Goal: Task Accomplishment & Management: Manage account settings

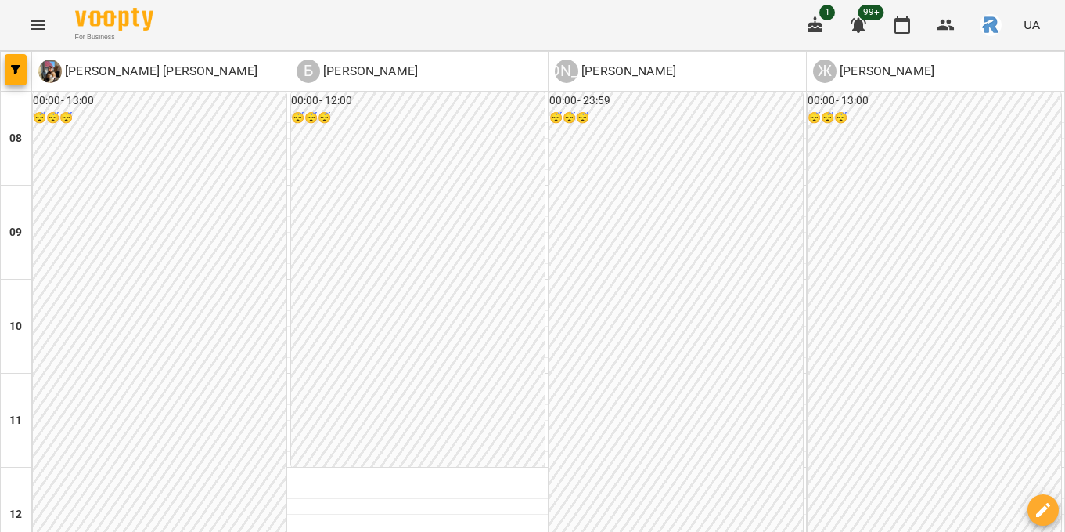
scroll to position [759, 0]
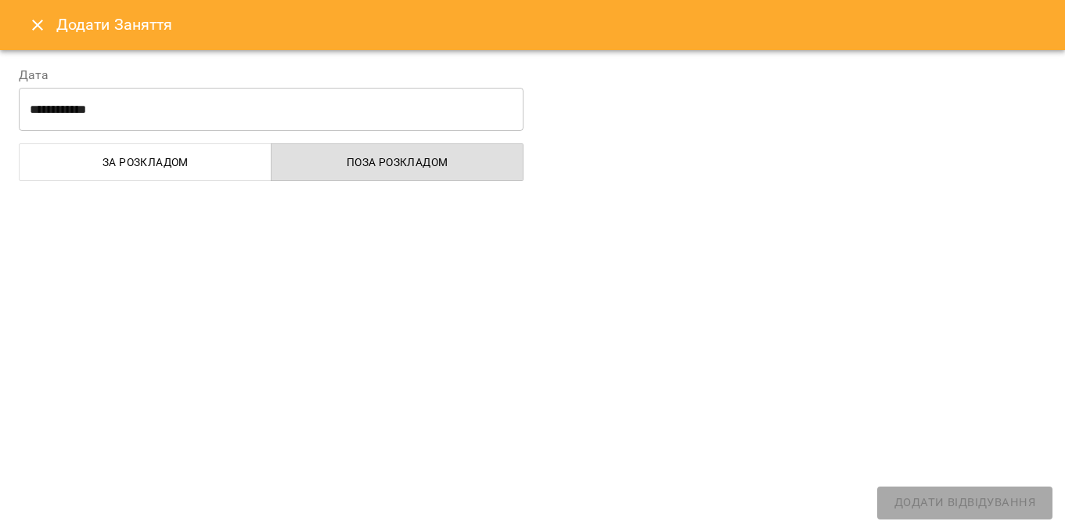
select select
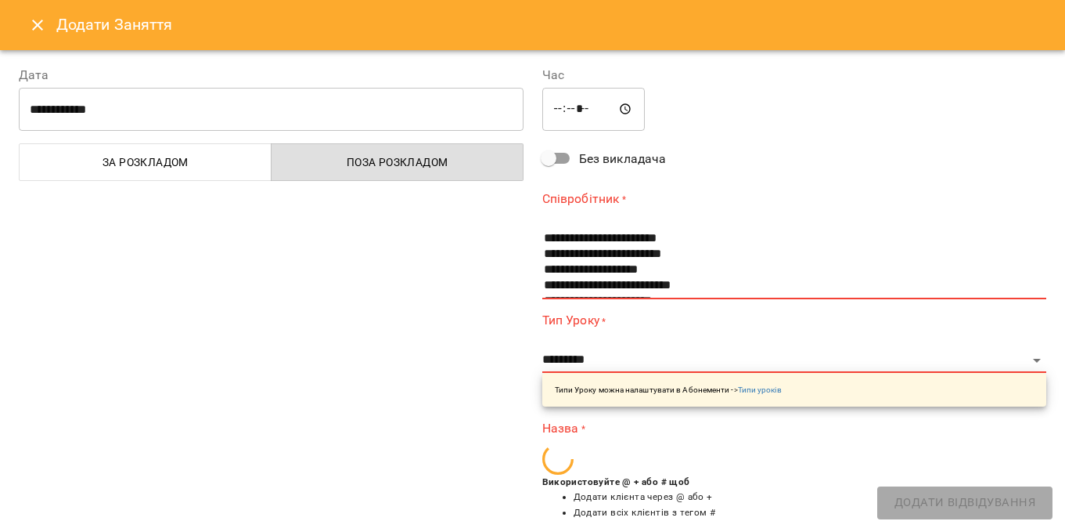
click at [34, 34] on icon "Close" at bounding box center [37, 25] width 19 height 19
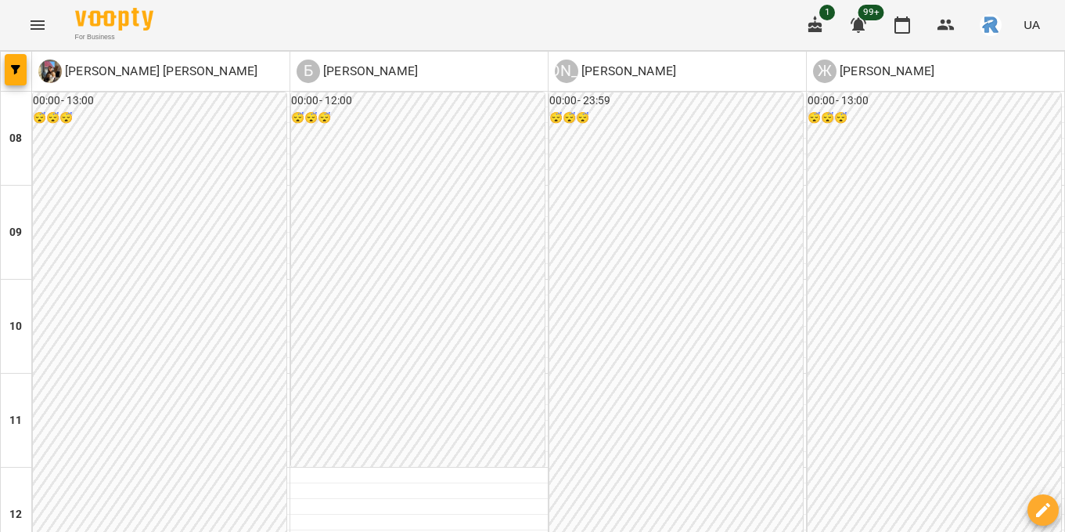
scroll to position [687, 0]
click at [17, 67] on icon "button" at bounding box center [15, 69] width 9 height 9
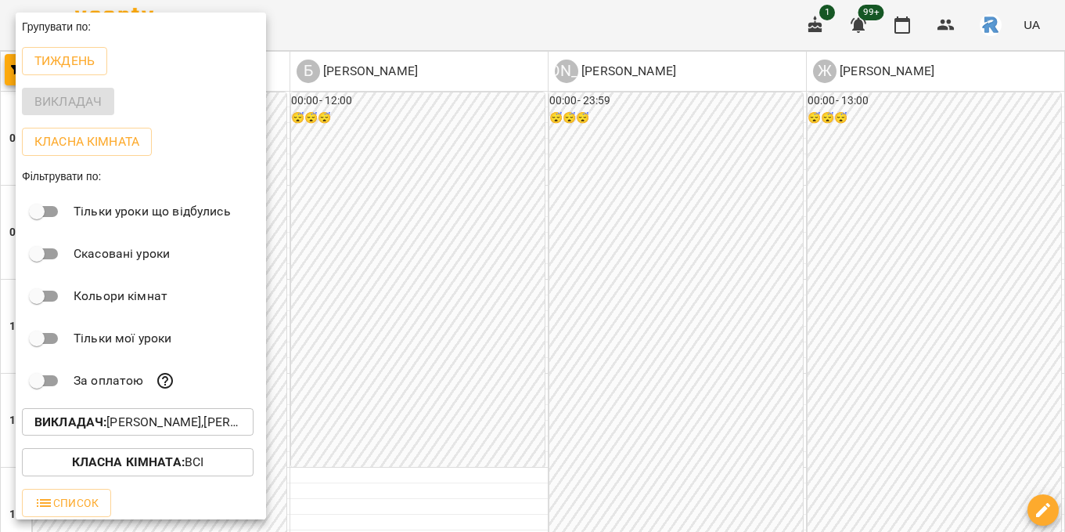
click at [169, 416] on p "Викладач : [PERSON_NAME],[PERSON_NAME],[PERSON_NAME],[PERSON_NAME]" at bounding box center [137, 422] width 207 height 19
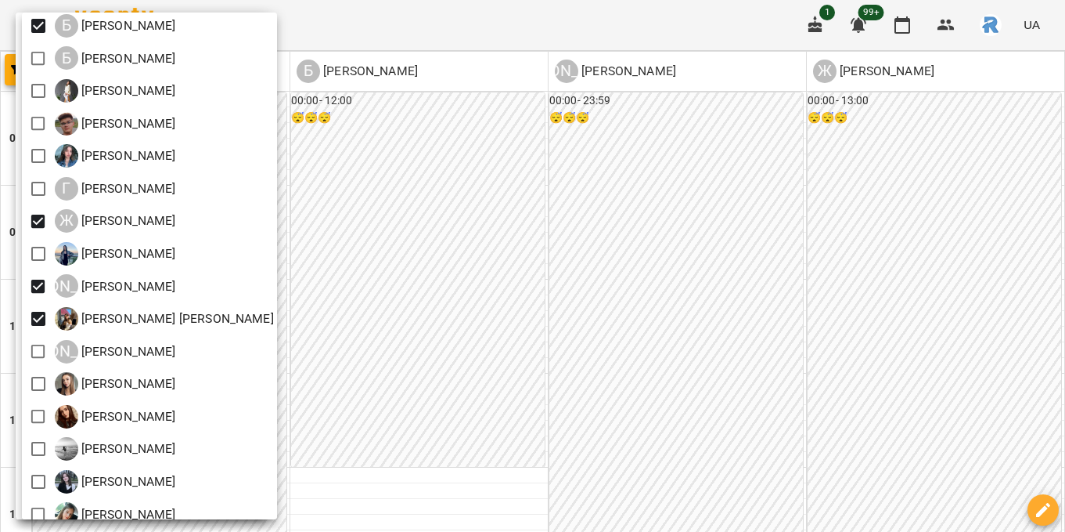
scroll to position [78, 0]
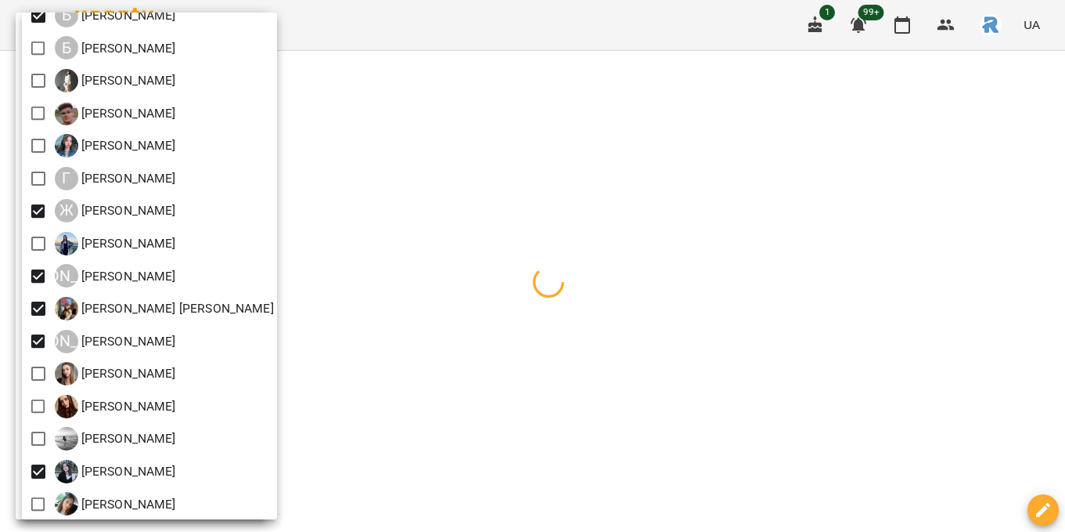
click at [420, 333] on div at bounding box center [532, 266] width 1065 height 532
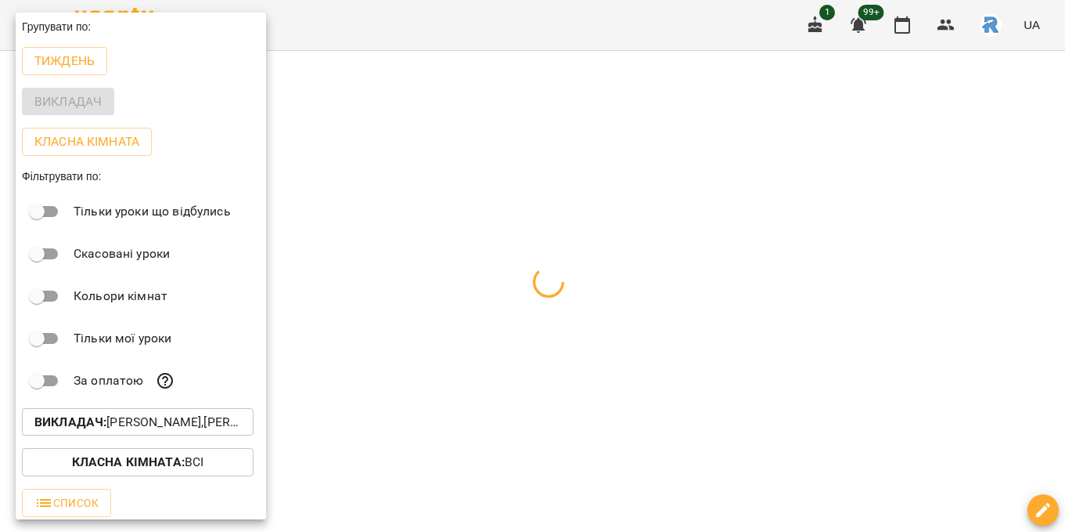
click at [420, 333] on div at bounding box center [532, 266] width 1065 height 532
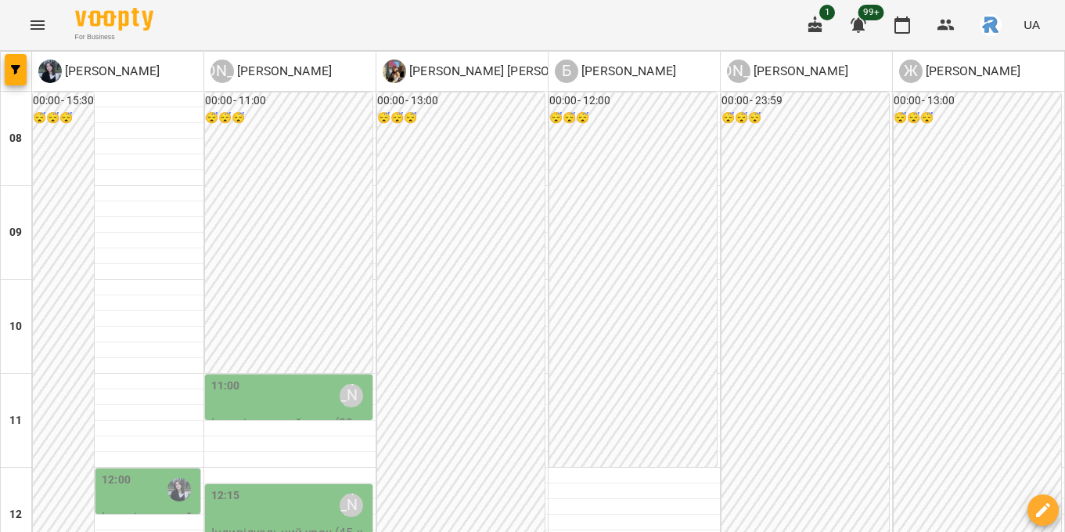
scroll to position [623, 0]
click at [1, 70] on div at bounding box center [16, 71] width 31 height 39
click at [15, 72] on icon "button" at bounding box center [15, 69] width 9 height 9
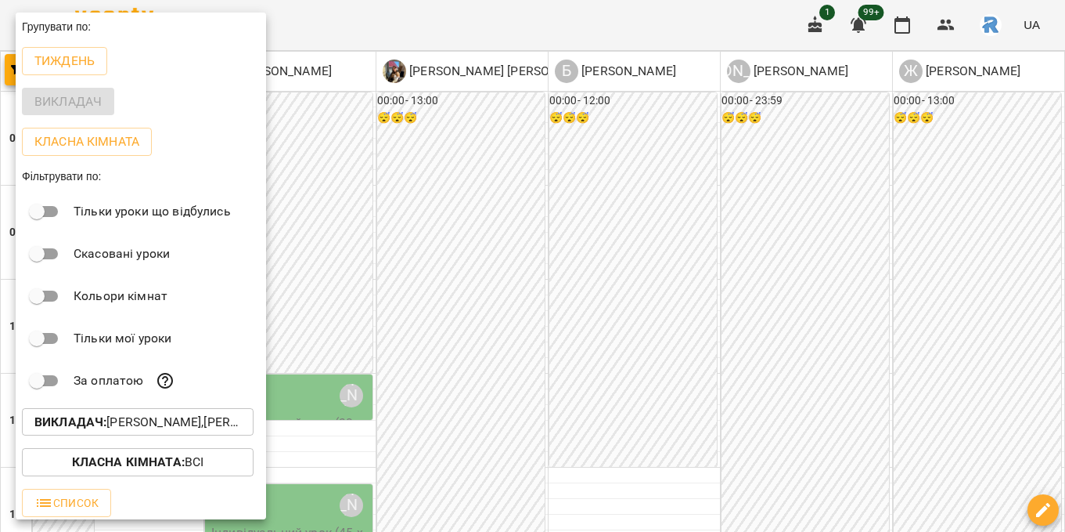
click at [138, 422] on p "Викладач : [PERSON_NAME],[PERSON_NAME],[PERSON_NAME],[PERSON_NAME],[PERSON_NAME…" at bounding box center [137, 422] width 207 height 19
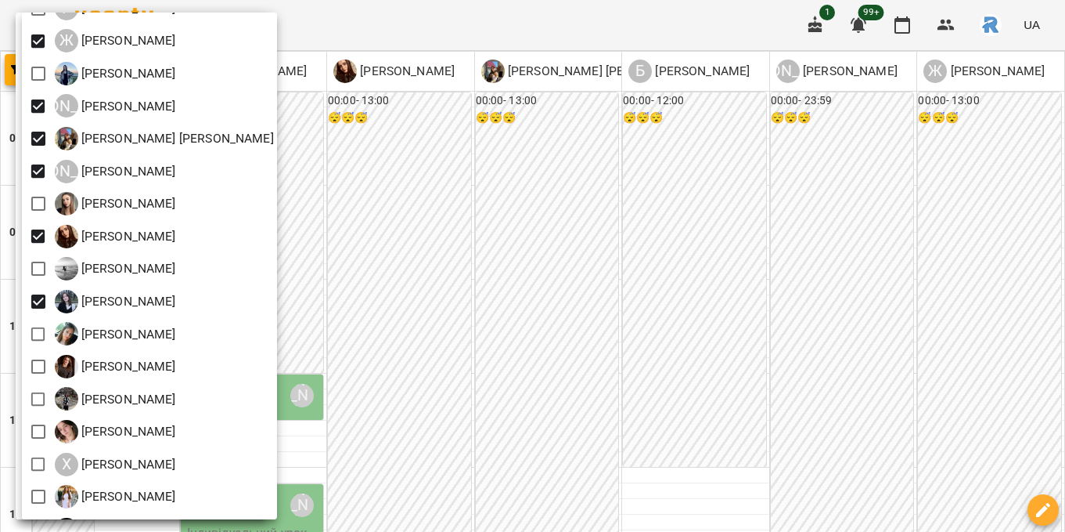
scroll to position [245, 0]
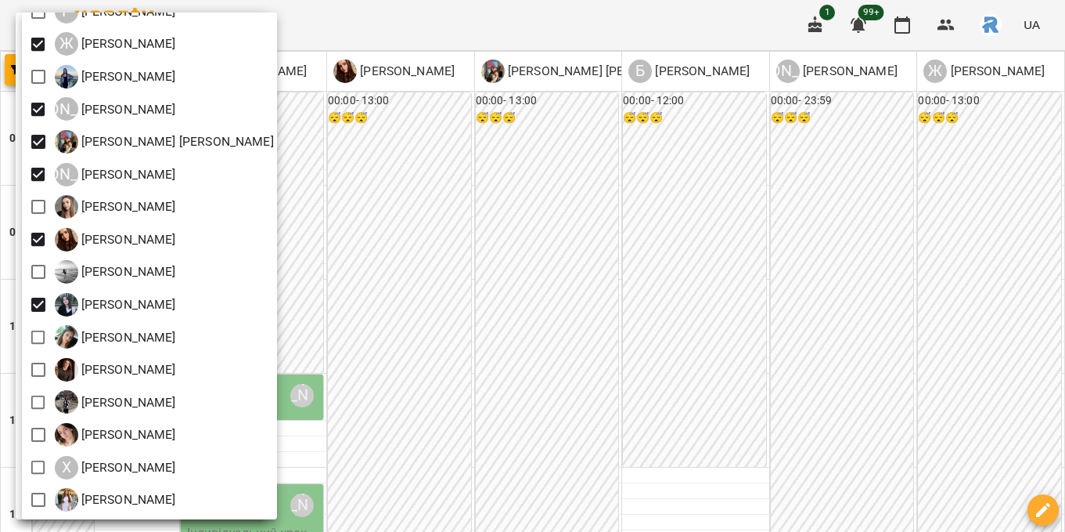
click at [473, 296] on div at bounding box center [532, 266] width 1065 height 532
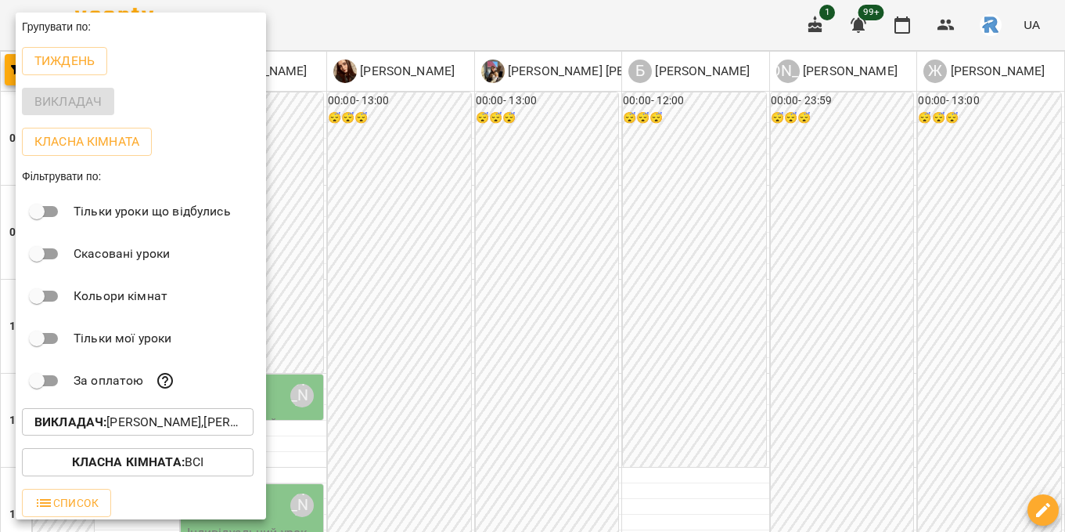
click at [473, 296] on div at bounding box center [532, 266] width 1065 height 532
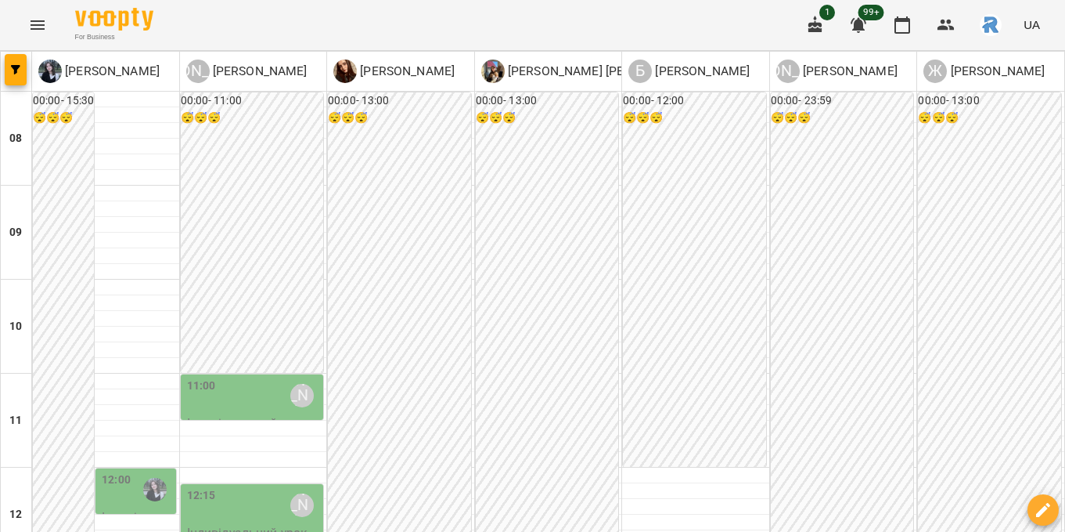
scroll to position [0, 0]
click at [45, 20] on icon "Menu" at bounding box center [37, 25] width 19 height 19
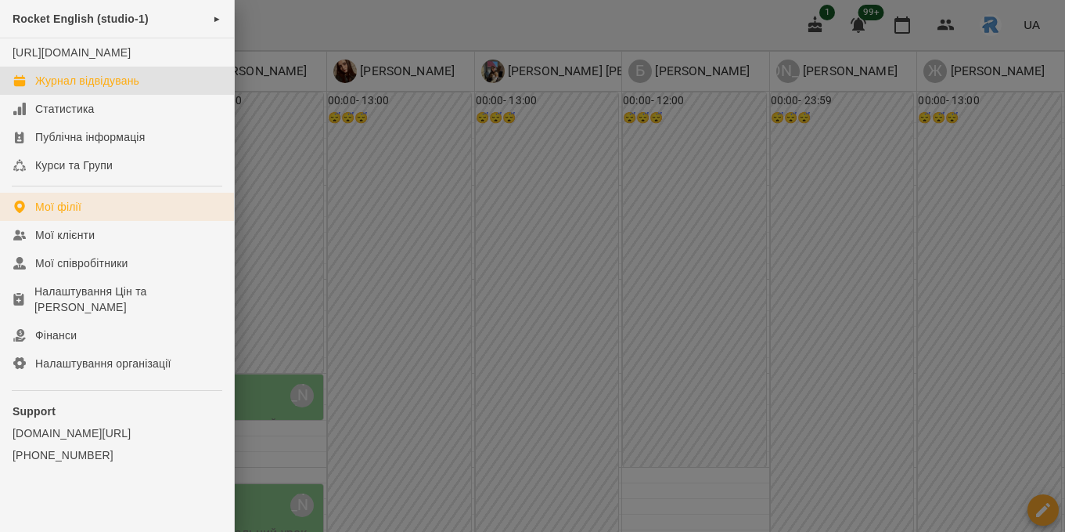
click at [122, 221] on link "Мої філії" at bounding box center [117, 207] width 234 height 28
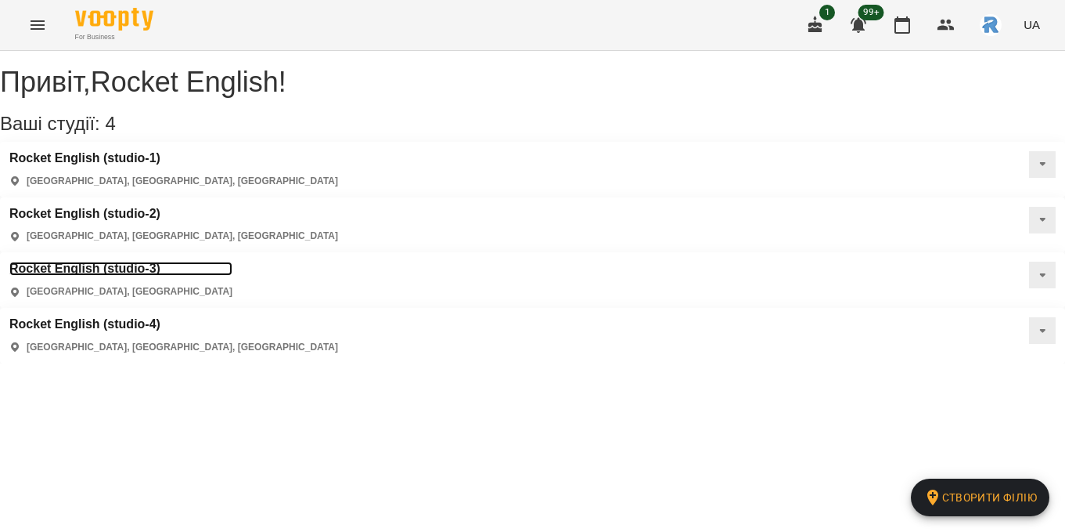
click at [232, 261] on h3 "Rocket English (studio-3)" at bounding box center [120, 268] width 223 height 14
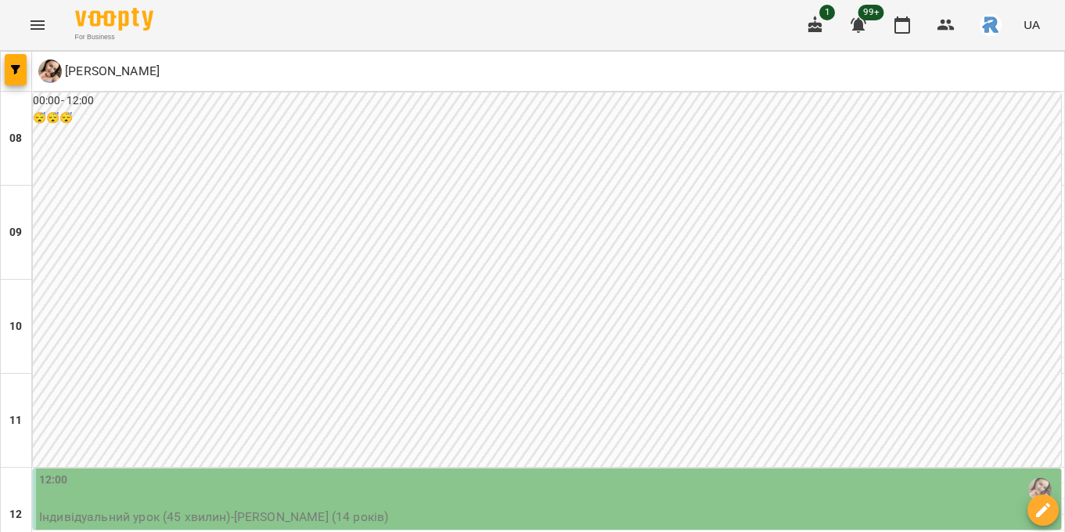
scroll to position [967, 0]
click at [21, 59] on button "button" at bounding box center [16, 69] width 22 height 31
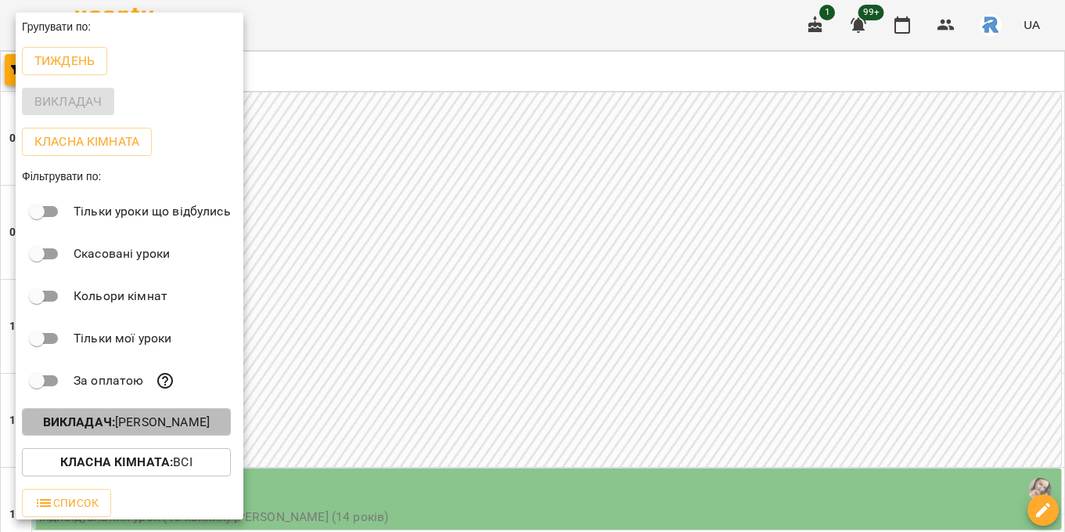
click at [210, 431] on p "Викладач : [PERSON_NAME]" at bounding box center [126, 422] width 167 height 19
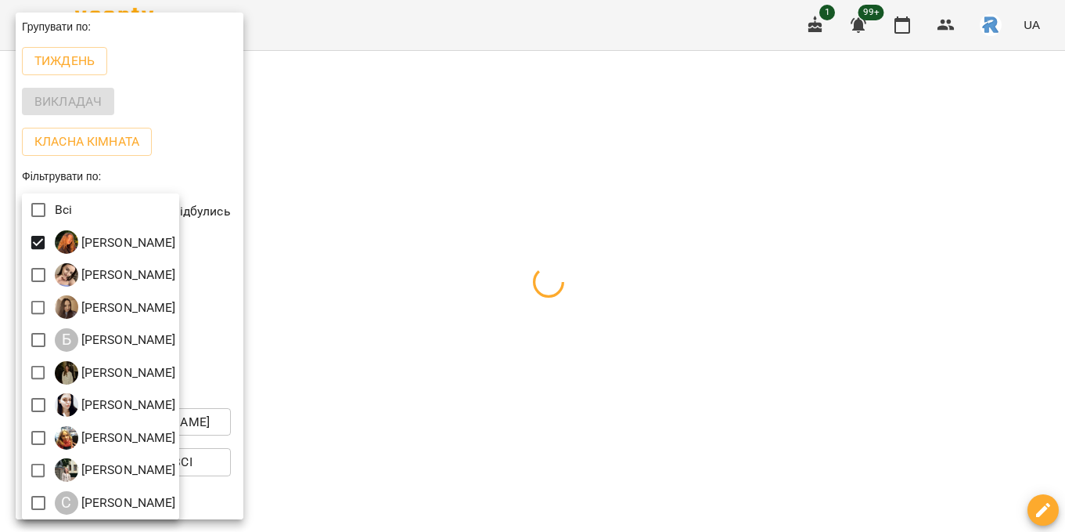
click at [514, 327] on div at bounding box center [532, 266] width 1065 height 532
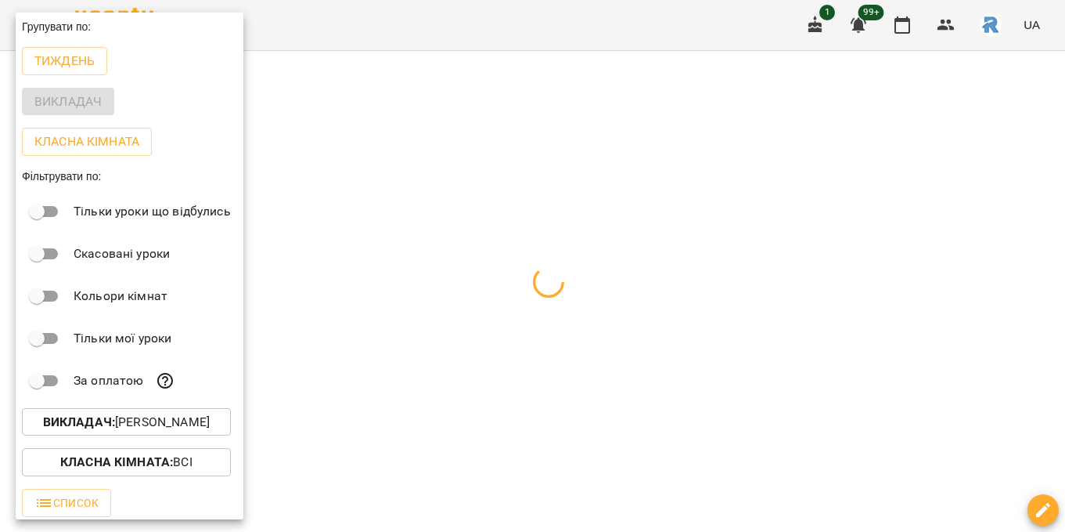
click at [514, 327] on div at bounding box center [532, 266] width 1065 height 532
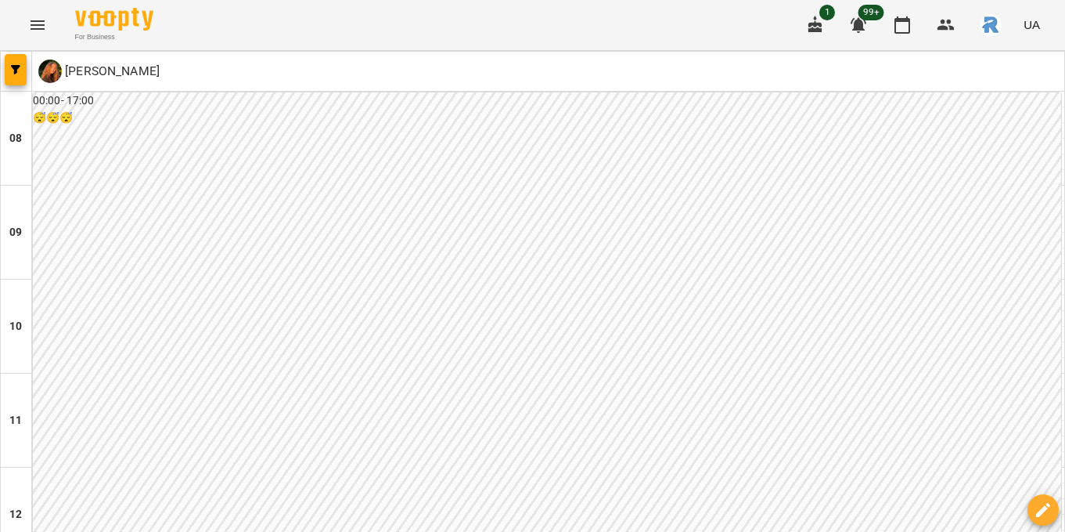
scroll to position [921, 0]
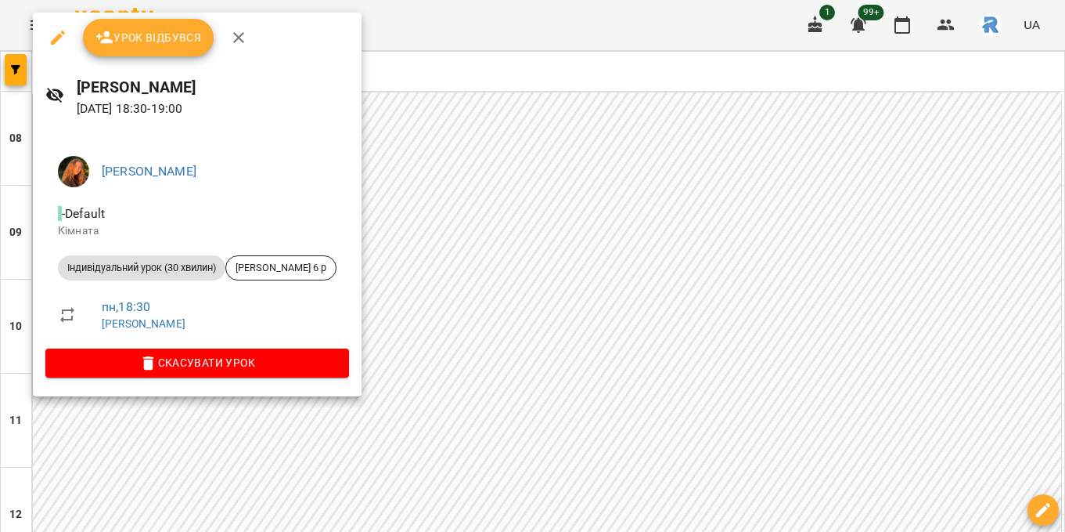
click at [445, 176] on div at bounding box center [532, 266] width 1065 height 532
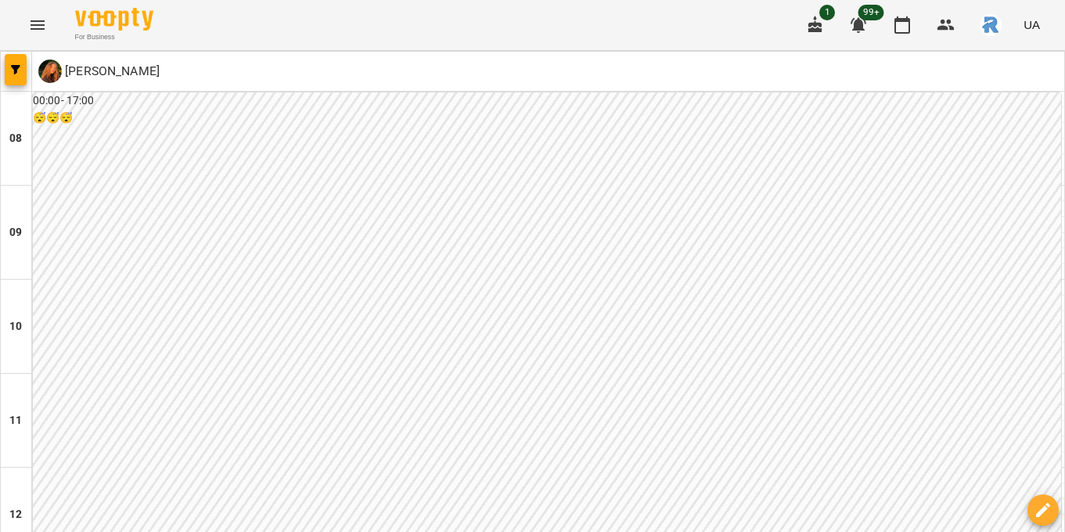
scroll to position [1073, 0]
click at [23, 67] on span "button" at bounding box center [16, 69] width 22 height 9
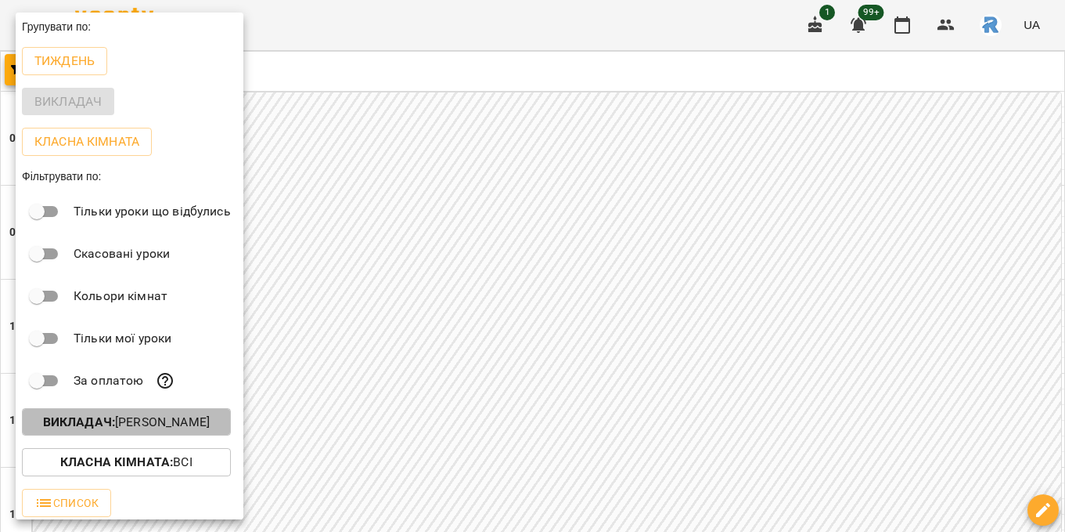
click at [181, 420] on p "Викладач : [PERSON_NAME]" at bounding box center [126, 422] width 167 height 19
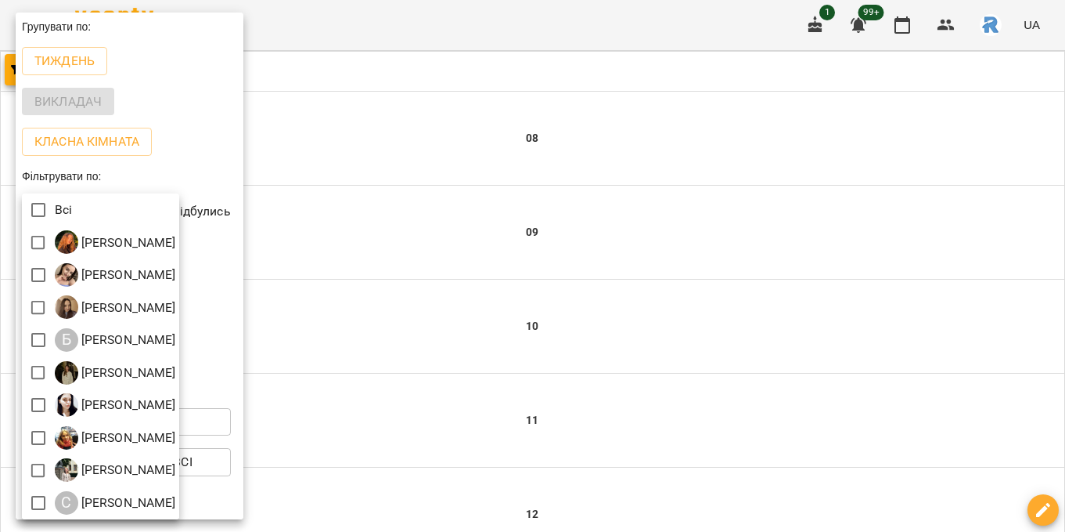
click at [272, 250] on div at bounding box center [532, 266] width 1065 height 532
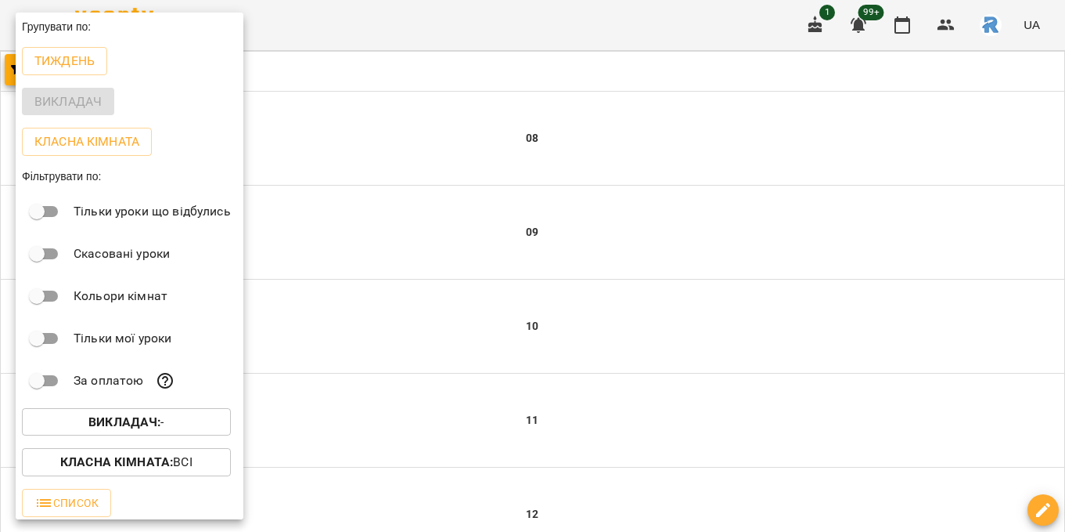
click at [272, 247] on div at bounding box center [532, 266] width 1065 height 532
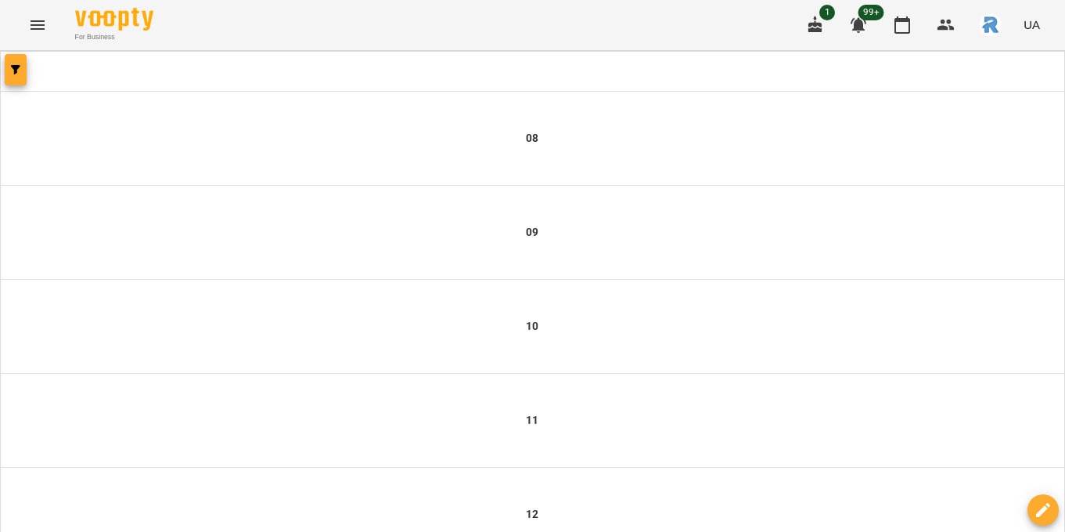
click at [11, 66] on icon "button" at bounding box center [15, 69] width 9 height 9
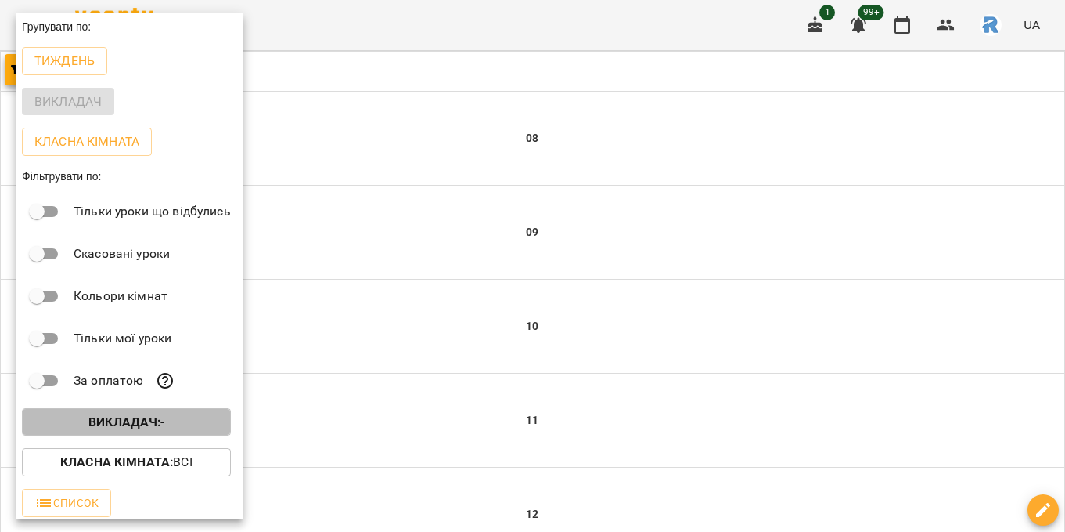
click at [124, 427] on b "Викладач :" at bounding box center [124, 421] width 72 height 15
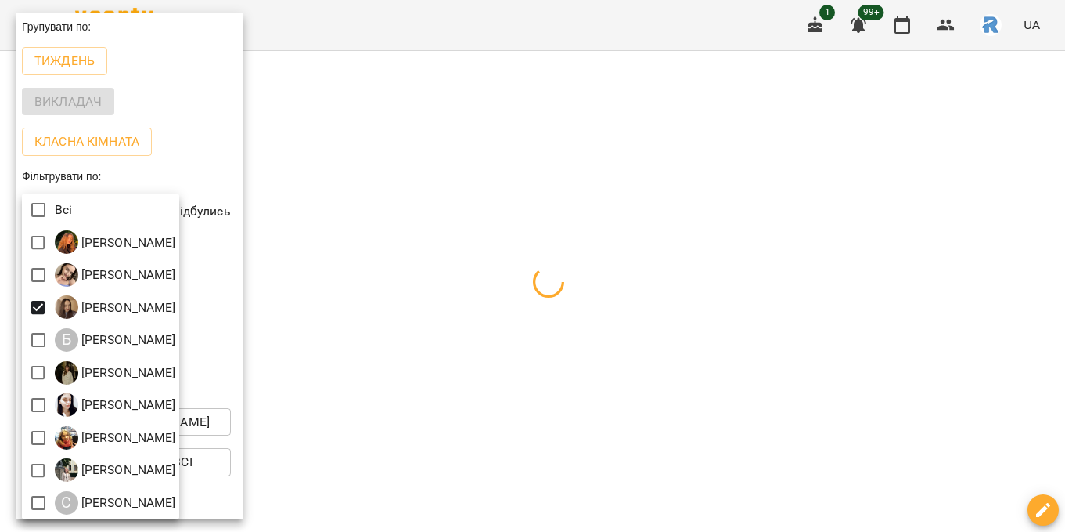
click at [401, 333] on div at bounding box center [532, 266] width 1065 height 532
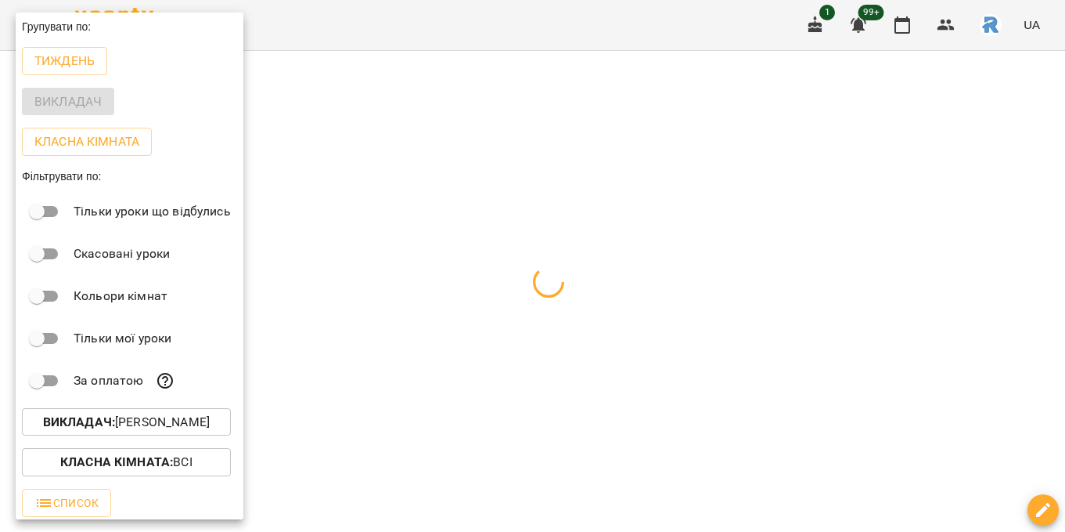
click at [401, 333] on div at bounding box center [532, 266] width 1065 height 532
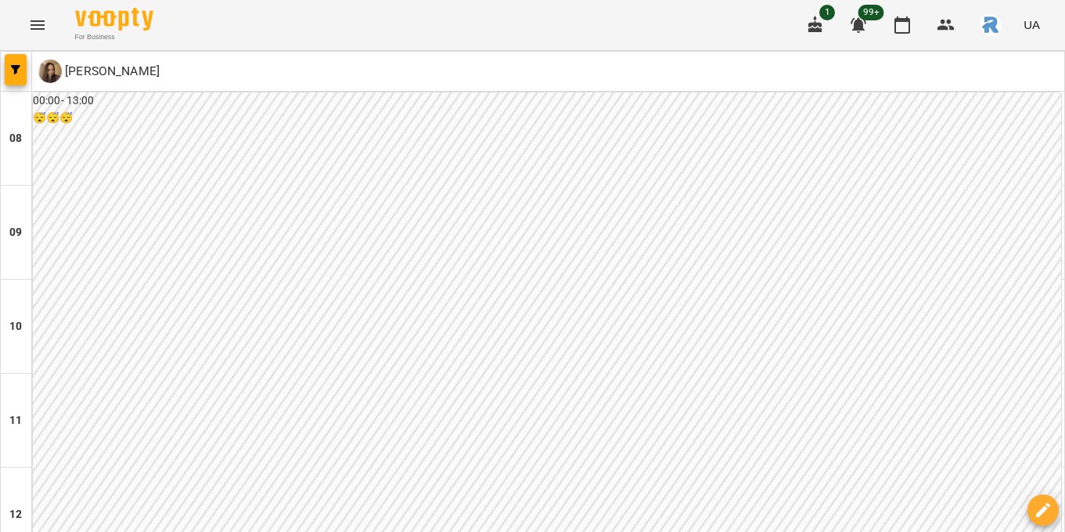
scroll to position [697, 0]
click at [45, 31] on icon "Menu" at bounding box center [37, 25] width 19 height 19
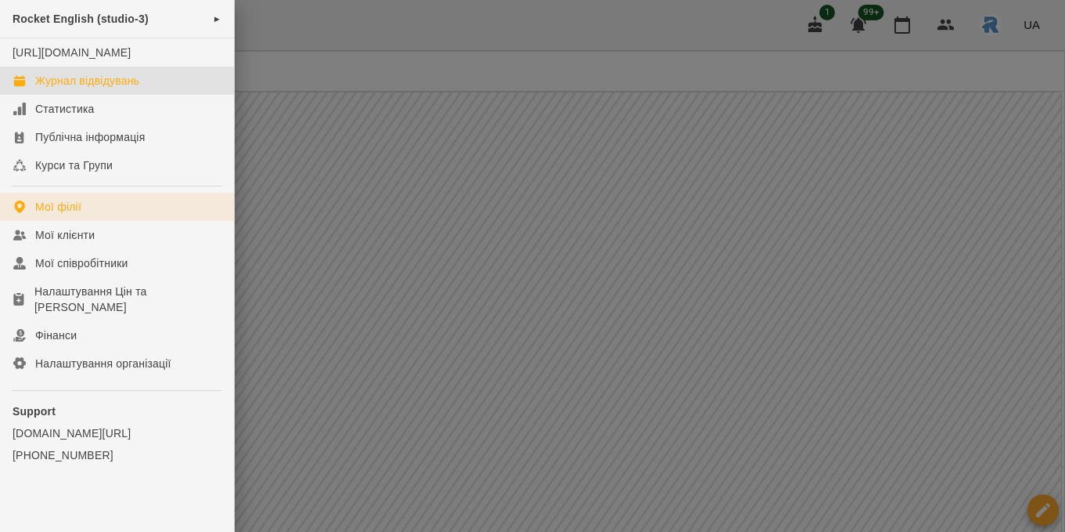
click at [113, 221] on link "Мої філії" at bounding box center [117, 207] width 234 height 28
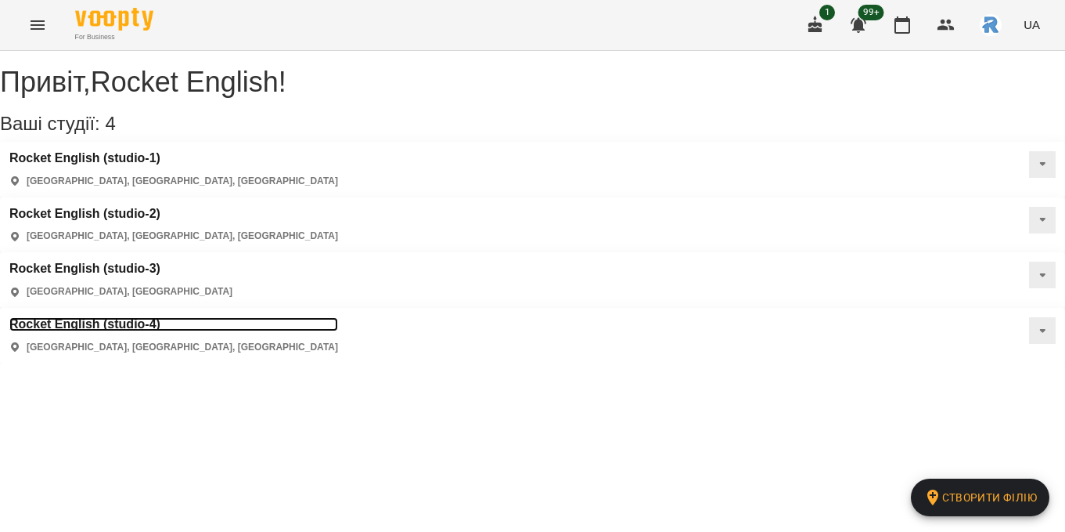
click at [139, 317] on h3 "Rocket English (studio-4)" at bounding box center [173, 324] width 329 height 14
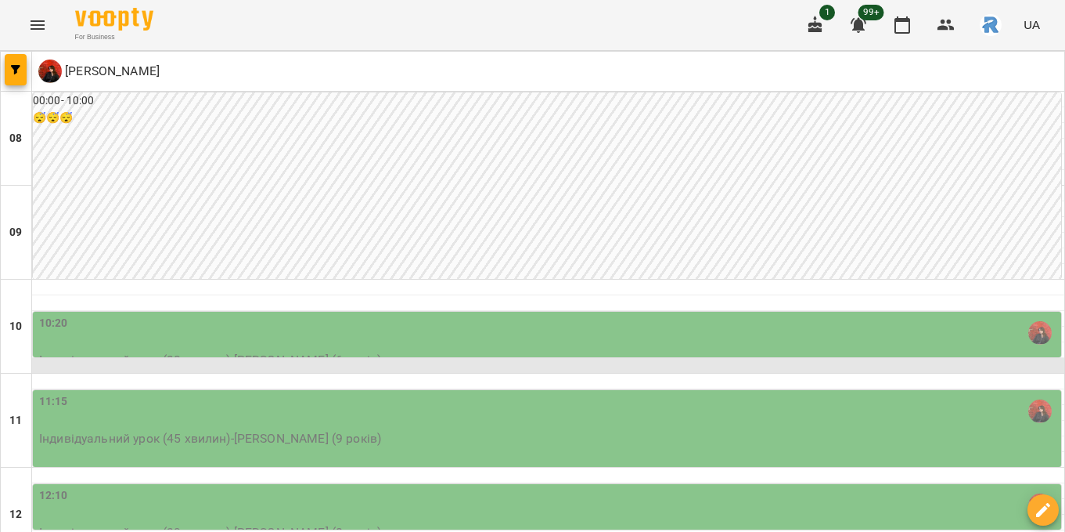
scroll to position [401, 0]
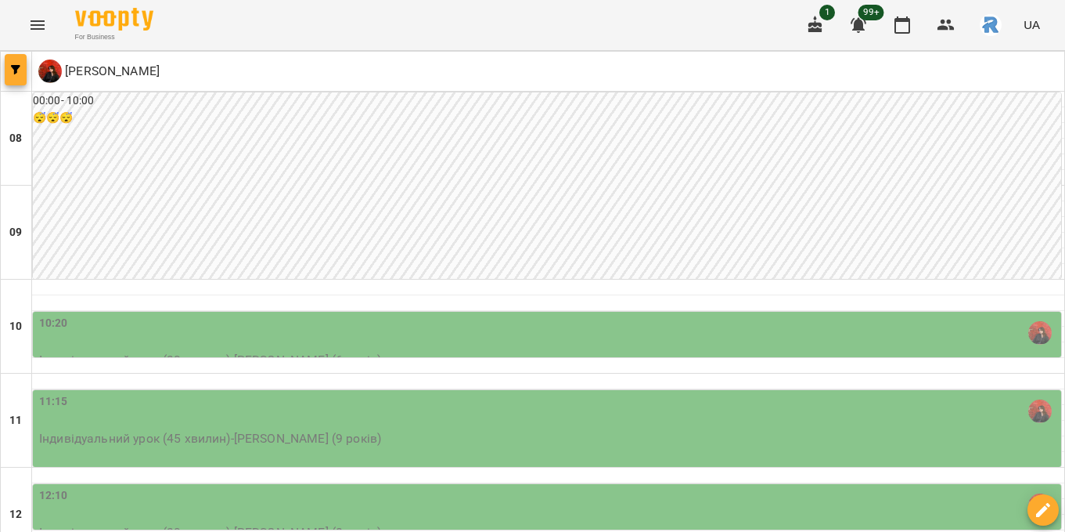
click at [20, 63] on button "button" at bounding box center [16, 69] width 22 height 31
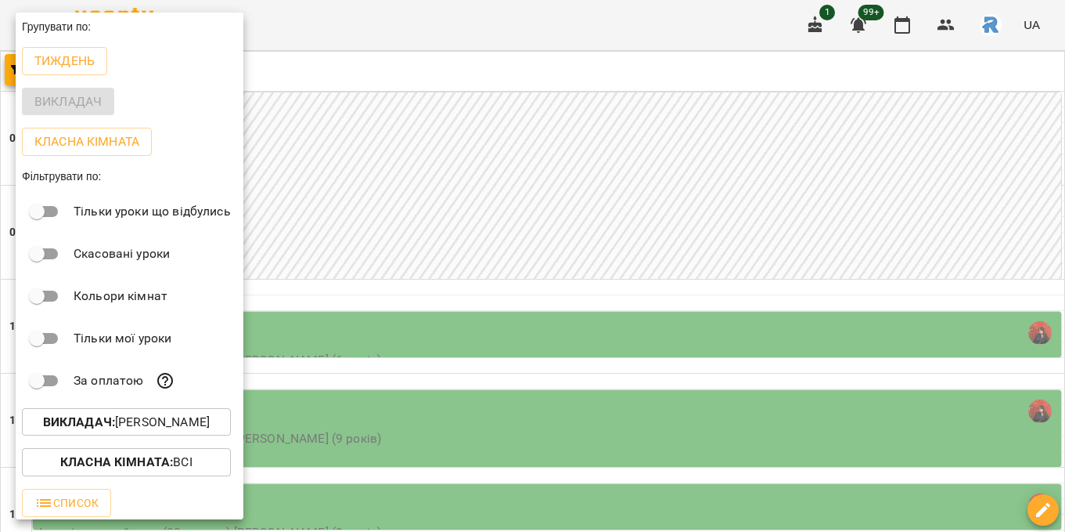
click at [158, 421] on p "Викладач : [PERSON_NAME]" at bounding box center [126, 422] width 167 height 19
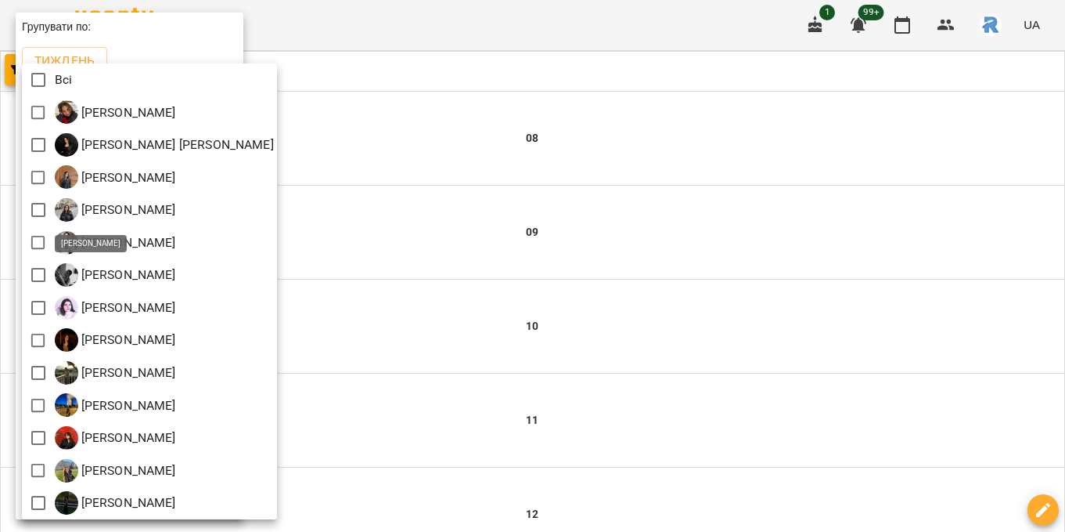
scroll to position [3, 0]
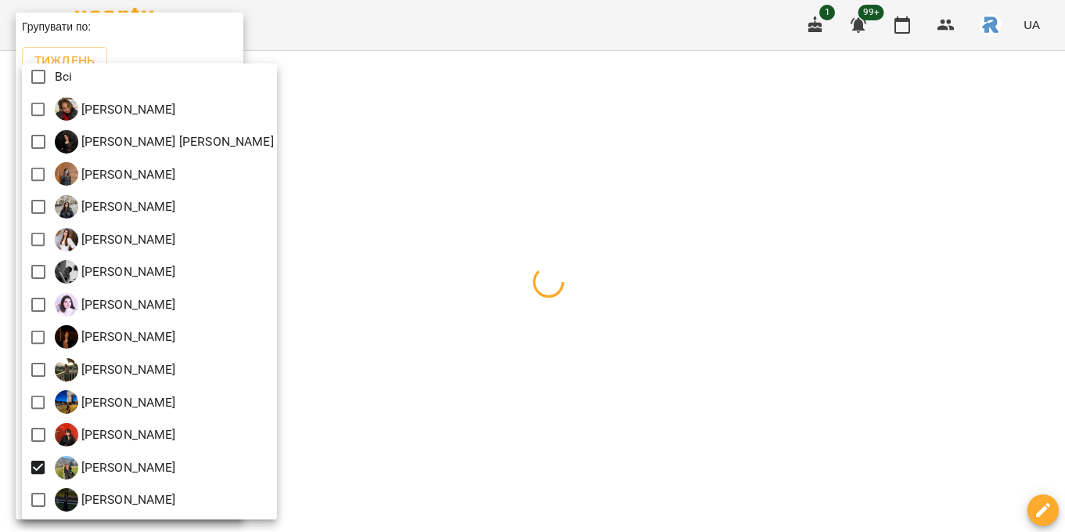
click at [418, 348] on div at bounding box center [532, 266] width 1065 height 532
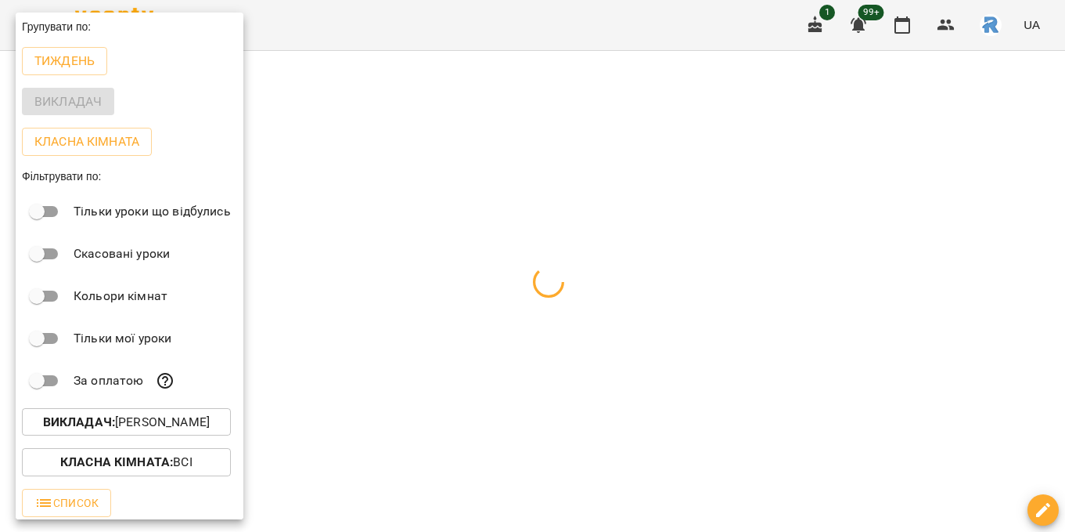
click at [418, 348] on div at bounding box center [532, 266] width 1065 height 532
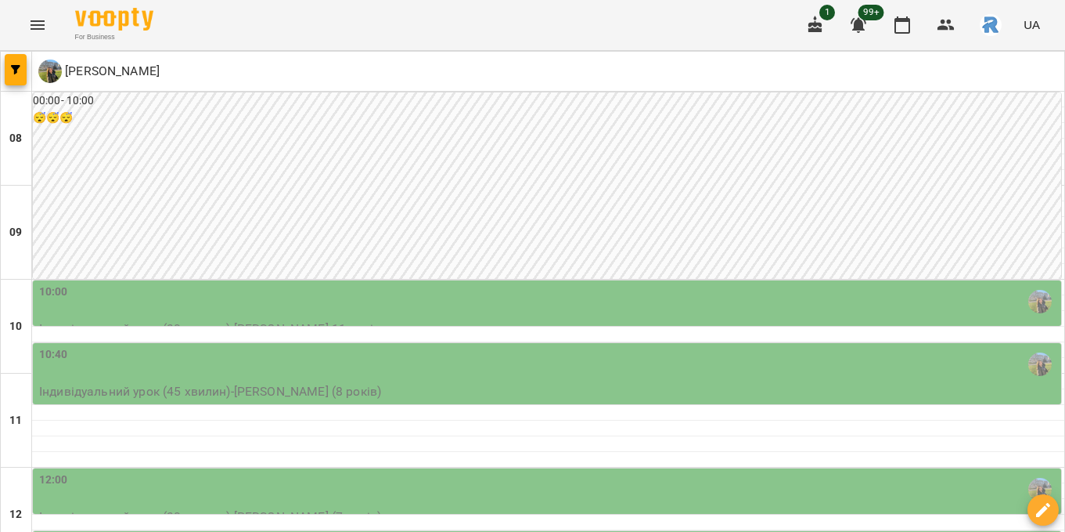
scroll to position [672, 0]
click at [27, 9] on button "Menu" at bounding box center [38, 25] width 38 height 38
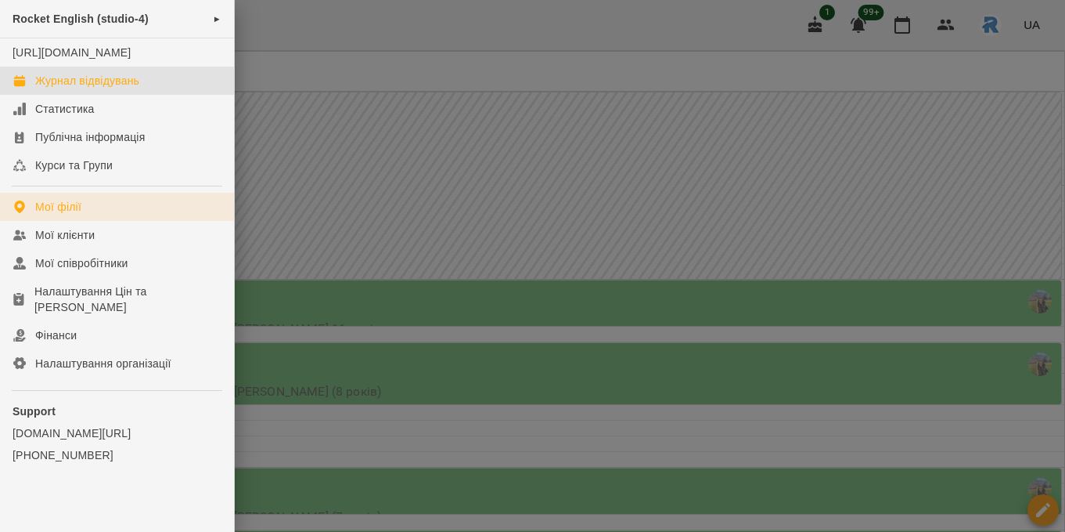
click at [66, 214] on div "Мої філії" at bounding box center [58, 207] width 46 height 16
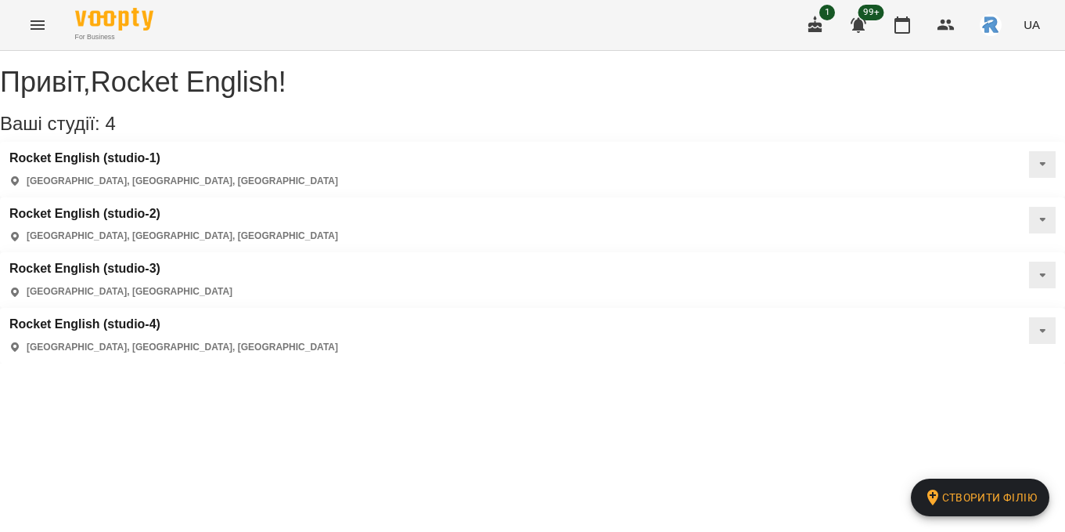
click at [123, 188] on div "Rocket English (studio-1) [GEOGRAPHIC_DATA], [GEOGRAPHIC_DATA], [GEOGRAPHIC_DAT…" at bounding box center [173, 169] width 329 height 37
click at [120, 165] on h3 "Rocket English (studio-1)" at bounding box center [173, 158] width 329 height 14
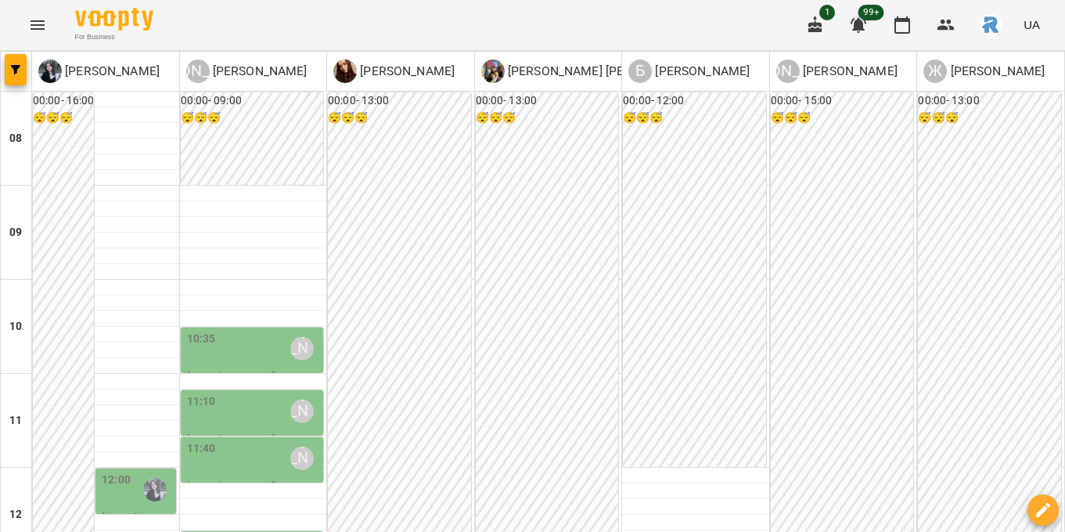
scroll to position [308, 0]
click at [479, 234] on div "00:00 - 13:00 😴😴😴" at bounding box center [547, 326] width 143 height 468
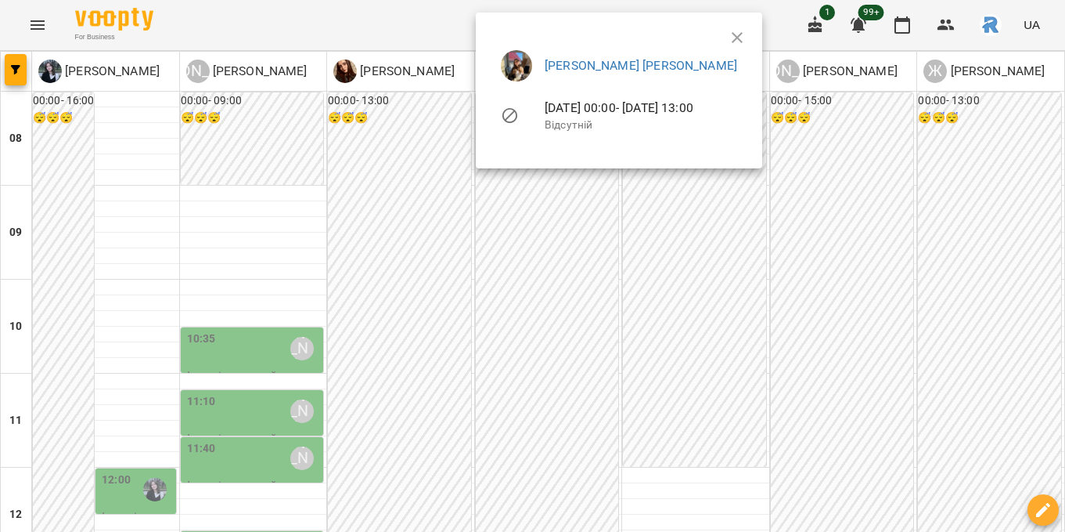
click at [397, 250] on div at bounding box center [532, 266] width 1065 height 532
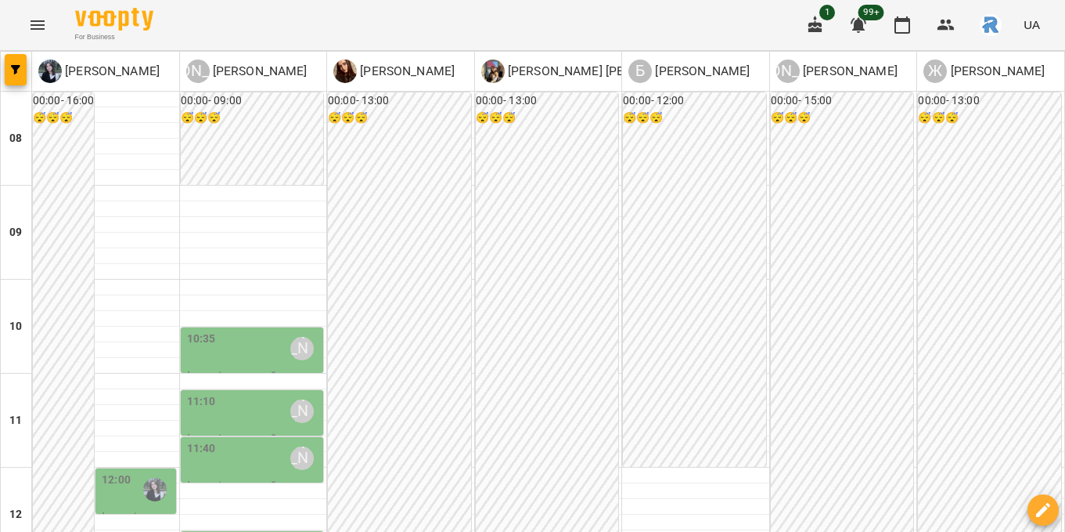
scroll to position [711, 0]
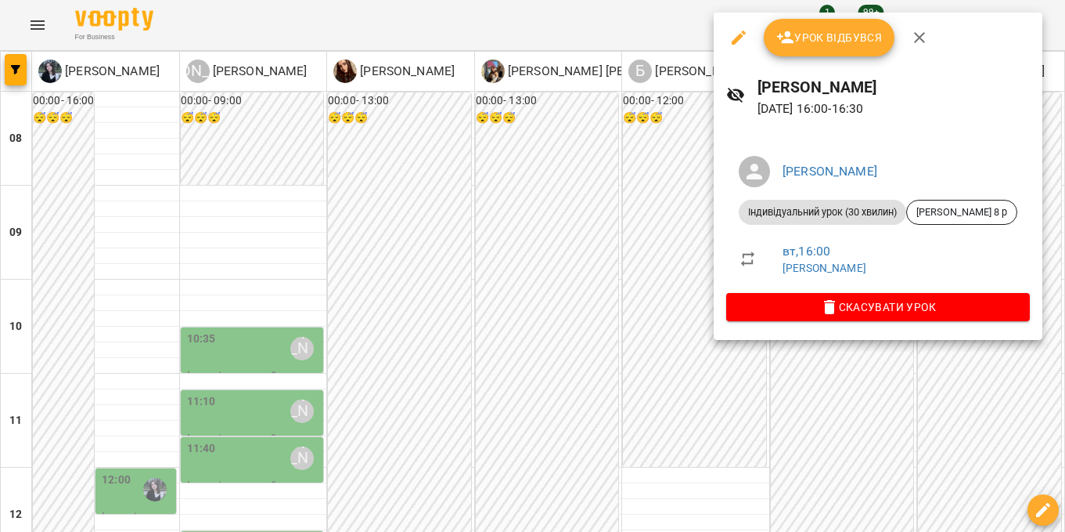
click at [640, 186] on div at bounding box center [532, 266] width 1065 height 532
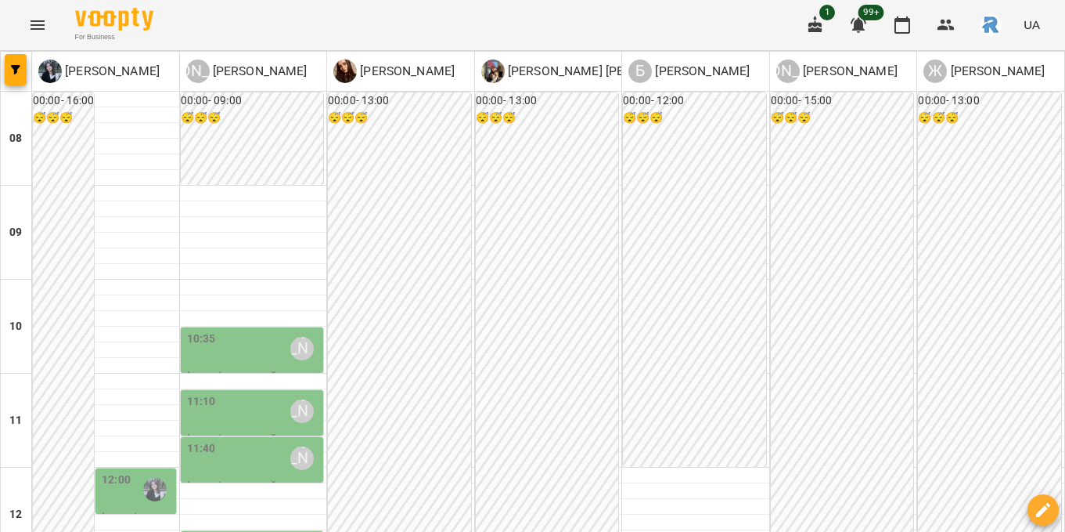
scroll to position [368, 0]
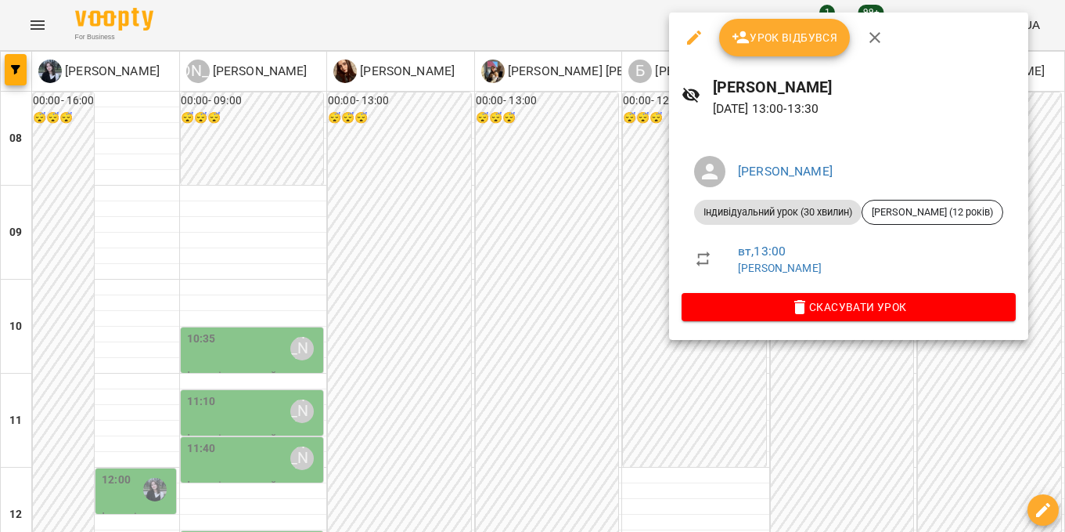
click at [473, 227] on div at bounding box center [532, 266] width 1065 height 532
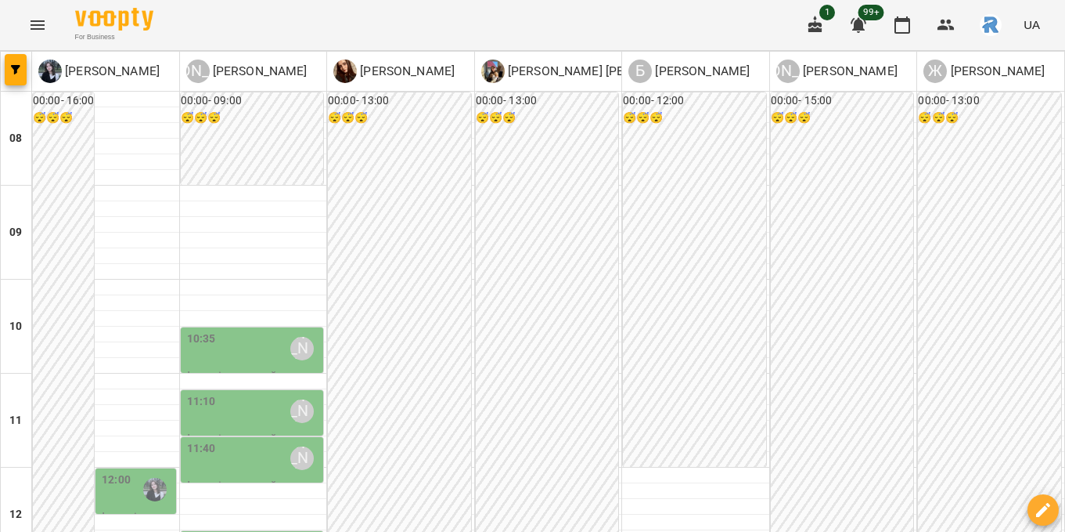
scroll to position [593, 0]
click at [32, 29] on icon "Menu" at bounding box center [38, 24] width 14 height 9
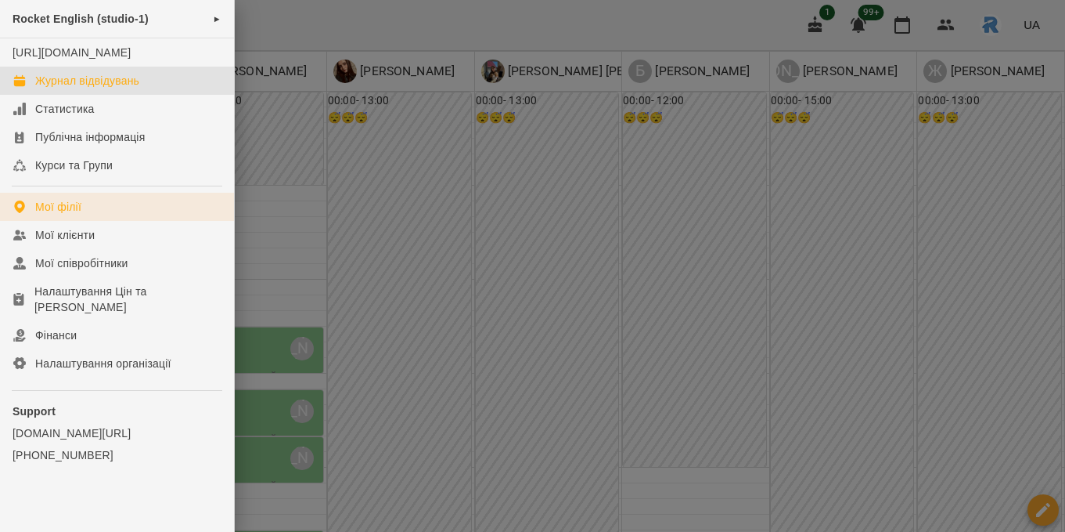
click at [106, 218] on link "Мої філії" at bounding box center [117, 207] width 234 height 28
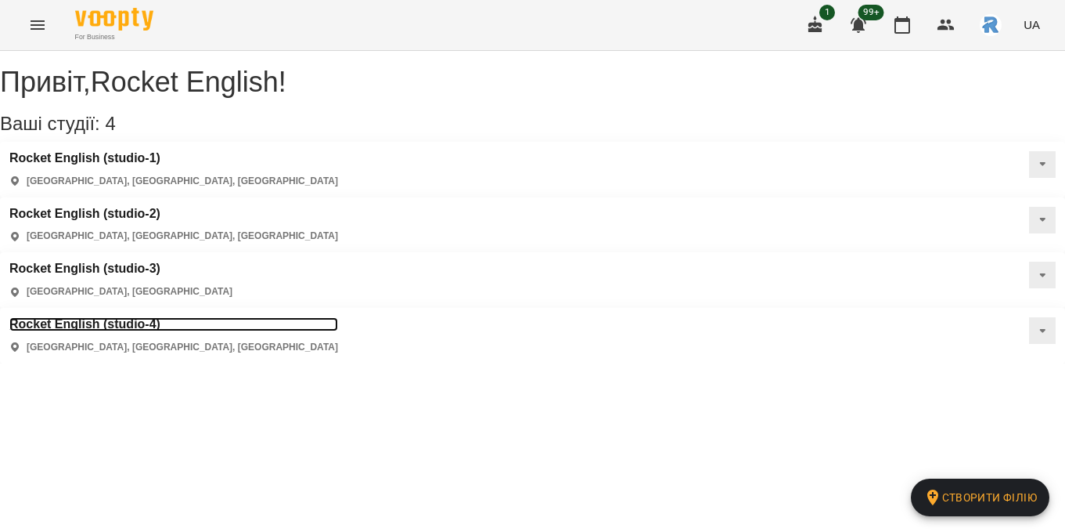
click at [156, 317] on h3 "Rocket English (studio-4)" at bounding box center [173, 324] width 329 height 14
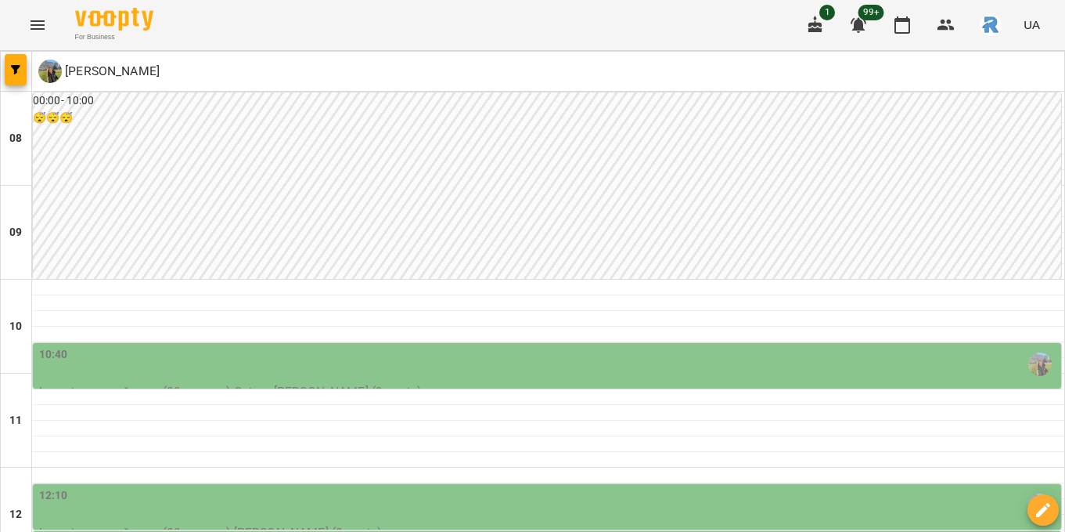
scroll to position [225, 0]
click at [22, 67] on span "button" at bounding box center [16, 69] width 22 height 9
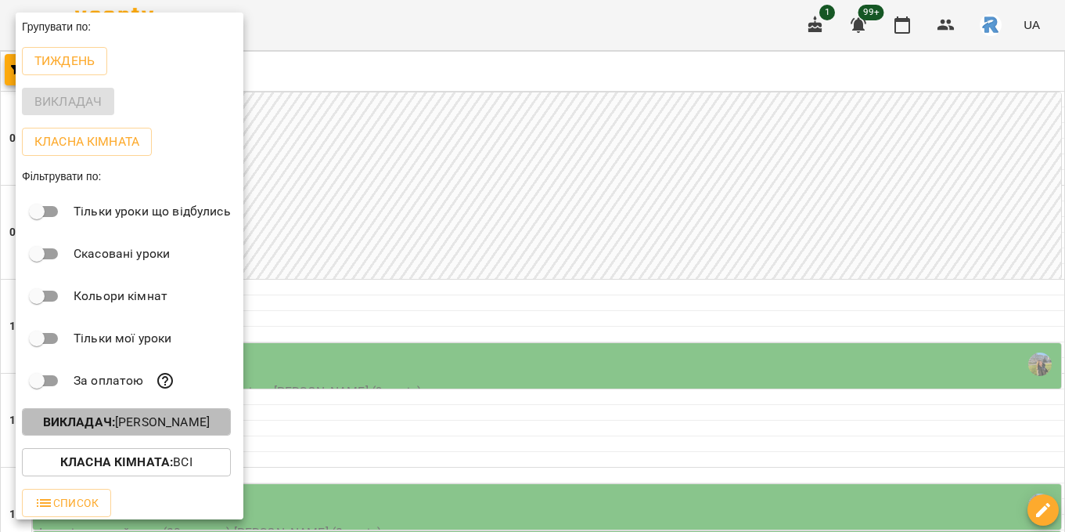
click at [118, 425] on p "Викладач : [PERSON_NAME]" at bounding box center [126, 422] width 167 height 19
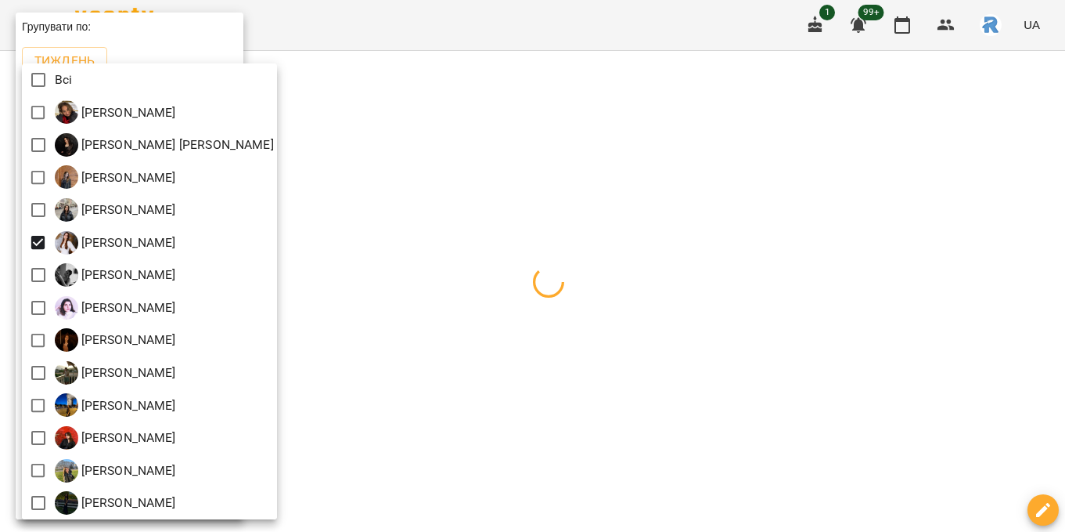
click at [364, 217] on div at bounding box center [532, 266] width 1065 height 532
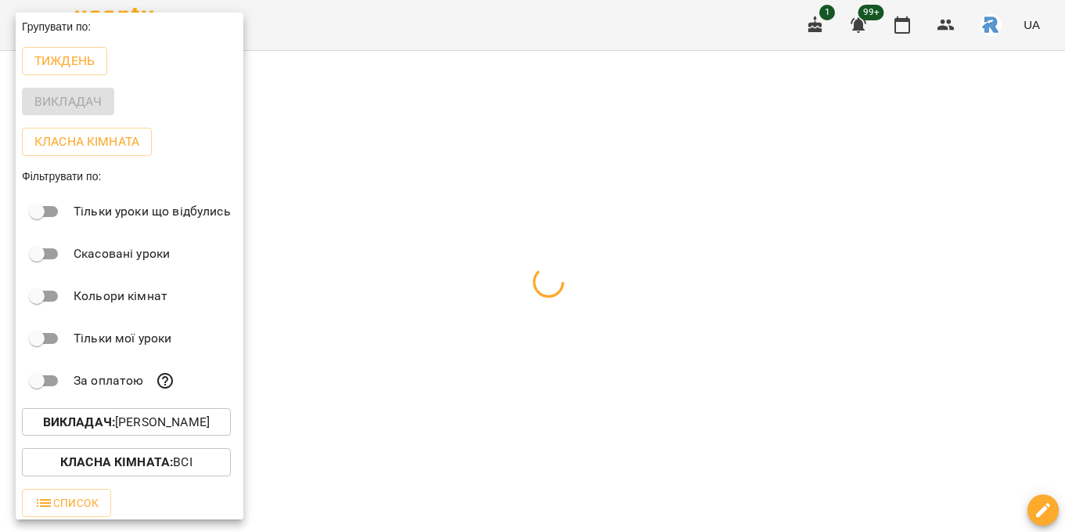
click at [364, 218] on div at bounding box center [532, 266] width 1065 height 532
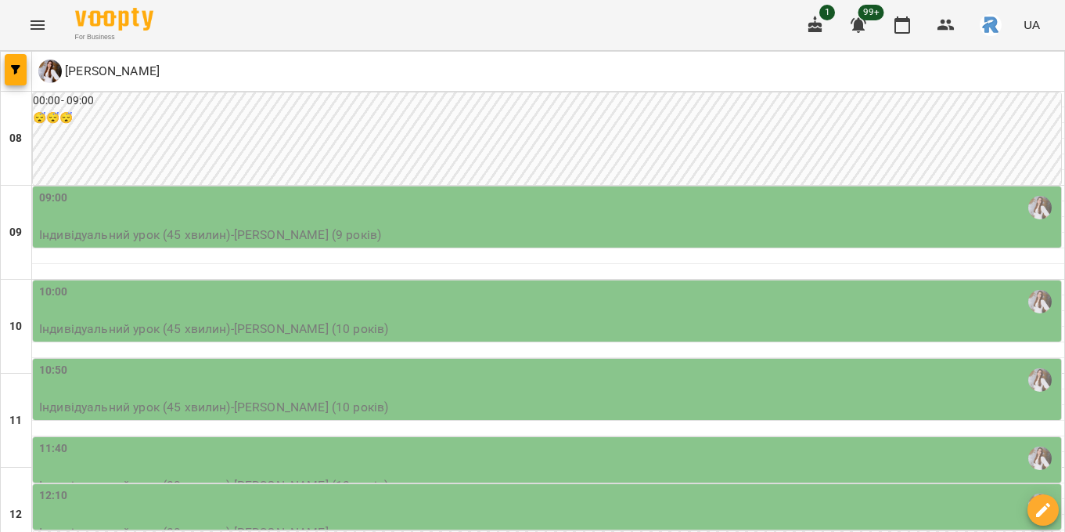
scroll to position [0, 0]
click at [44, 20] on icon "Menu" at bounding box center [37, 25] width 19 height 19
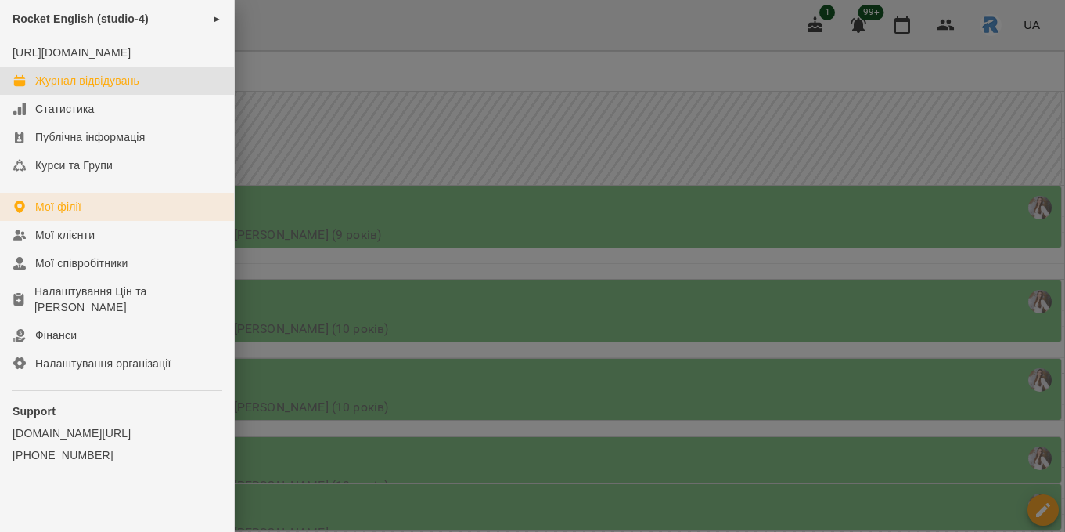
click at [63, 214] on div "Мої філії" at bounding box center [58, 207] width 46 height 16
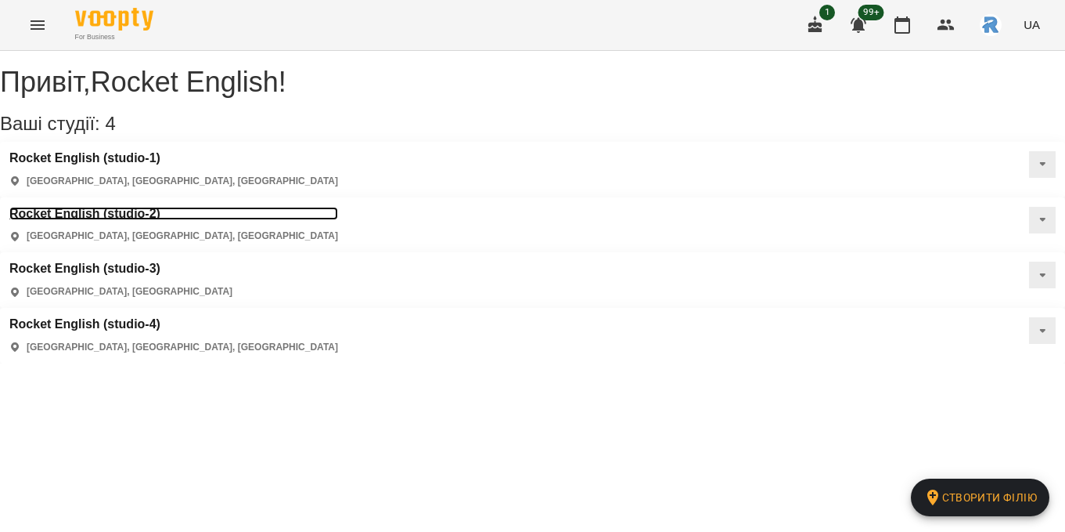
click at [338, 207] on h3 "Rocket English (studio-2)" at bounding box center [173, 214] width 329 height 14
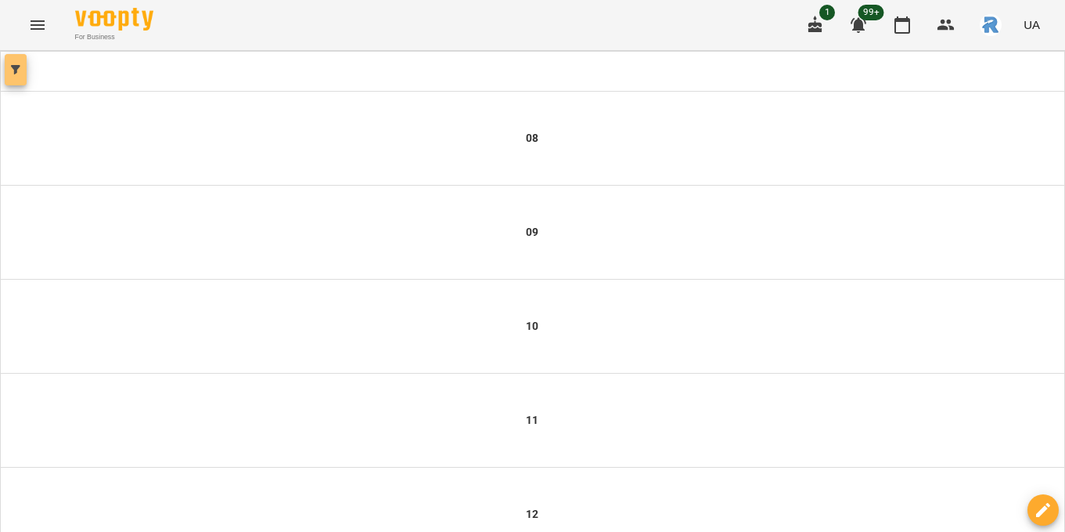
click at [17, 71] on icon "button" at bounding box center [15, 69] width 9 height 9
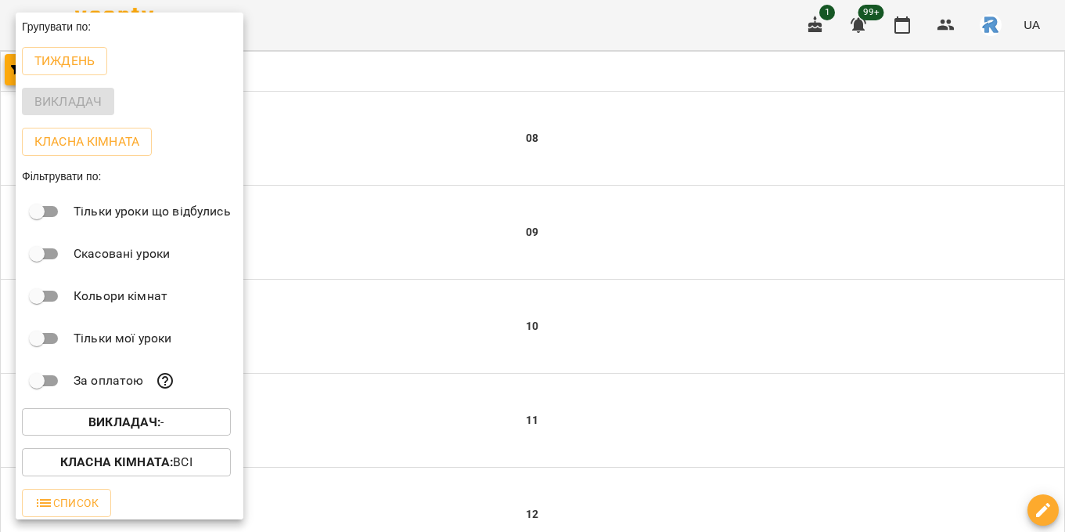
click at [140, 436] on button "Викладач : -" at bounding box center [126, 422] width 209 height 28
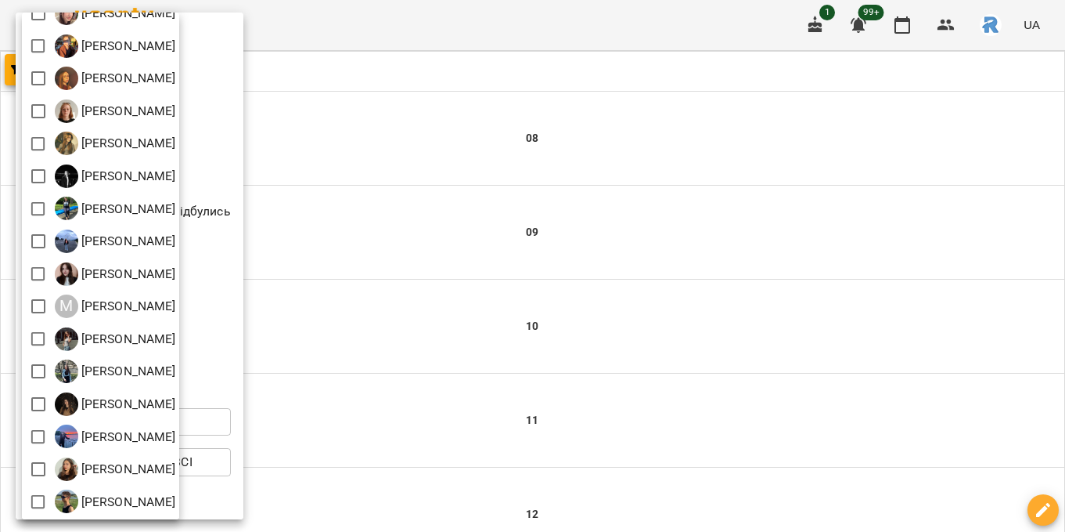
scroll to position [147, 0]
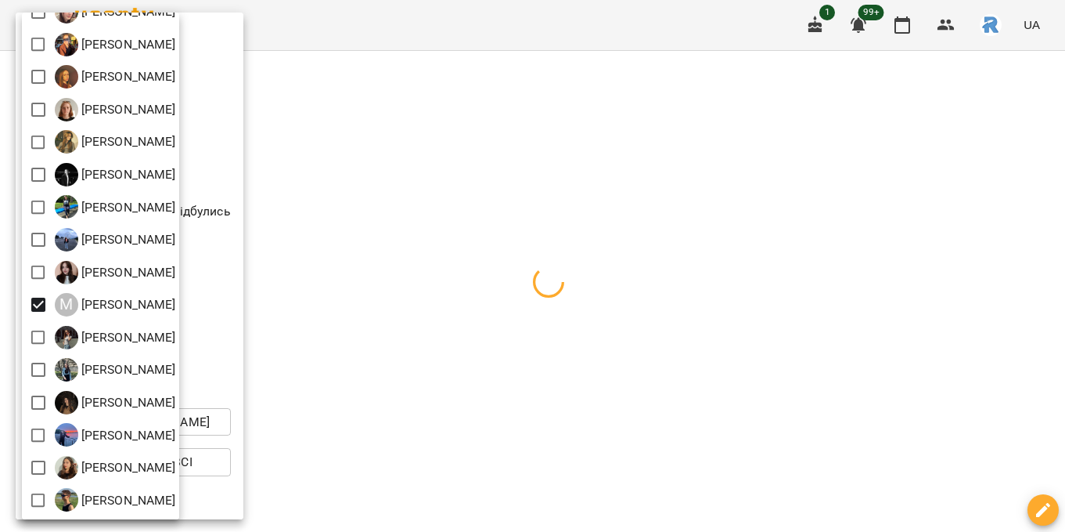
click at [434, 333] on div at bounding box center [532, 266] width 1065 height 532
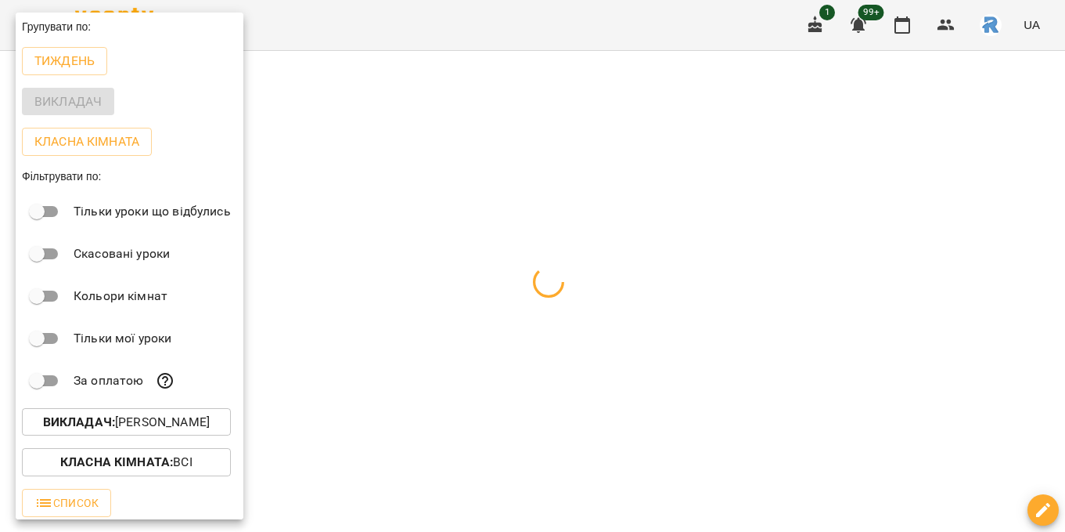
click at [434, 333] on div at bounding box center [532, 266] width 1065 height 532
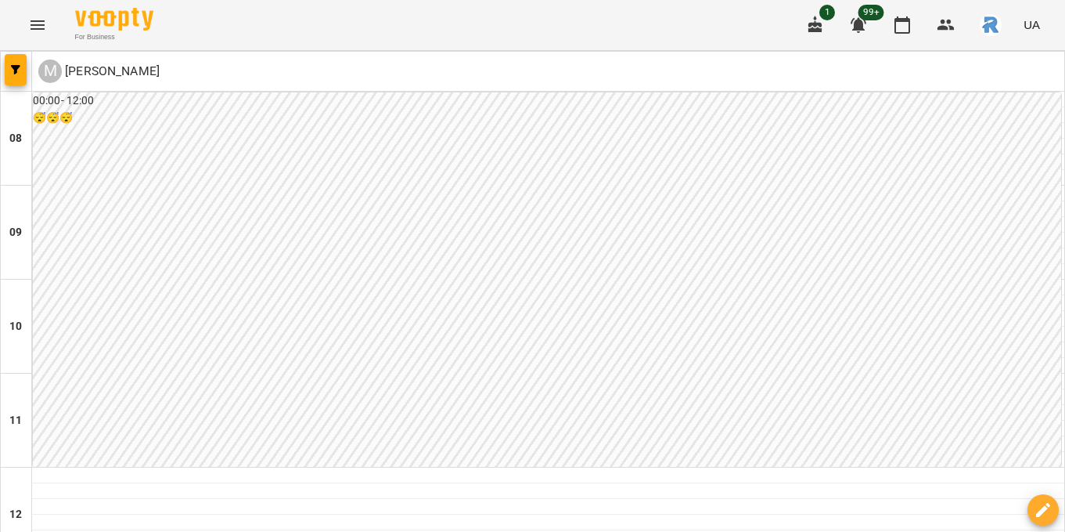
scroll to position [359, 0]
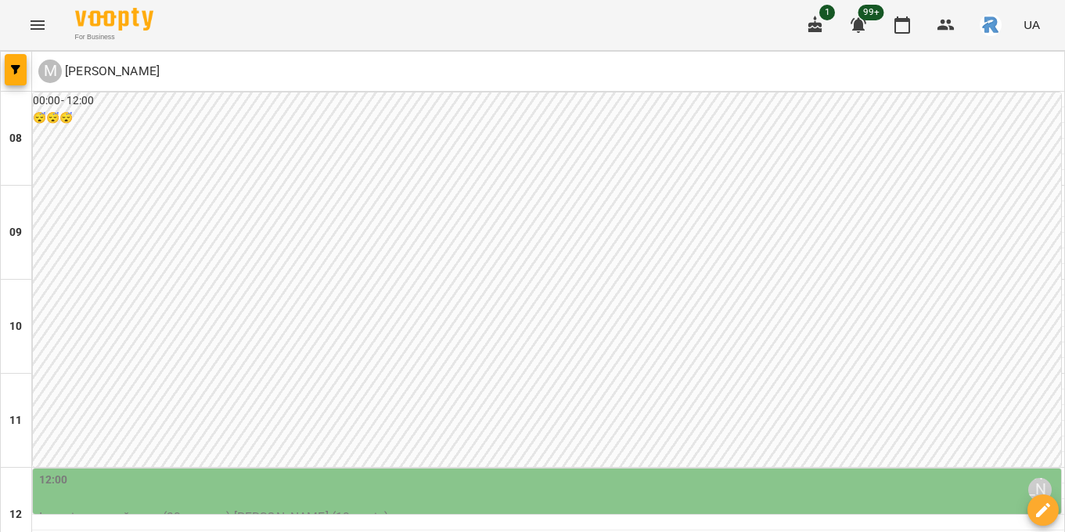
scroll to position [515, 0]
click at [34, 12] on button "Menu" at bounding box center [38, 25] width 38 height 38
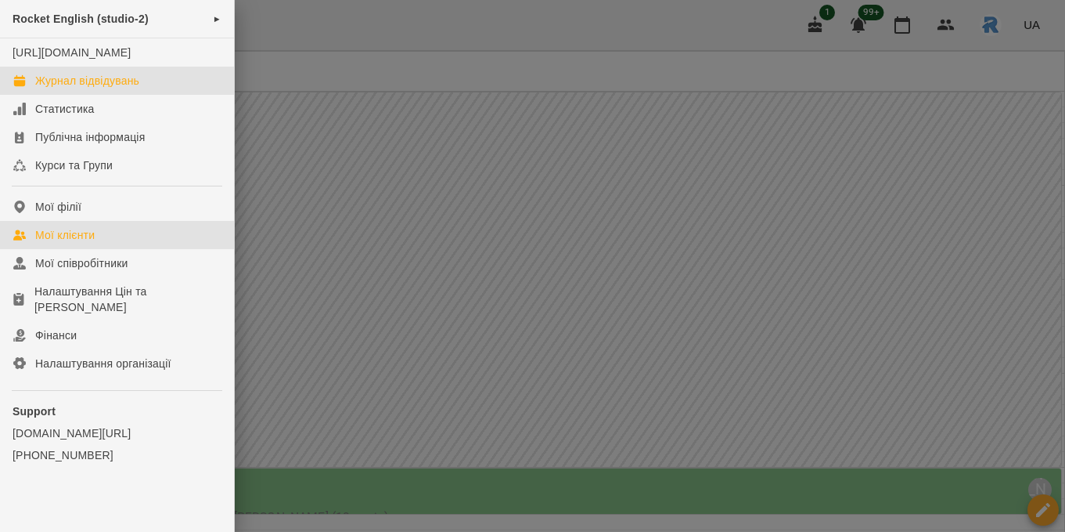
click at [74, 239] on link "Мої клієнти" at bounding box center [117, 235] width 234 height 28
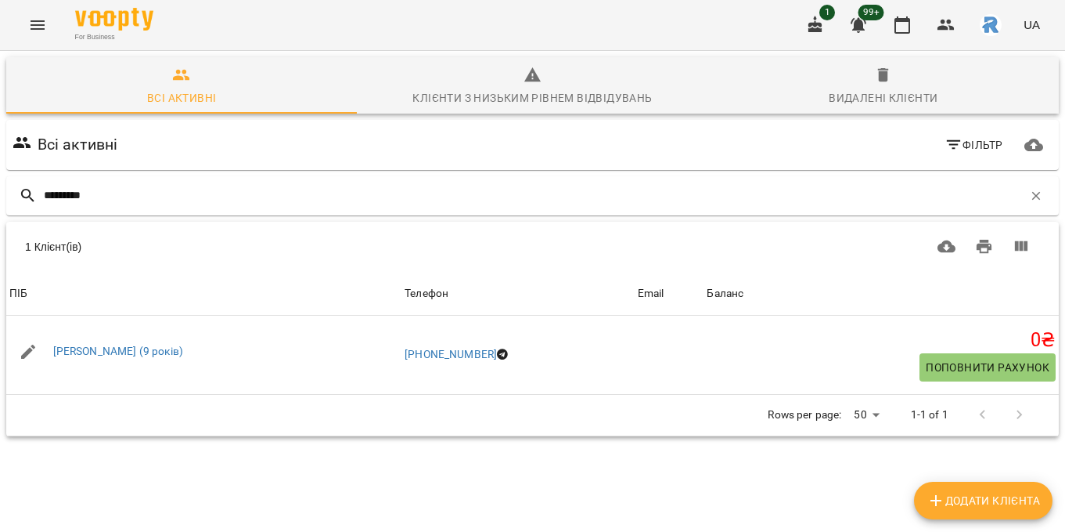
type input "*********"
click at [45, 20] on icon "Menu" at bounding box center [37, 25] width 19 height 19
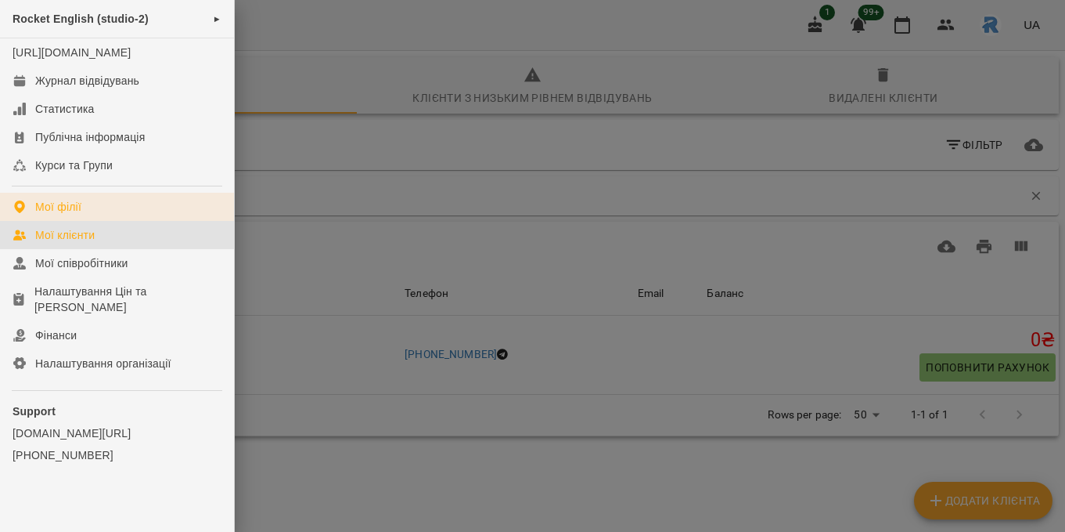
click at [90, 221] on link "Мої філії" at bounding box center [117, 207] width 234 height 28
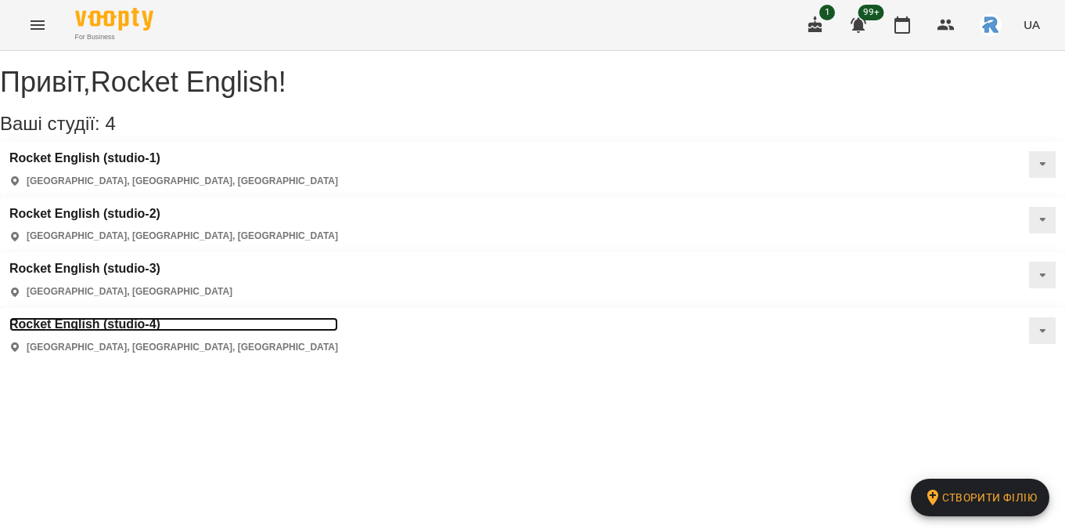
click at [140, 317] on h3 "Rocket English (studio-4)" at bounding box center [173, 324] width 329 height 14
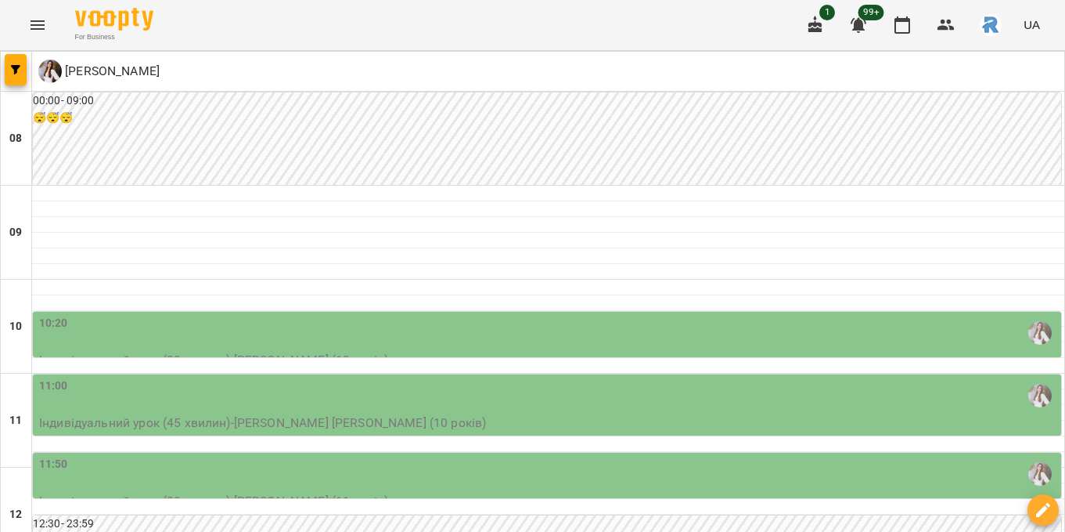
scroll to position [214, 0]
click at [26, 70] on span "button" at bounding box center [16, 69] width 22 height 9
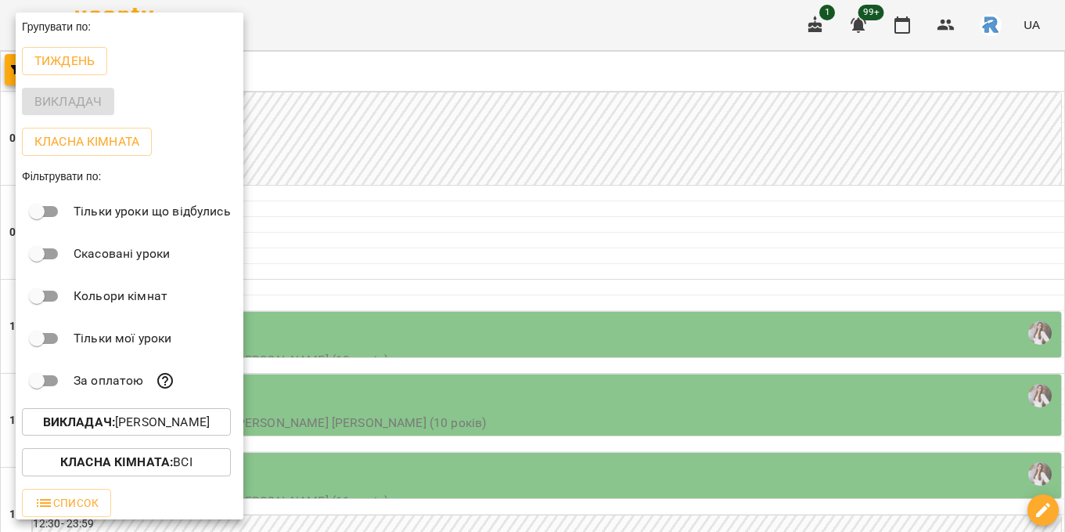
click at [132, 423] on p "Викладач : [PERSON_NAME]" at bounding box center [126, 422] width 167 height 19
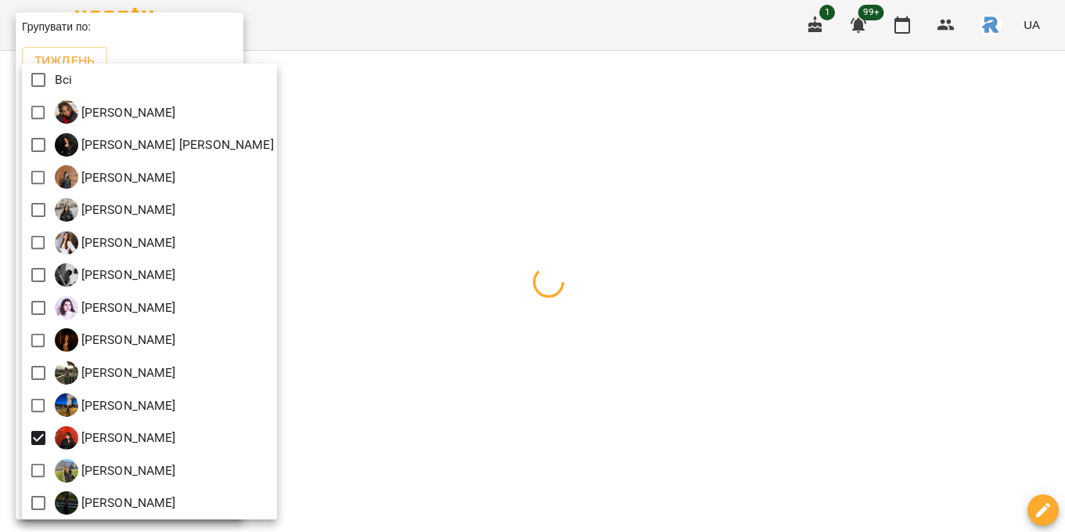
click at [460, 352] on div at bounding box center [532, 266] width 1065 height 532
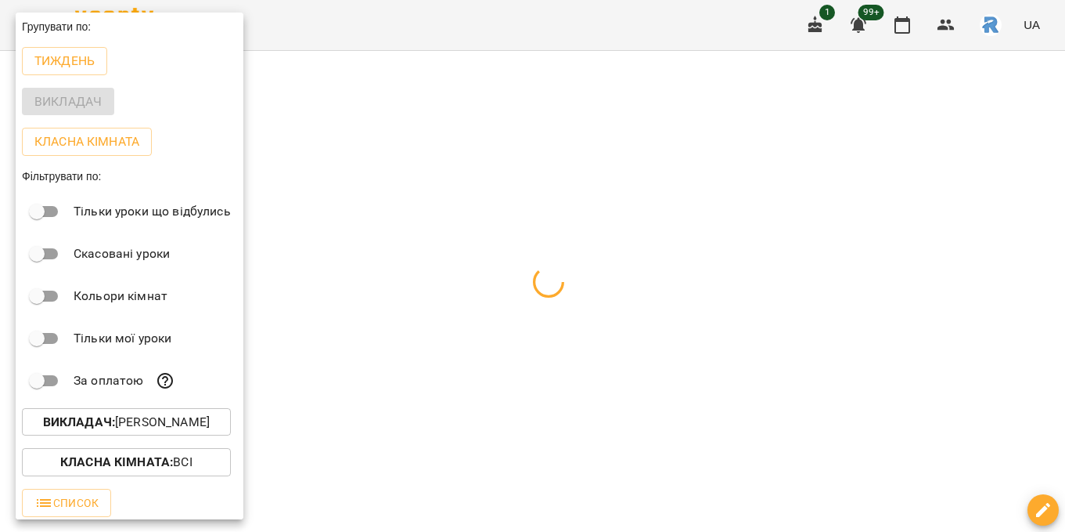
click at [460, 352] on div at bounding box center [532, 266] width 1065 height 532
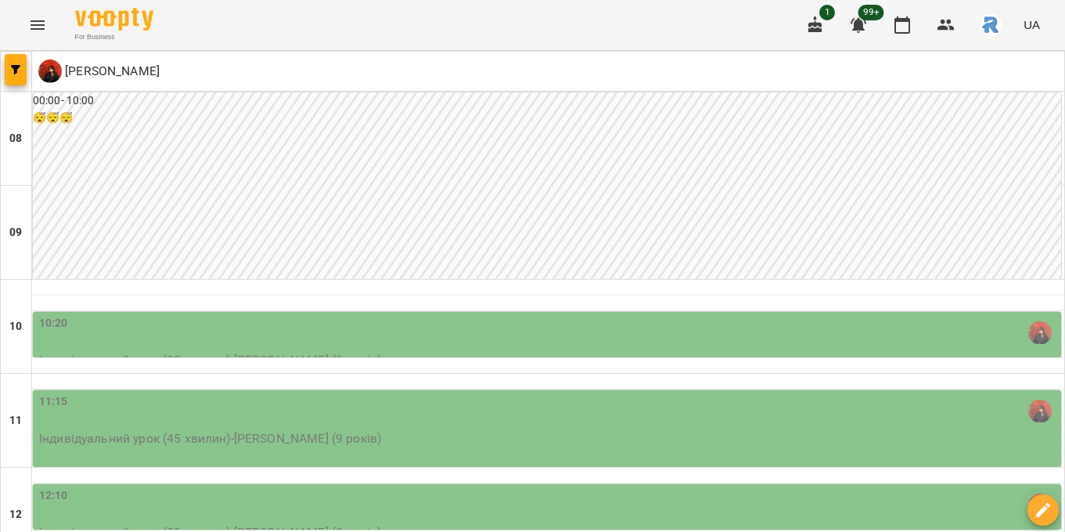
scroll to position [475, 0]
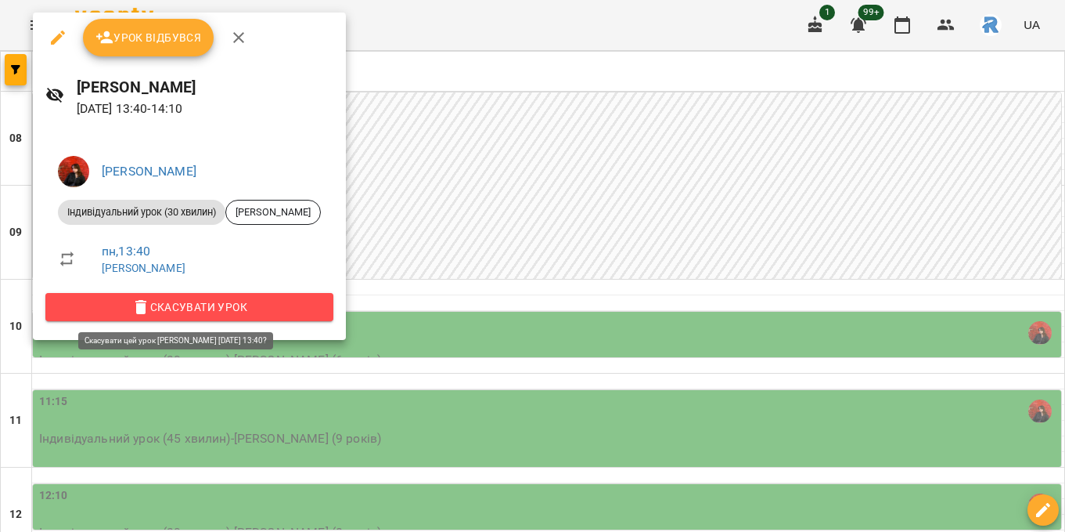
click at [292, 297] on button "Скасувати Урок" at bounding box center [189, 307] width 288 height 28
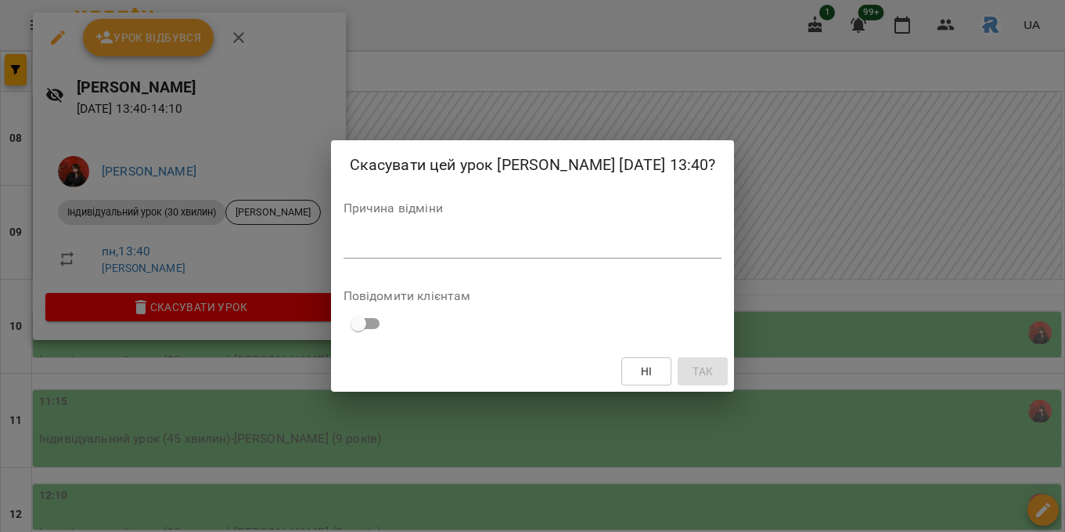
click at [383, 426] on div "Скасувати цей урок [PERSON_NAME] [DATE] 13:40? Причина відміни * Повідомити клі…" at bounding box center [532, 266] width 1065 height 532
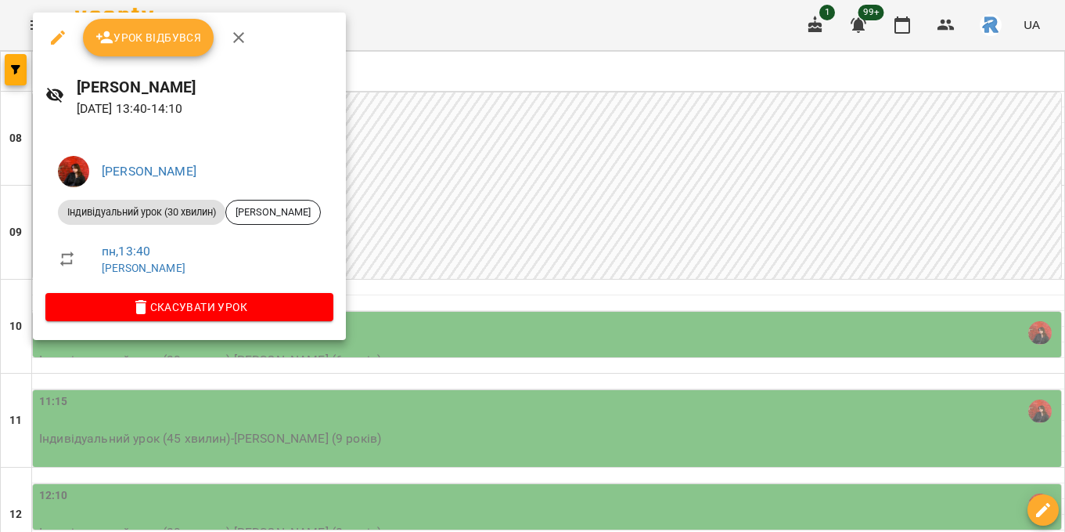
click at [438, 510] on div at bounding box center [532, 266] width 1065 height 532
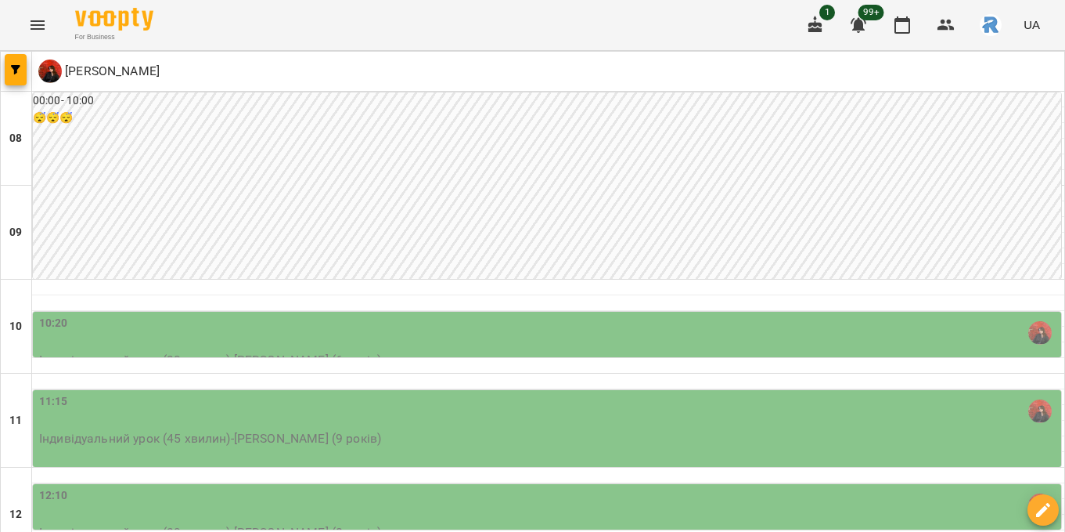
type input "**********"
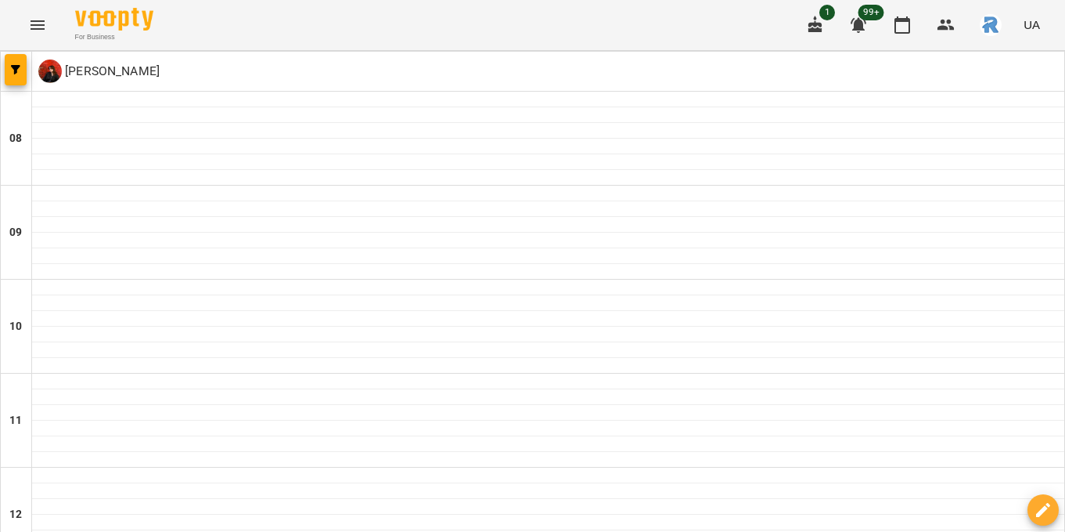
click at [14, 75] on button "button" at bounding box center [16, 69] width 22 height 31
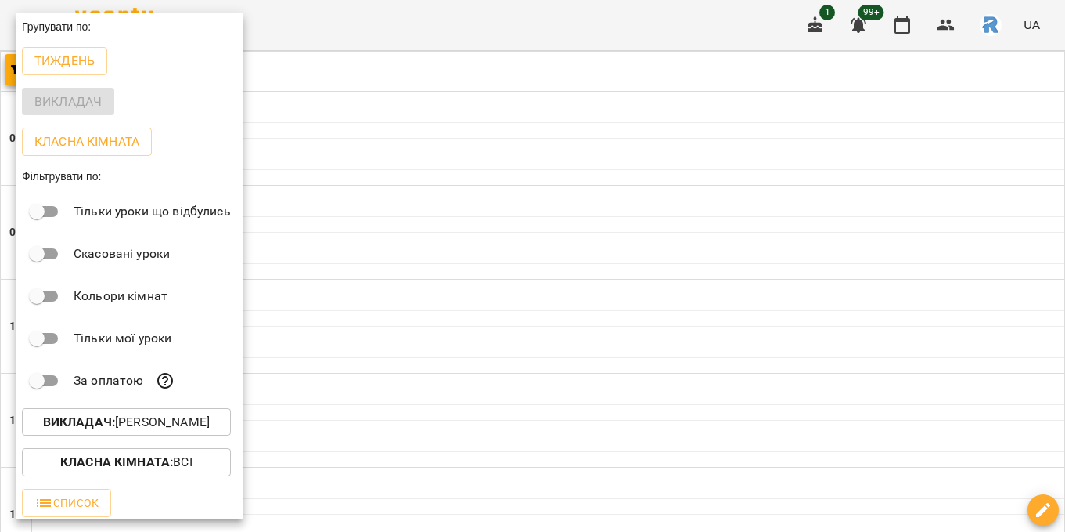
click at [315, 365] on div at bounding box center [532, 266] width 1065 height 532
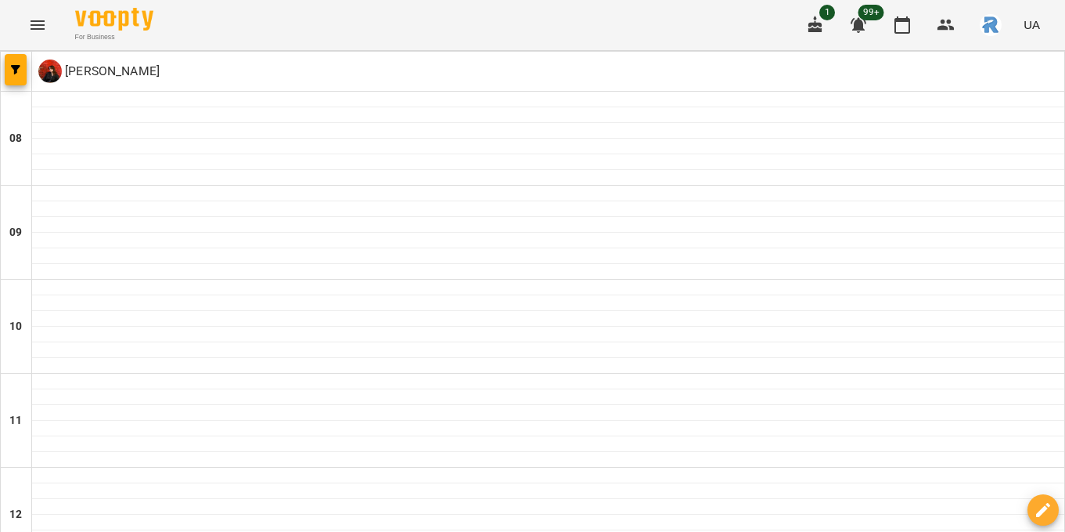
scroll to position [0, 0]
click at [5, 71] on span "button" at bounding box center [16, 69] width 22 height 9
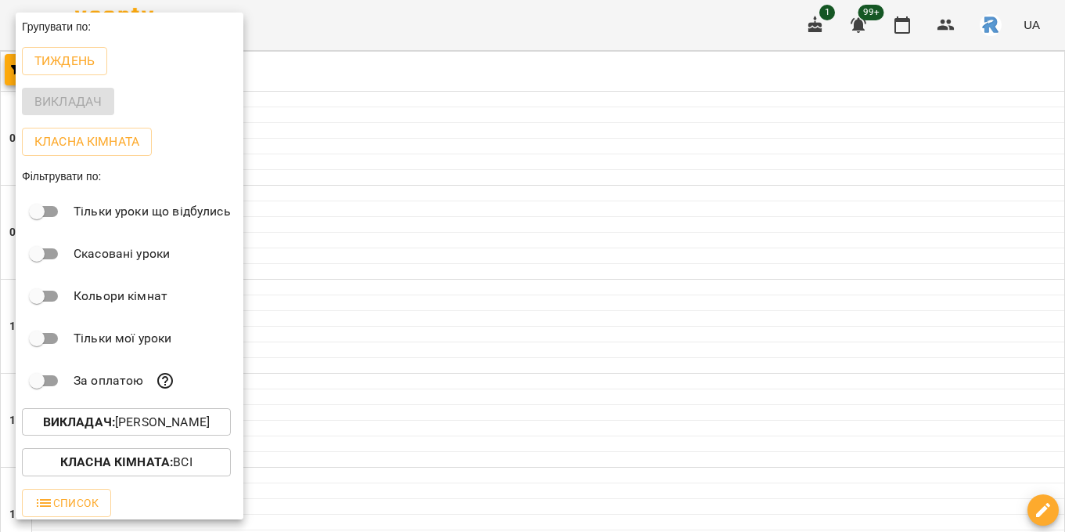
click at [98, 77] on div "Тиждень" at bounding box center [130, 61] width 228 height 41
click at [386, 101] on div at bounding box center [532, 266] width 1065 height 532
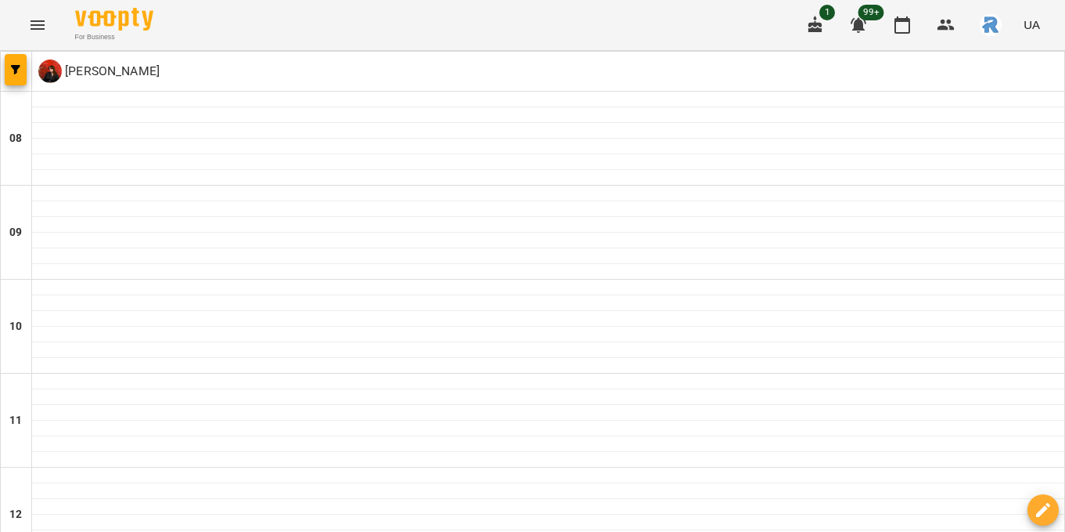
click at [31, 74] on div at bounding box center [16, 71] width 31 height 39
click at [20, 72] on icon "button" at bounding box center [15, 69] width 9 height 9
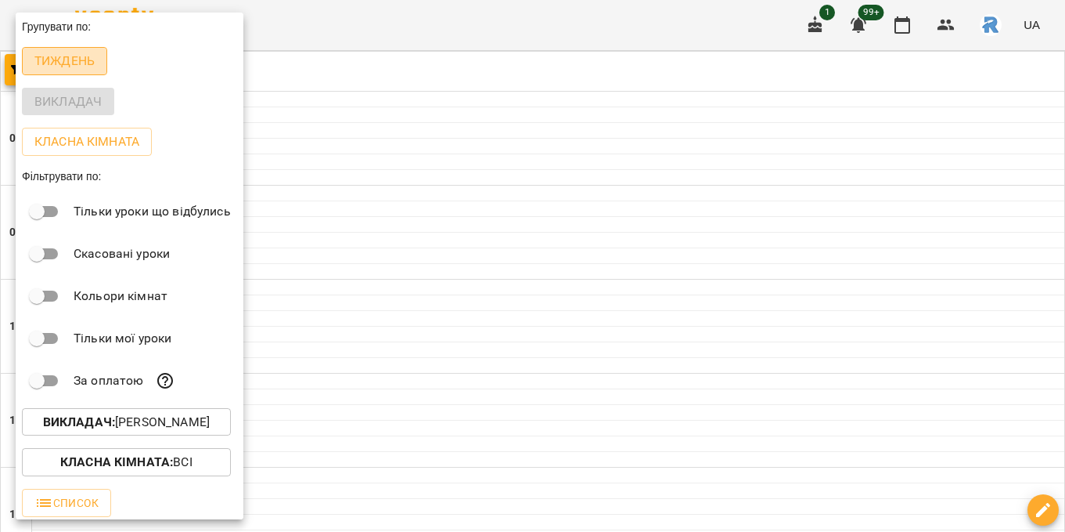
click at [48, 56] on p "Тиждень" at bounding box center [64, 61] width 60 height 19
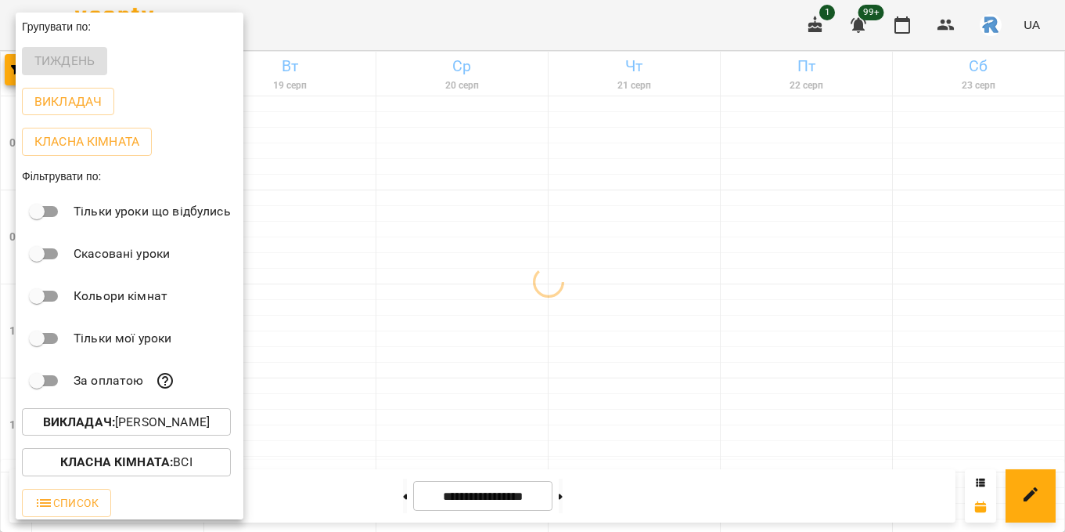
click at [455, 222] on div at bounding box center [532, 266] width 1065 height 532
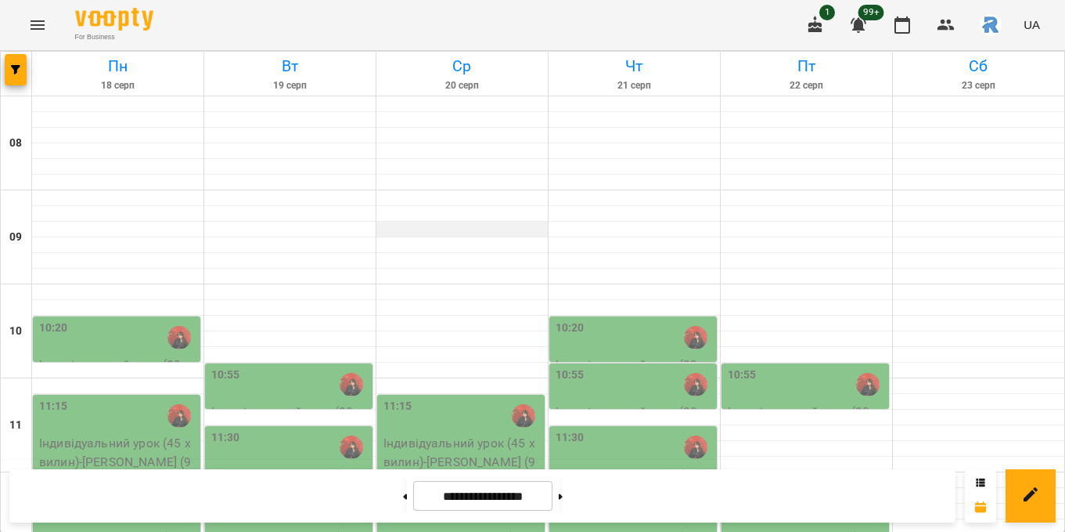
scroll to position [384, 0]
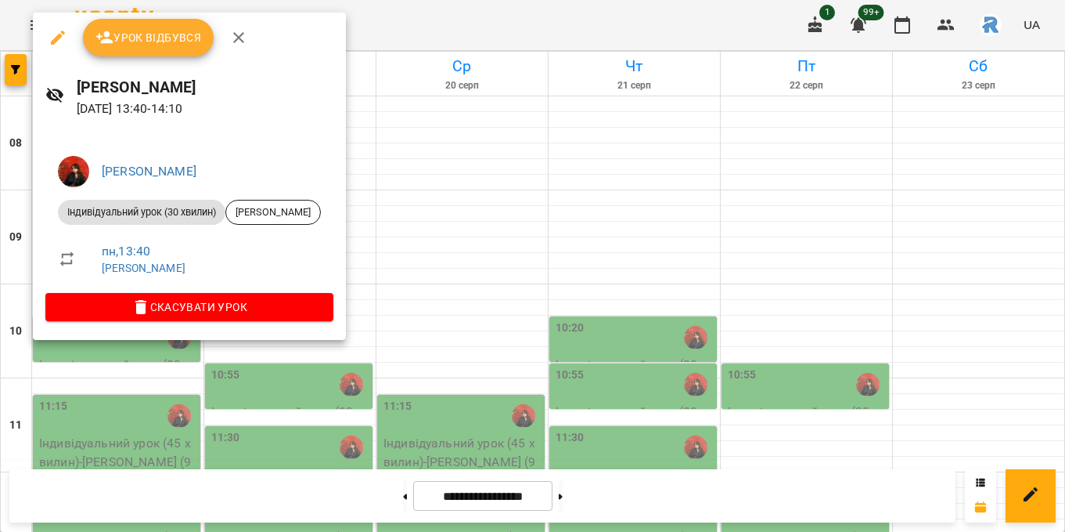
click at [284, 311] on span "Скасувати Урок" at bounding box center [189, 306] width 263 height 19
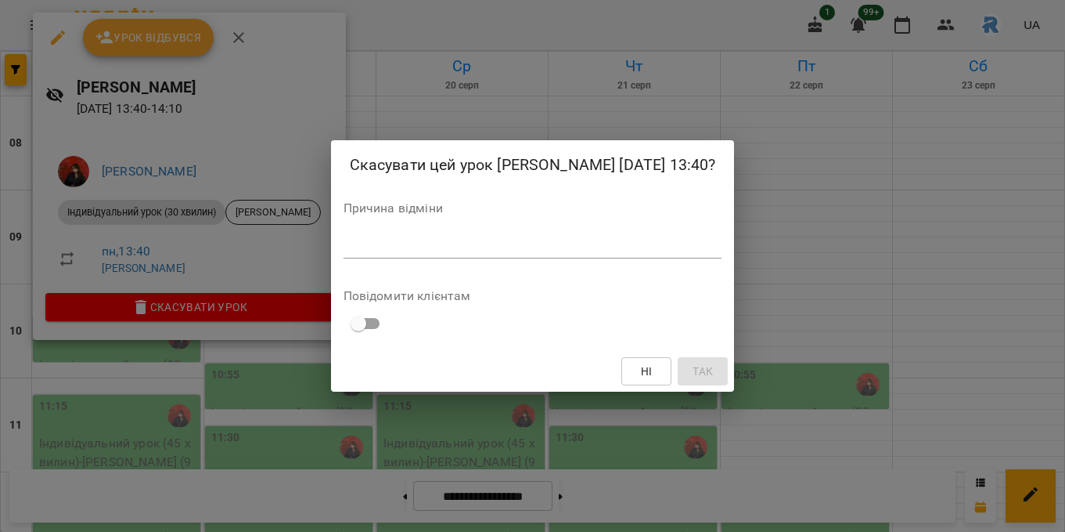
click at [344, 258] on div "*" at bounding box center [533, 245] width 379 height 25
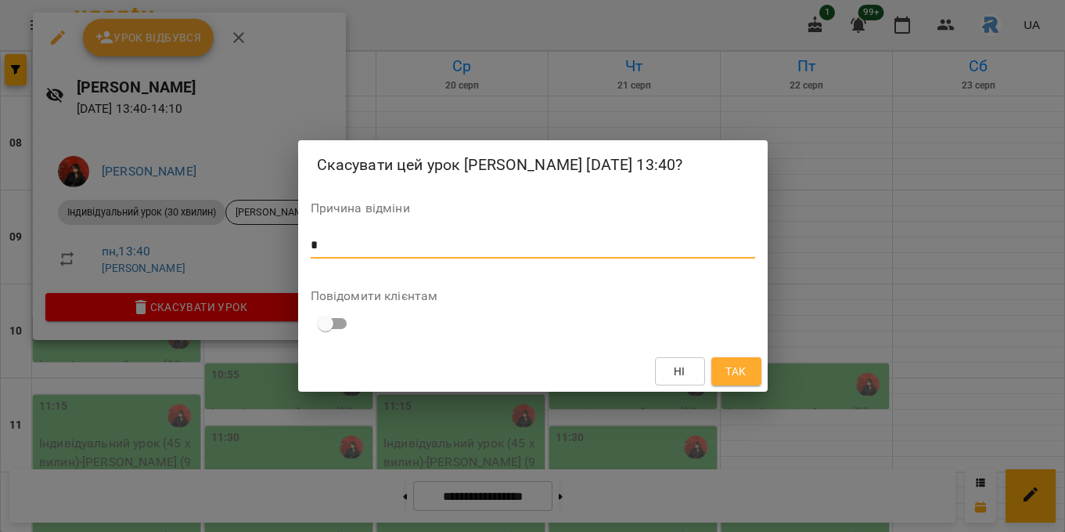
type textarea "*"
click at [741, 372] on button "Так" at bounding box center [737, 371] width 50 height 28
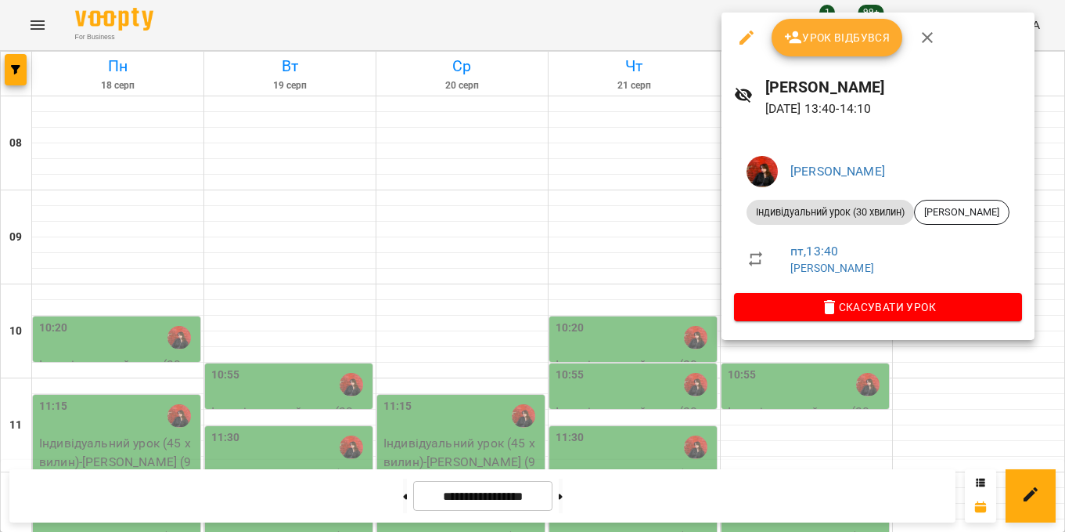
click at [784, 300] on span "Скасувати Урок" at bounding box center [878, 306] width 263 height 19
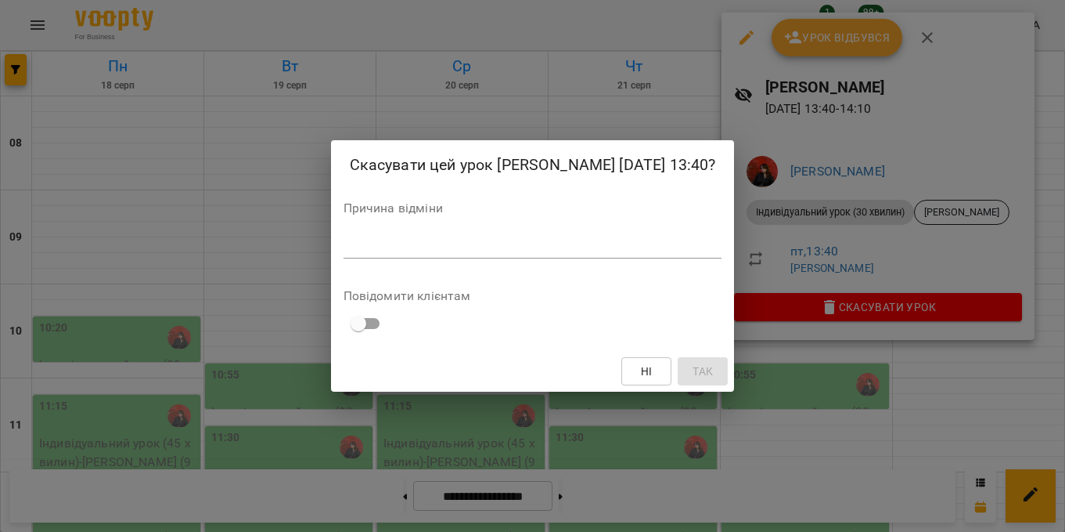
click at [610, 243] on div "Причина відміни *" at bounding box center [533, 233] width 379 height 63
click at [607, 249] on div "*" at bounding box center [533, 245] width 379 height 25
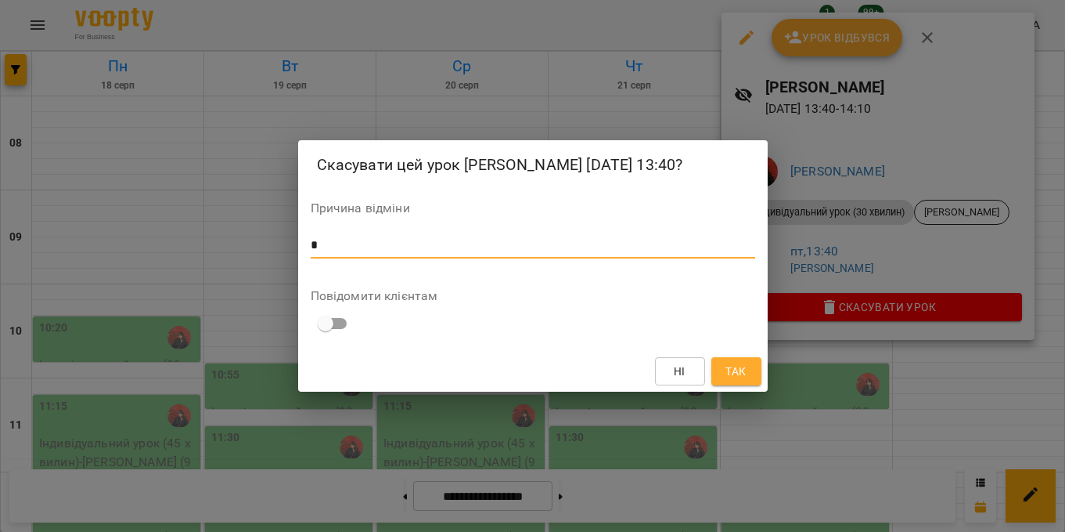
type textarea "*"
click at [748, 377] on button "Так" at bounding box center [737, 371] width 50 height 28
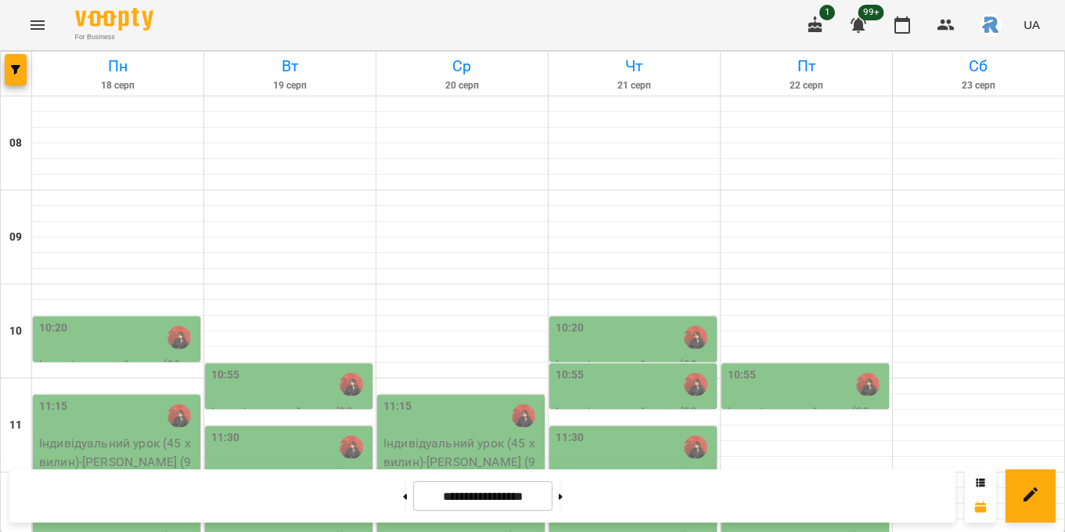
click at [52, 27] on button "Menu" at bounding box center [38, 25] width 38 height 38
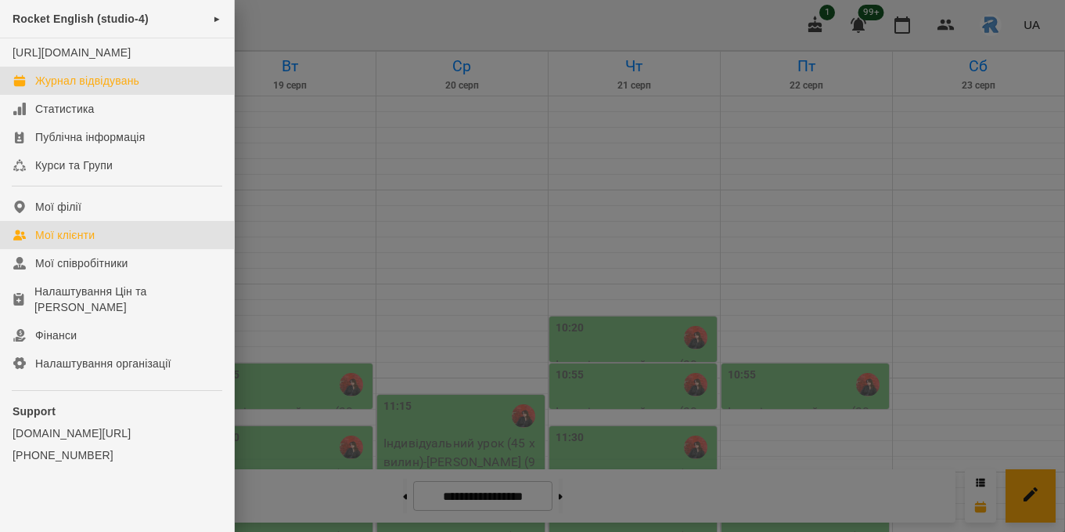
click at [95, 243] on div "Мої клієнти" at bounding box center [64, 235] width 59 height 16
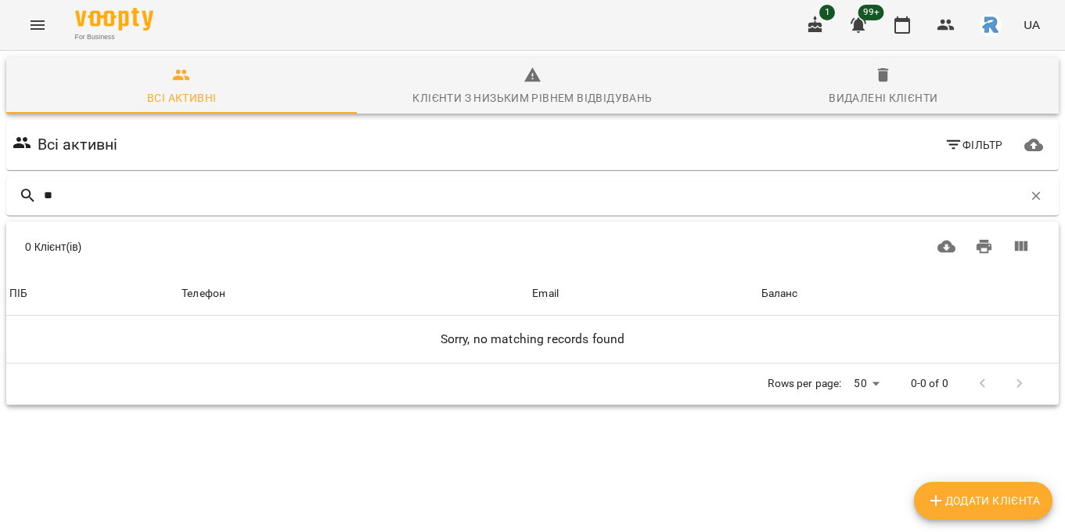
type input "*"
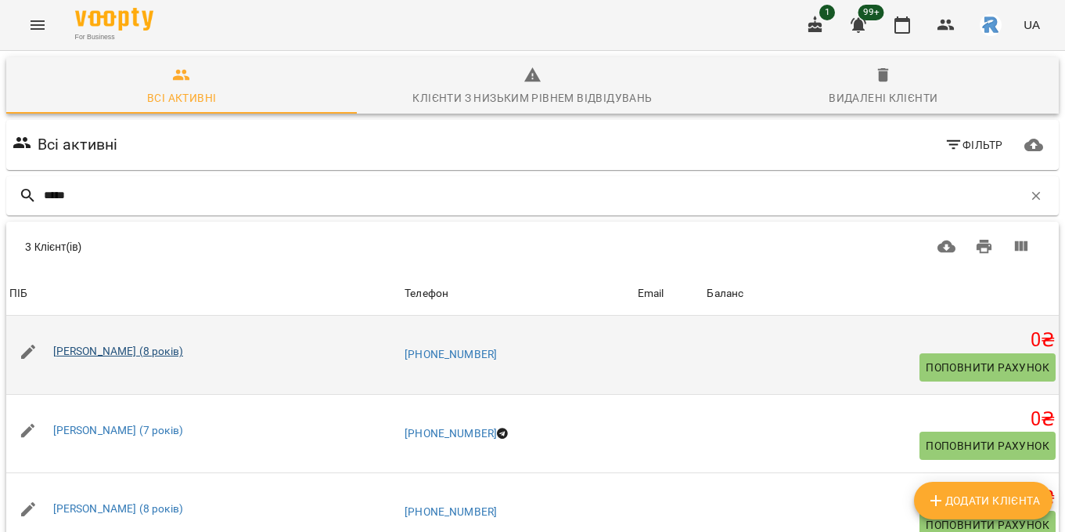
type input "*****"
click at [63, 350] on link "[PERSON_NAME] (8 років)" at bounding box center [118, 350] width 130 height 13
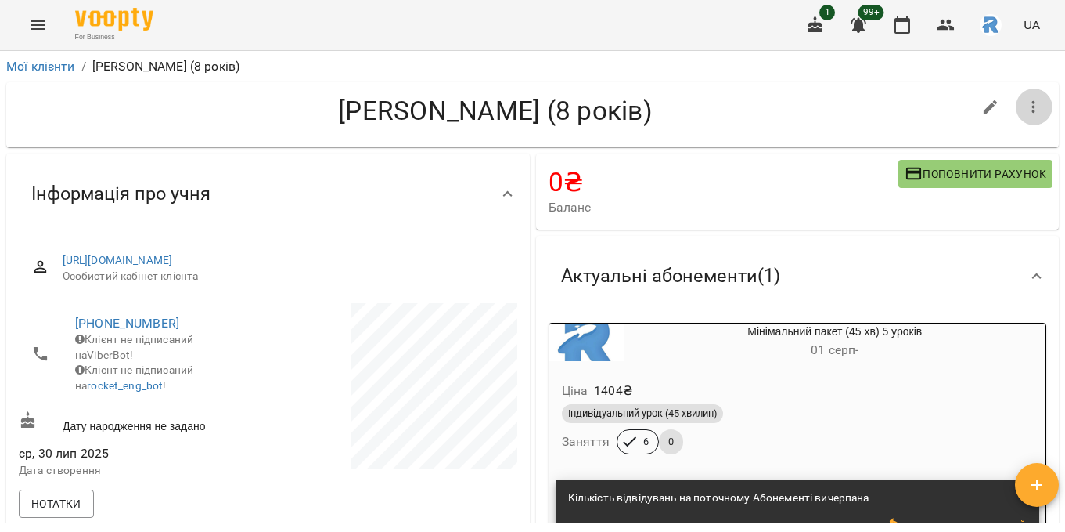
click at [1033, 99] on icon "button" at bounding box center [1034, 107] width 19 height 19
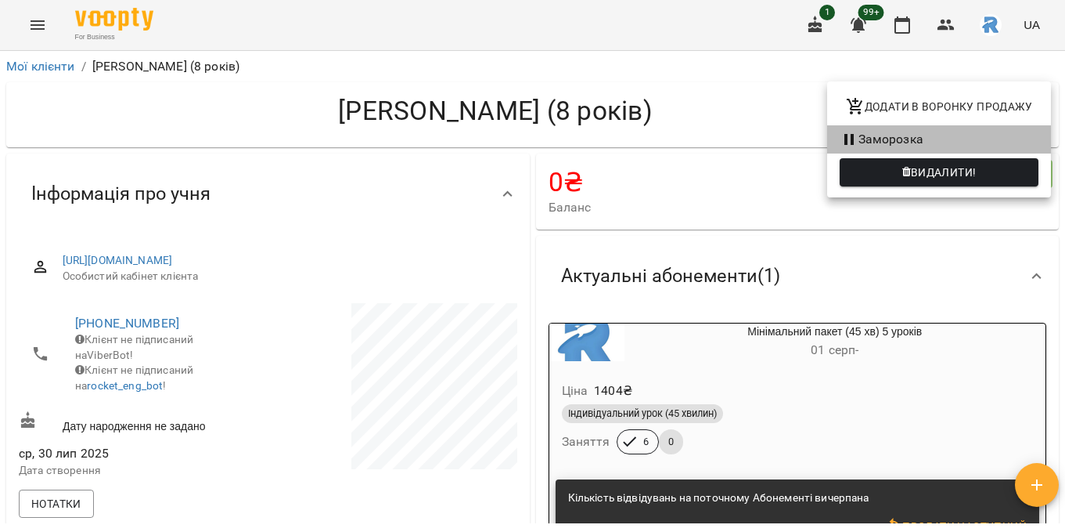
click at [931, 141] on li "Заморозка" at bounding box center [939, 139] width 224 height 28
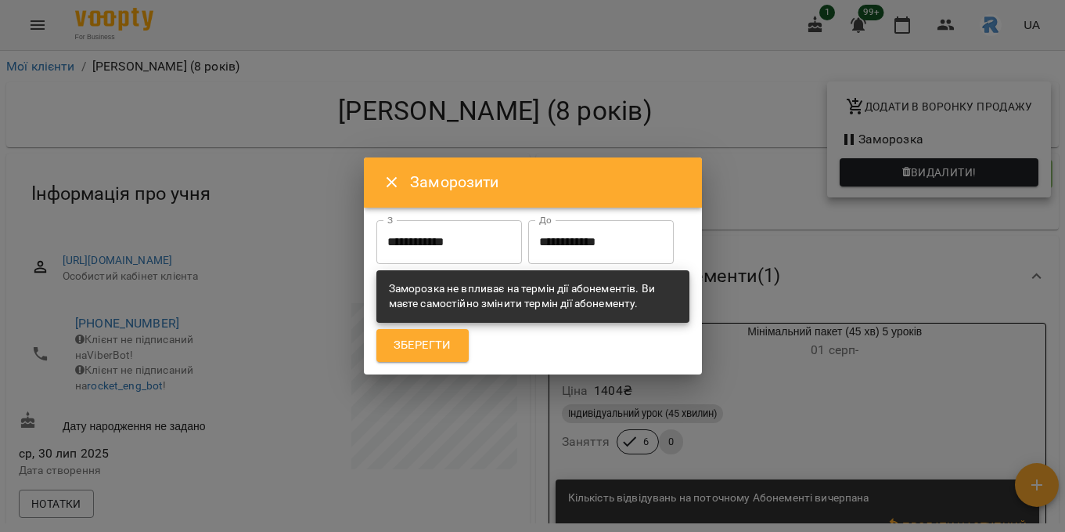
click at [475, 230] on input "**********" at bounding box center [450, 242] width 146 height 44
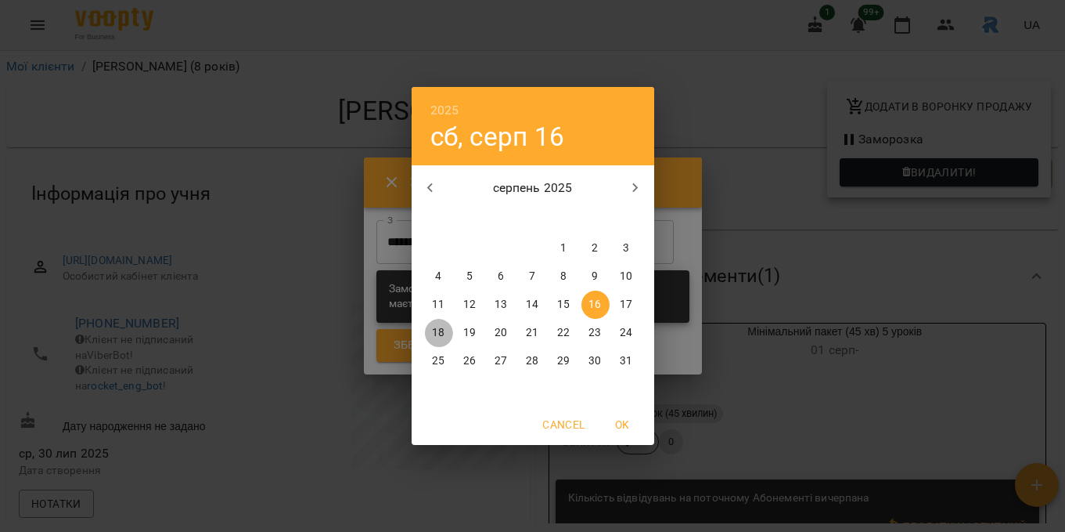
click at [442, 336] on p "18" at bounding box center [438, 333] width 13 height 16
type input "**********"
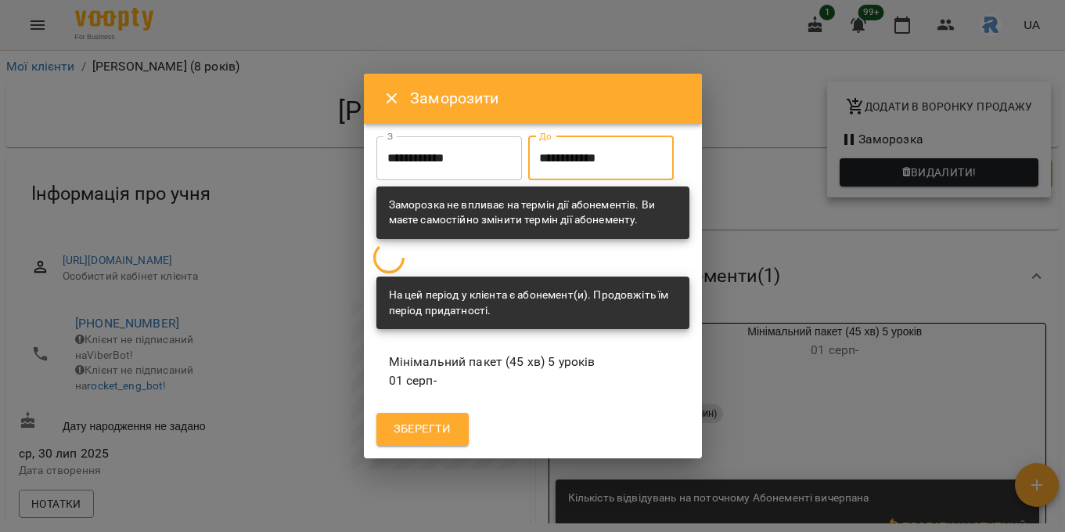
click at [591, 165] on input "**********" at bounding box center [601, 158] width 146 height 44
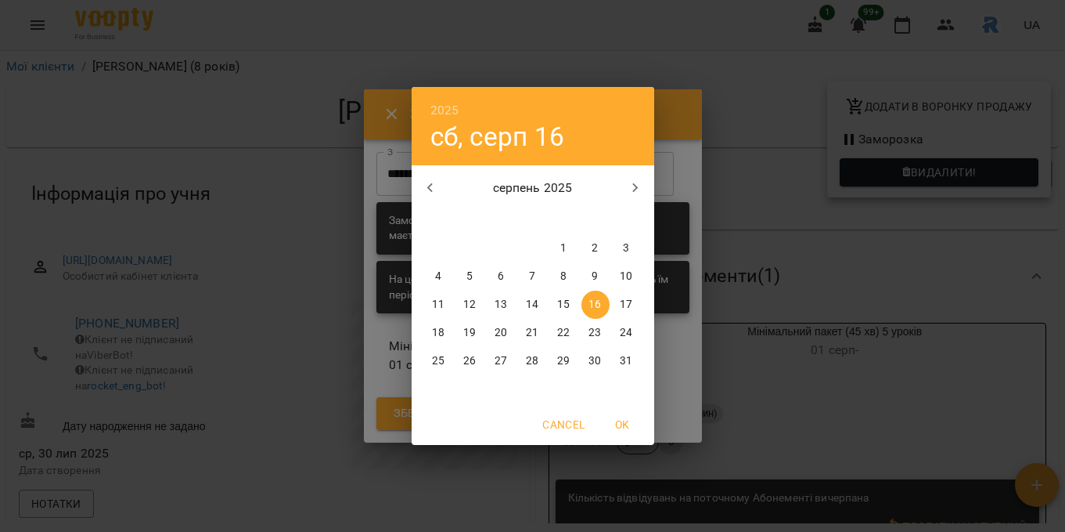
click at [472, 362] on p "26" at bounding box center [469, 361] width 13 height 16
type input "**********"
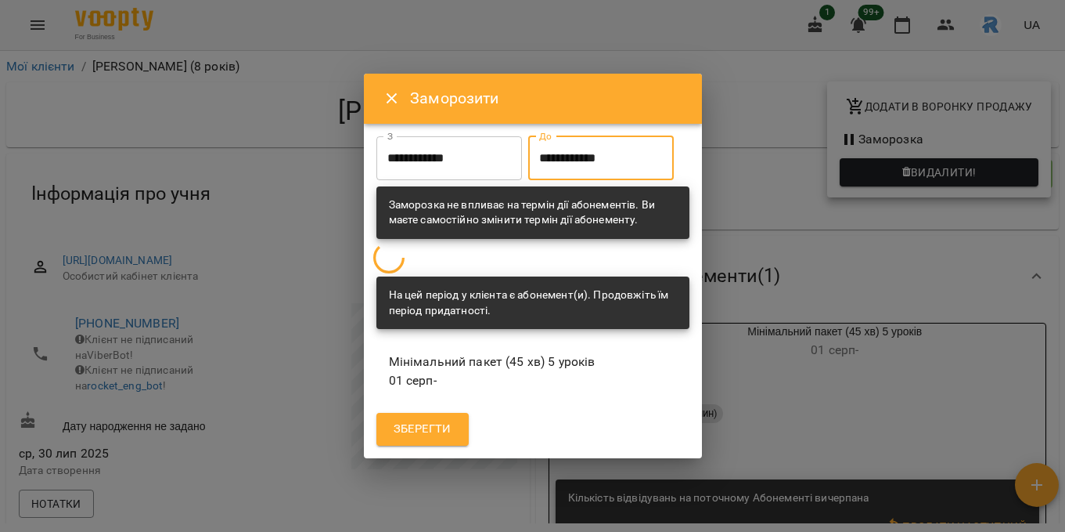
click at [415, 427] on button "Зберегти" at bounding box center [423, 429] width 92 height 33
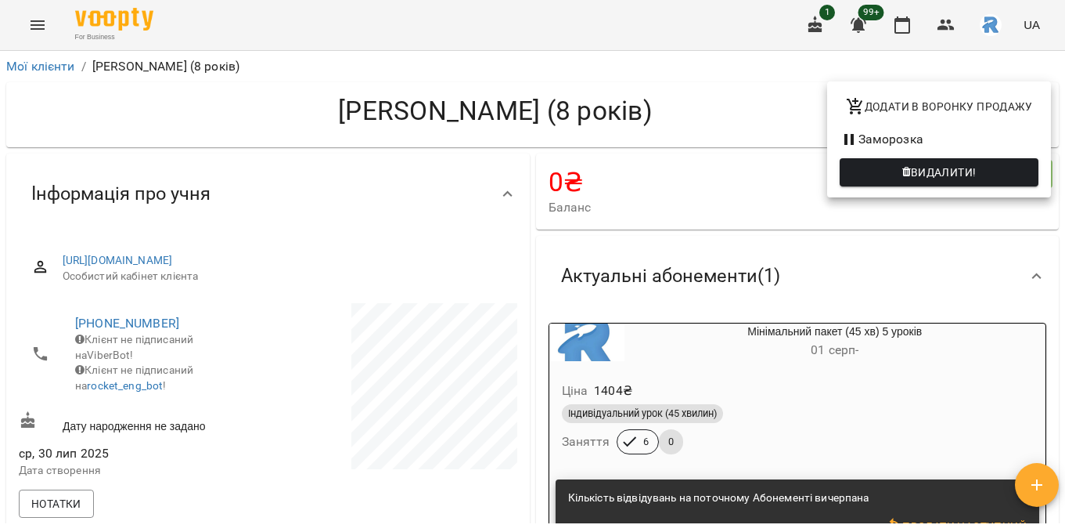
click at [49, 29] on div at bounding box center [532, 266] width 1065 height 532
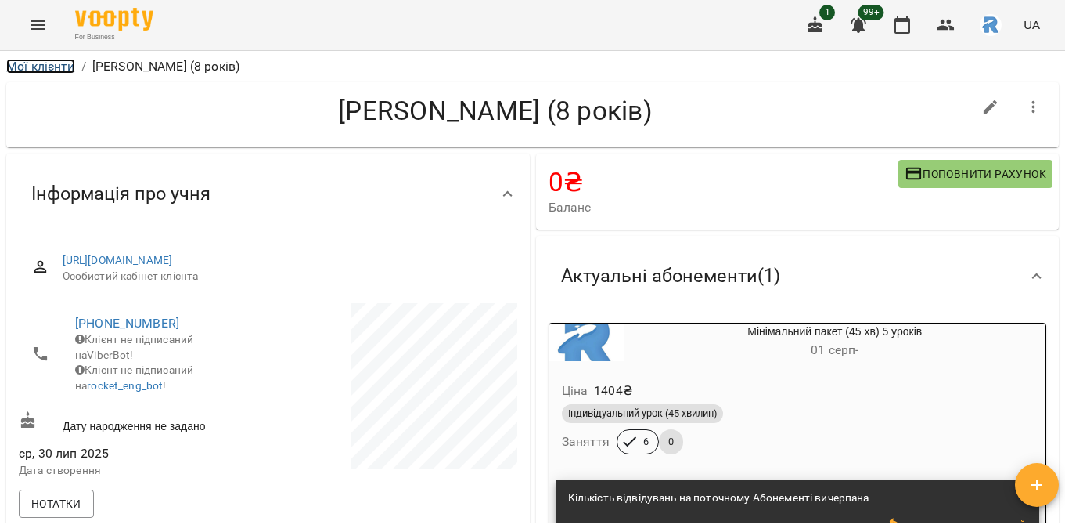
click at [43, 70] on link "Мої клієнти" at bounding box center [40, 66] width 69 height 15
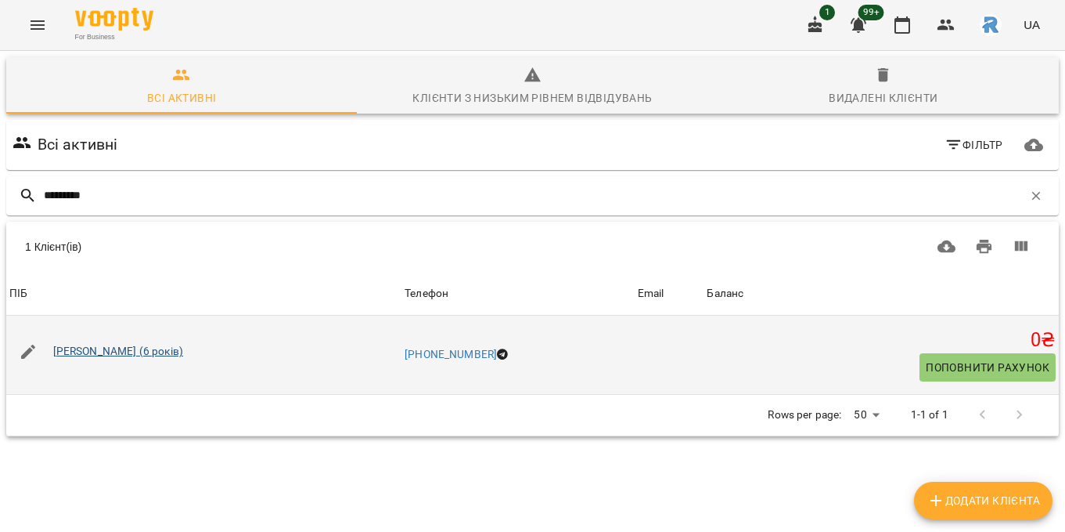
type input "*********"
click at [113, 351] on link "[PERSON_NAME] (6 років)" at bounding box center [118, 350] width 130 height 13
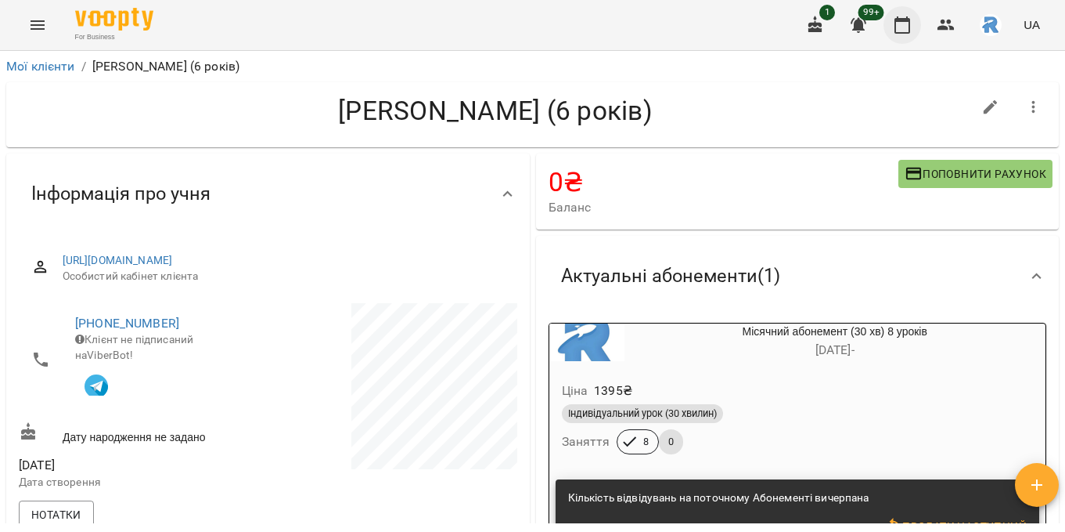
click at [892, 30] on button "button" at bounding box center [903, 25] width 38 height 38
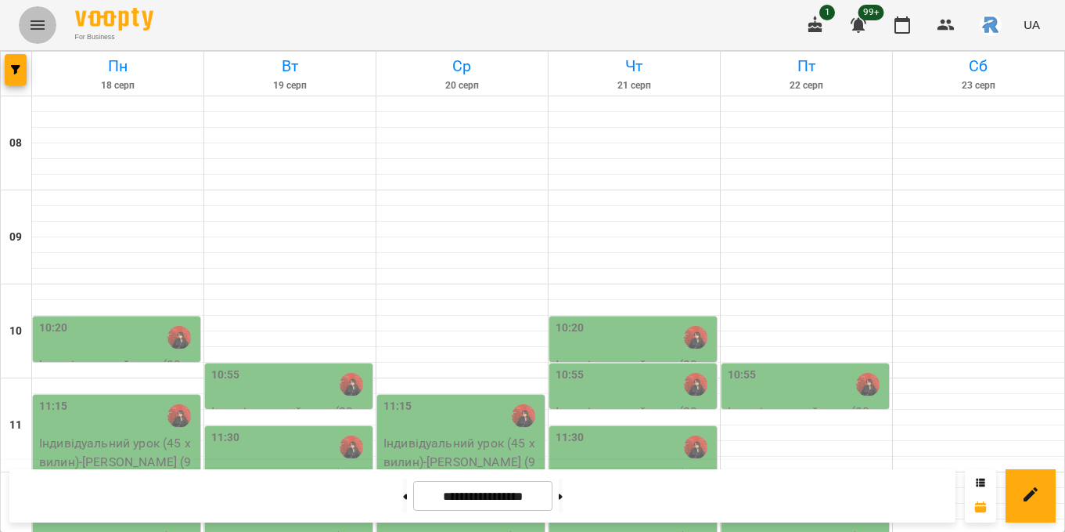
click at [38, 13] on button "Menu" at bounding box center [38, 25] width 38 height 38
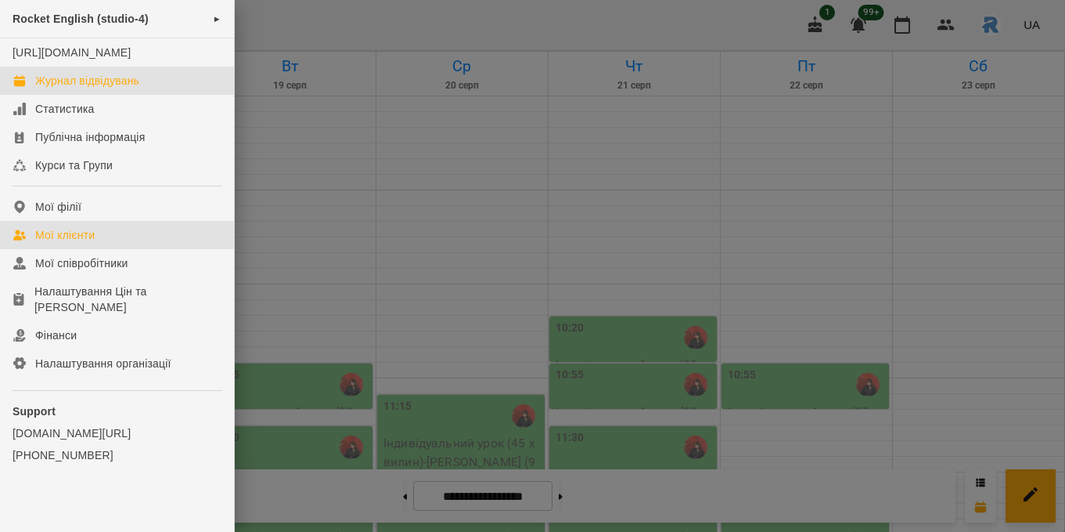
click at [90, 243] on div "Мої клієнти" at bounding box center [64, 235] width 59 height 16
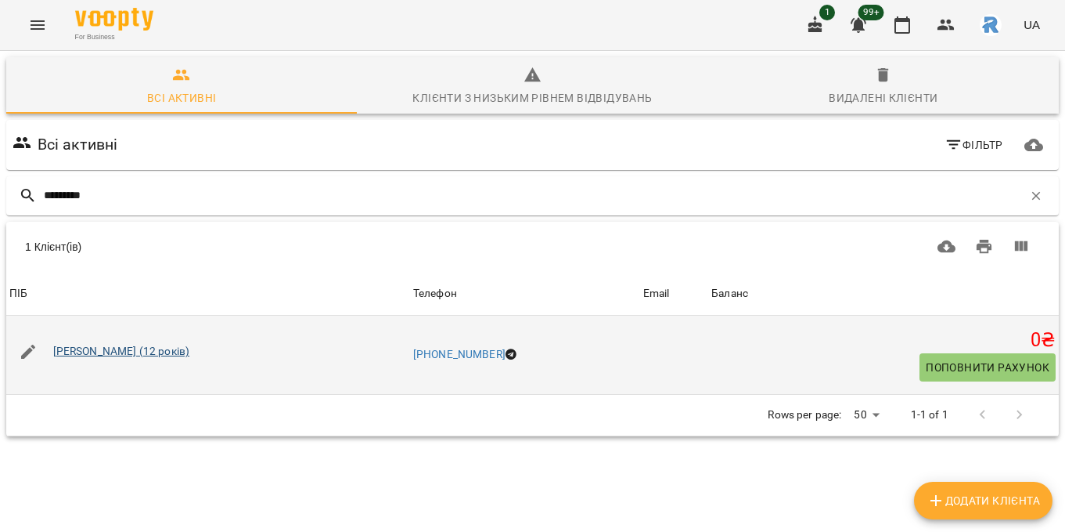
type input "*********"
click at [113, 348] on link "[PERSON_NAME] (12 років)" at bounding box center [121, 350] width 137 height 13
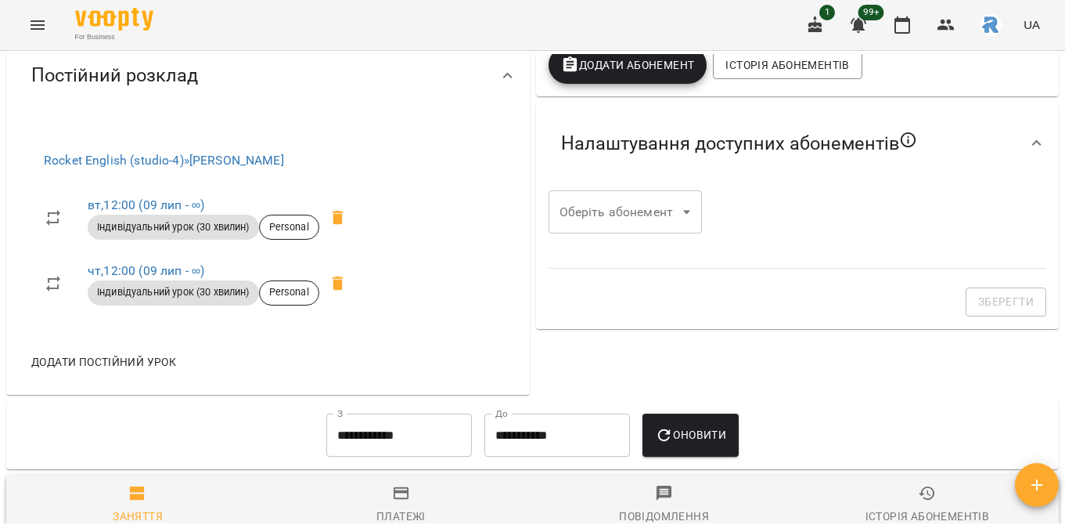
scroll to position [515, 0]
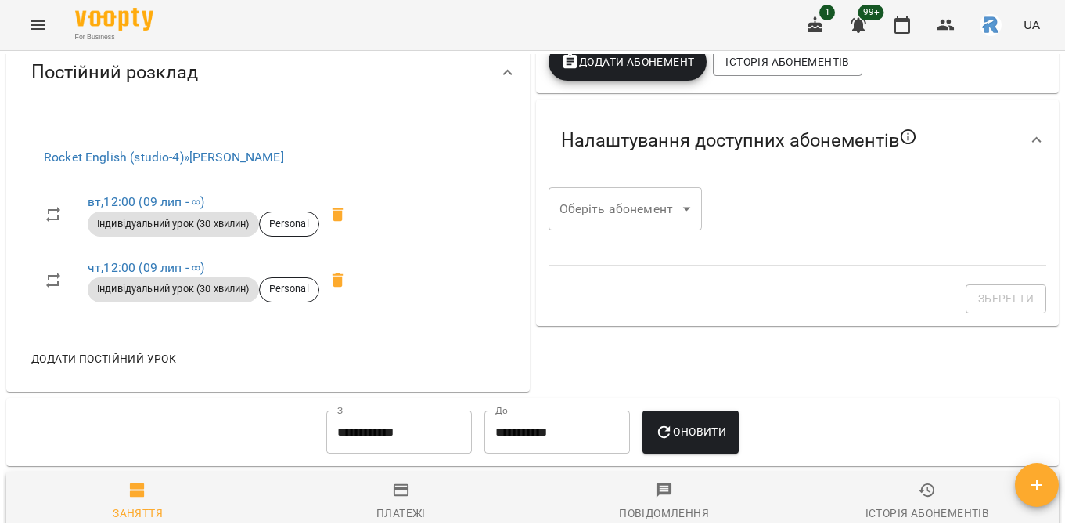
click at [337, 226] on span at bounding box center [338, 215] width 38 height 38
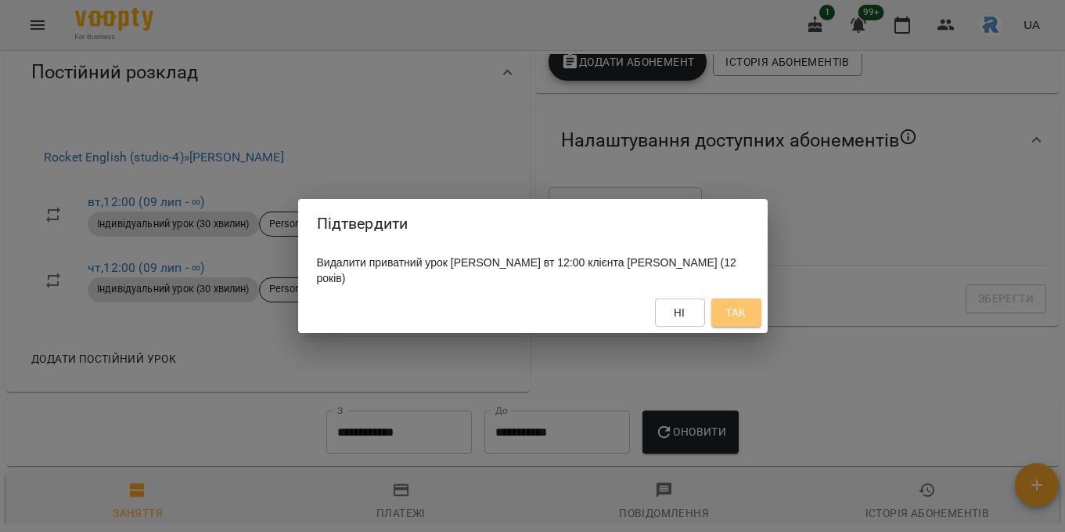
click at [740, 305] on span "Так" at bounding box center [736, 312] width 20 height 19
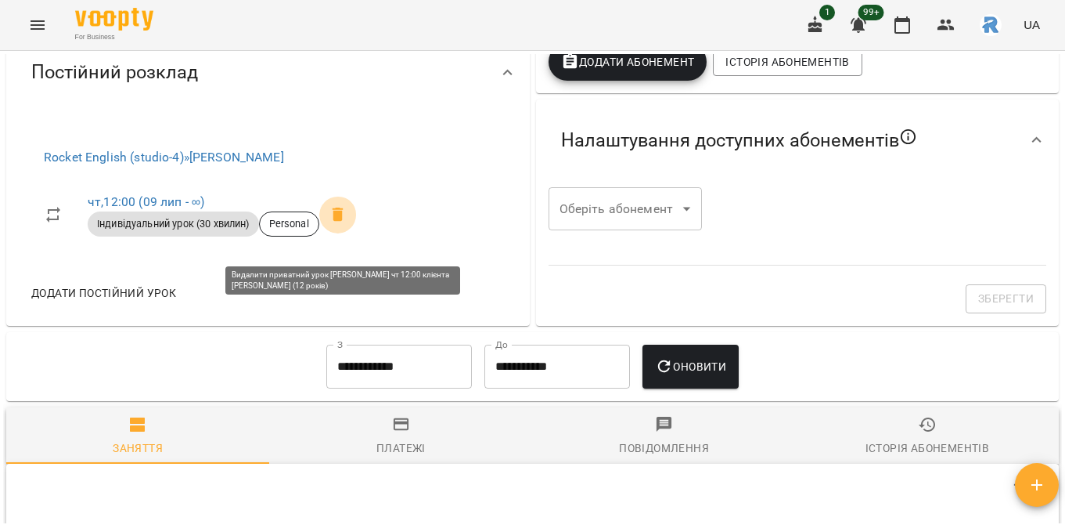
click at [341, 222] on icon at bounding box center [338, 214] width 11 height 14
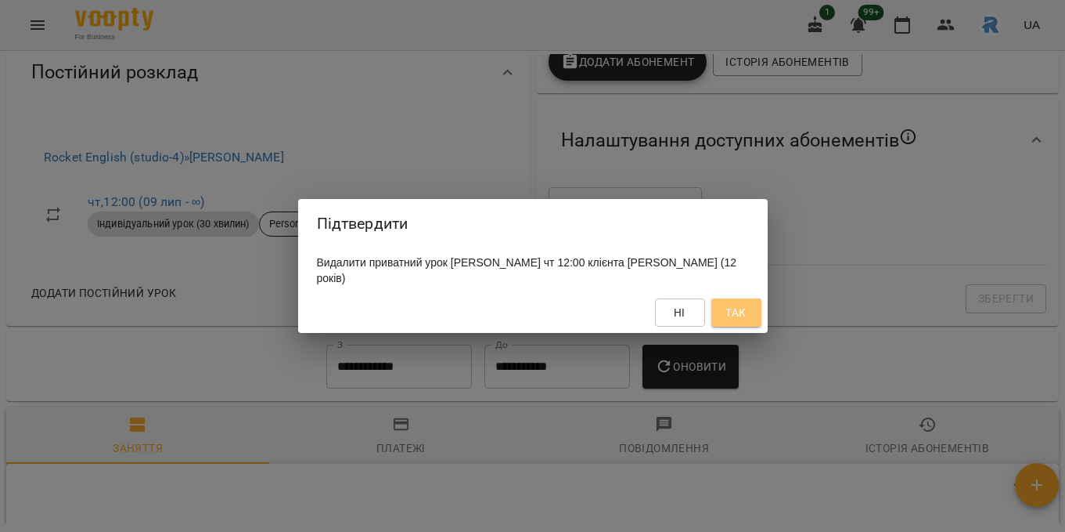
click at [733, 308] on span "Так" at bounding box center [736, 312] width 20 height 19
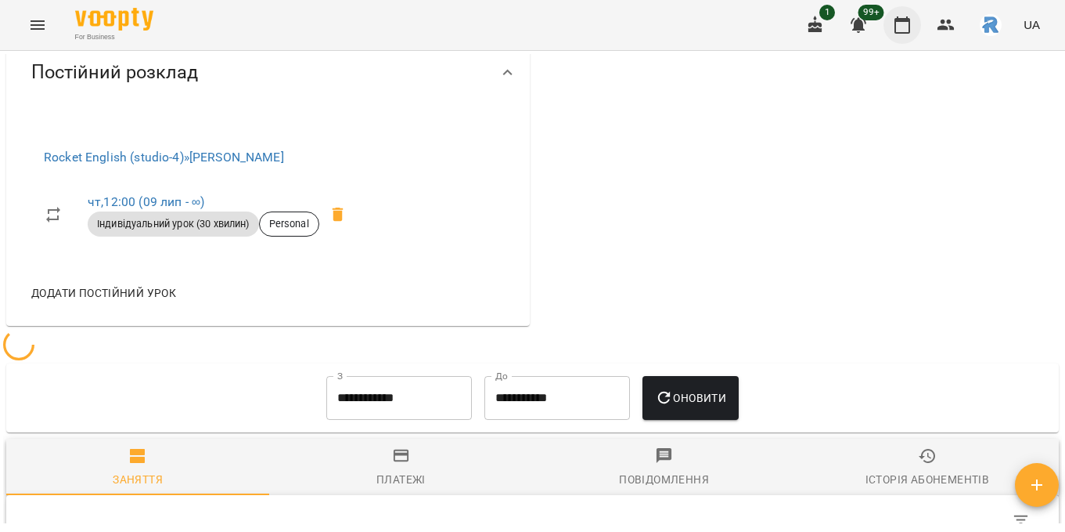
click at [904, 17] on icon "button" at bounding box center [902, 25] width 19 height 19
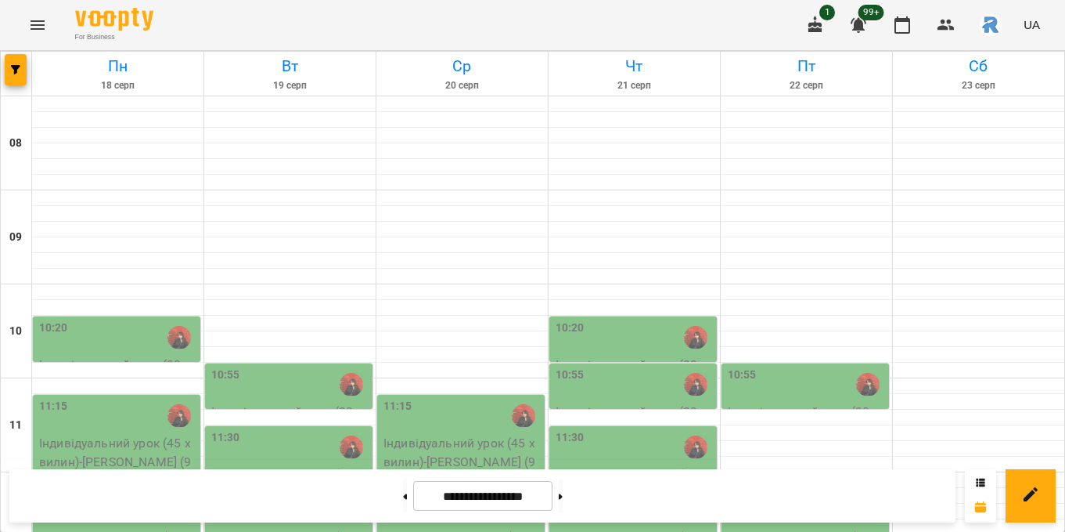
click at [38, 16] on icon "Menu" at bounding box center [37, 25] width 19 height 19
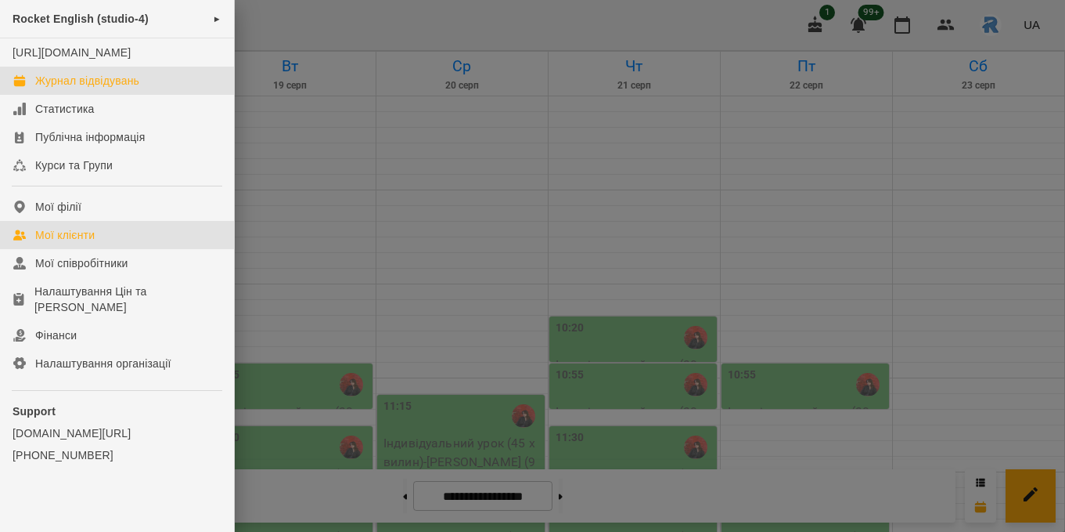
click at [102, 240] on link "Мої клієнти" at bounding box center [117, 235] width 234 height 28
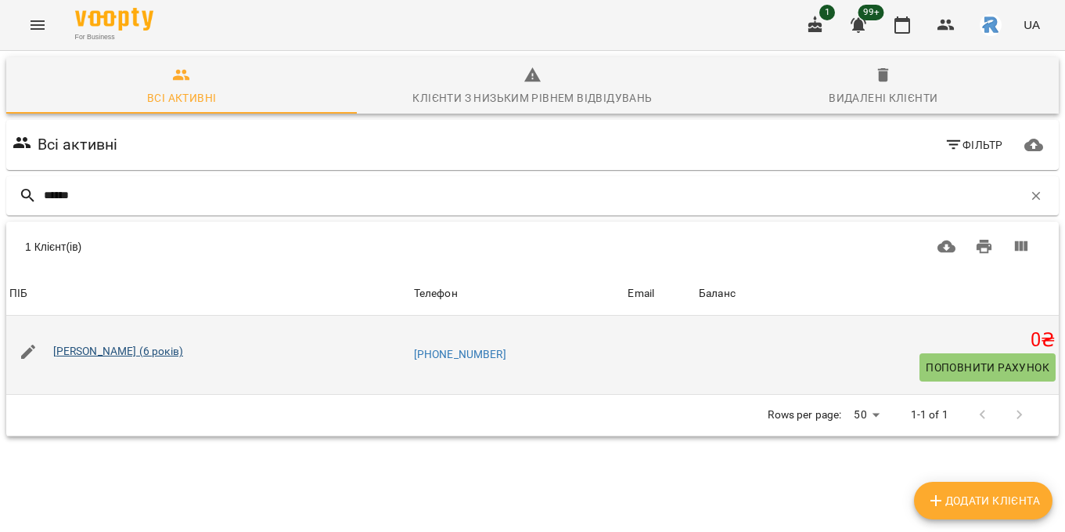
type input "******"
click at [100, 351] on link "[PERSON_NAME] (6 років)" at bounding box center [118, 350] width 130 height 13
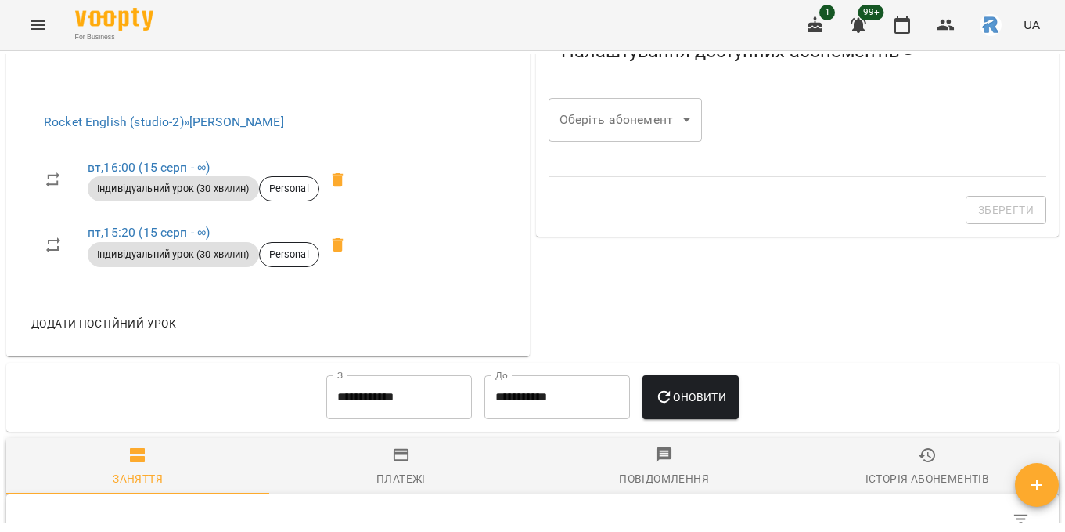
scroll to position [539, 0]
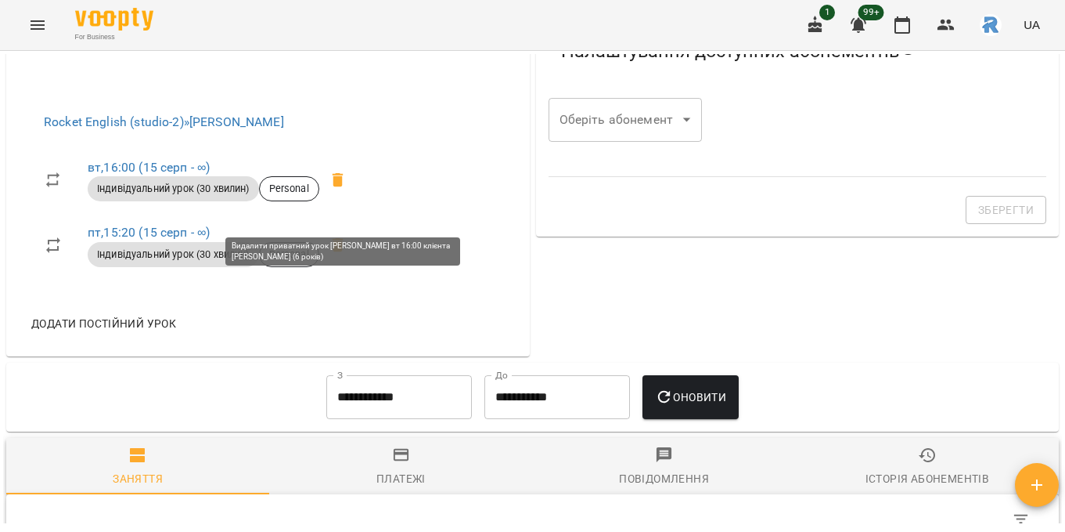
click at [344, 187] on icon at bounding box center [338, 180] width 11 height 14
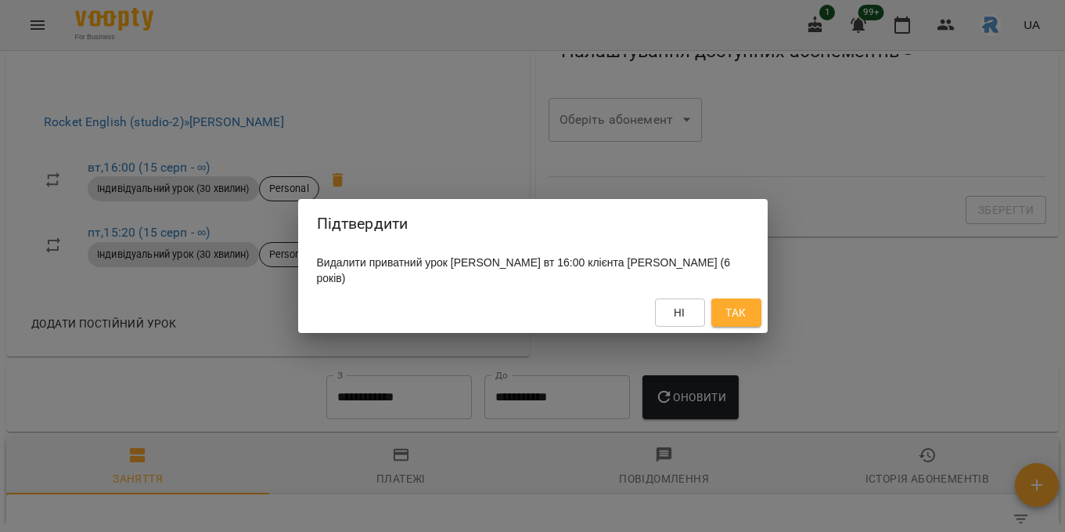
click at [759, 315] on button "Так" at bounding box center [737, 312] width 50 height 28
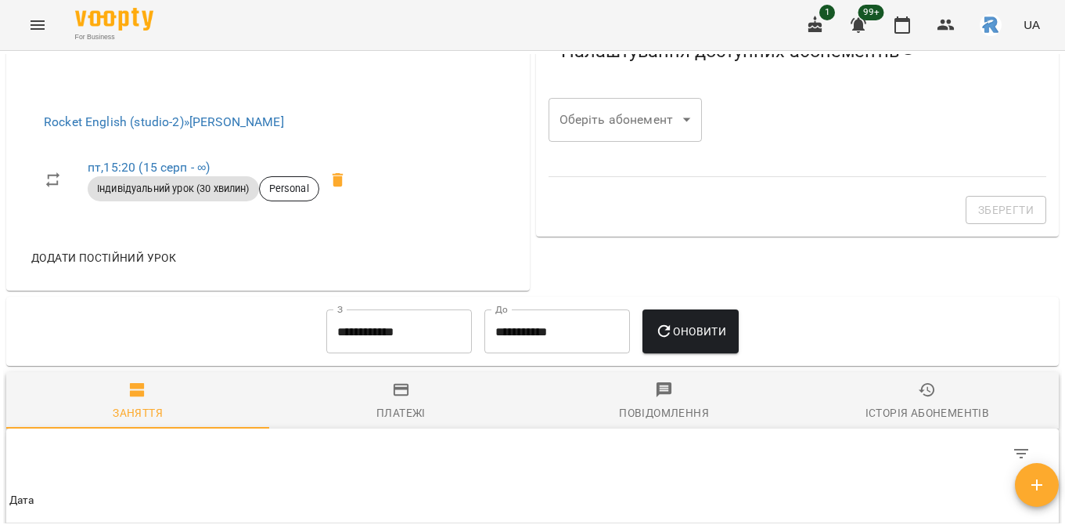
click at [342, 187] on icon at bounding box center [338, 180] width 11 height 14
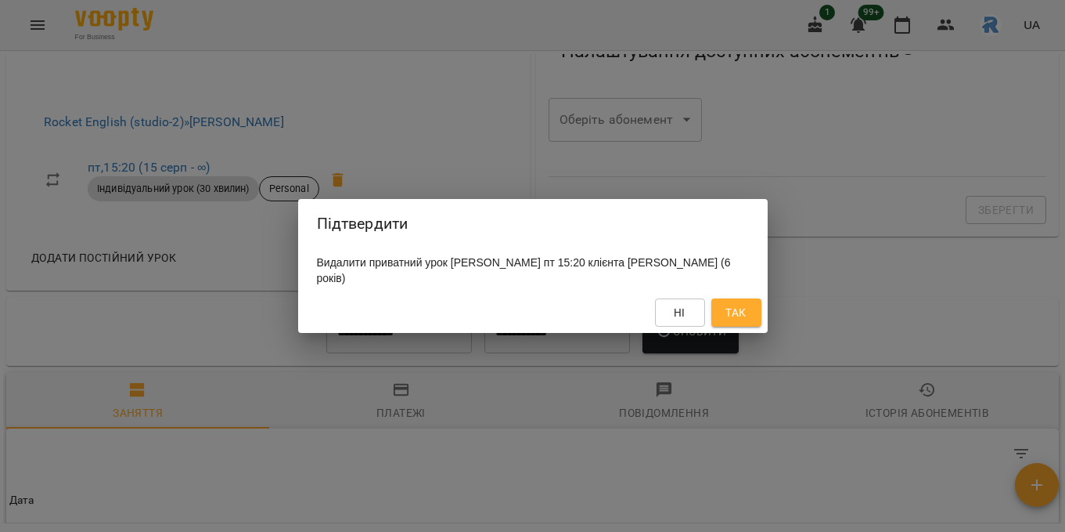
click at [735, 308] on span "Так" at bounding box center [736, 312] width 20 height 19
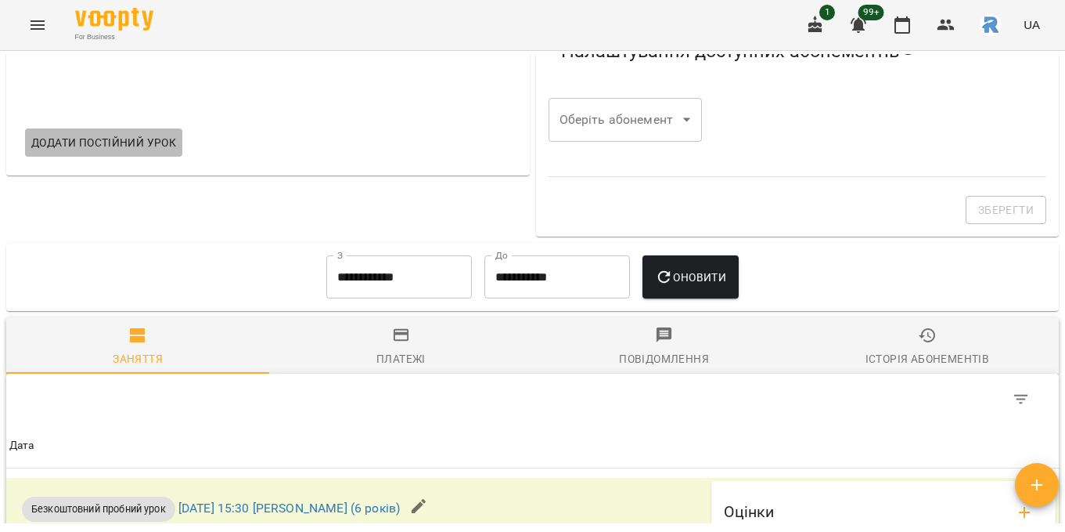
click at [142, 152] on span "Додати постійний урок" at bounding box center [103, 142] width 145 height 19
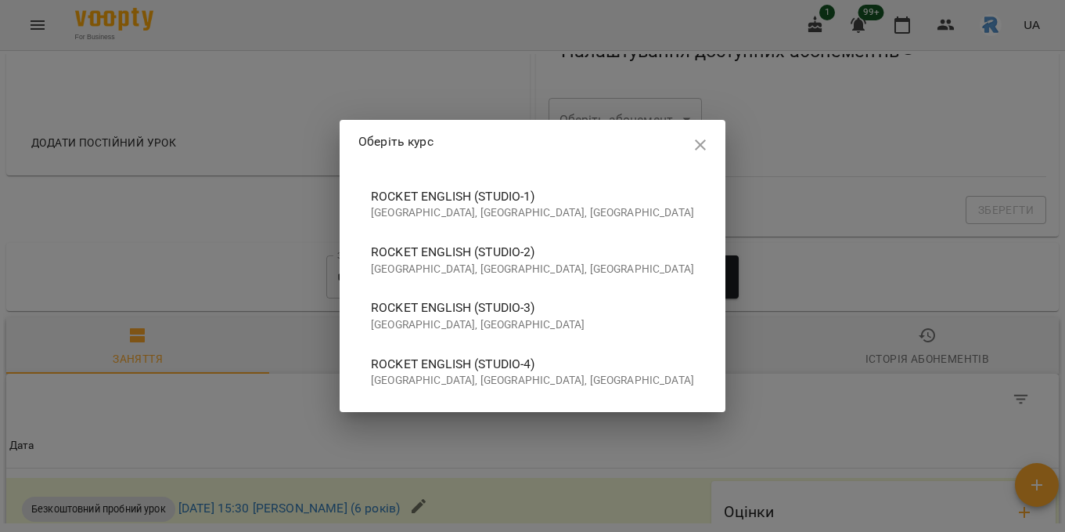
click at [585, 356] on span "Rocket English (studio-4)" at bounding box center [532, 364] width 323 height 19
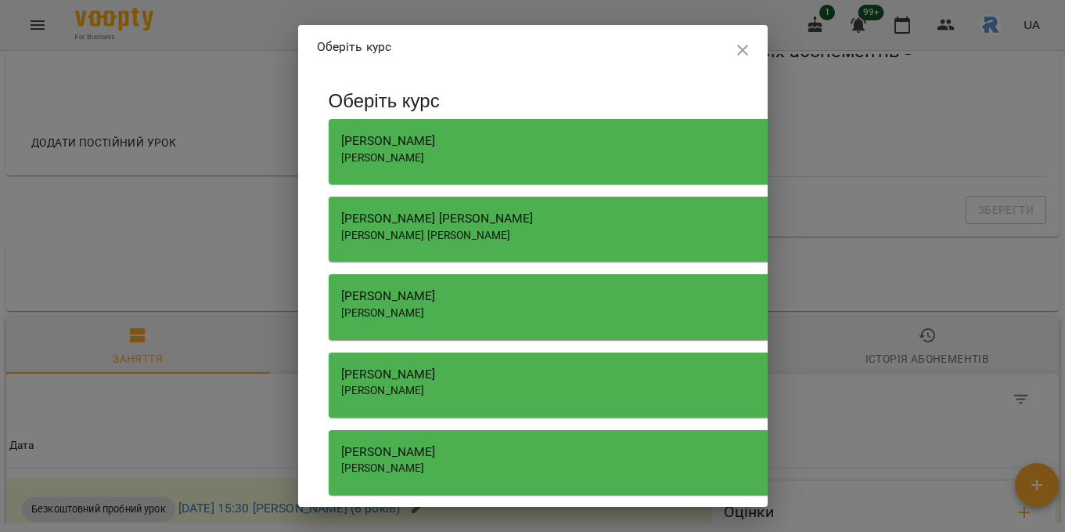
click at [481, 230] on span "[PERSON_NAME] [PERSON_NAME]" at bounding box center [426, 235] width 170 height 13
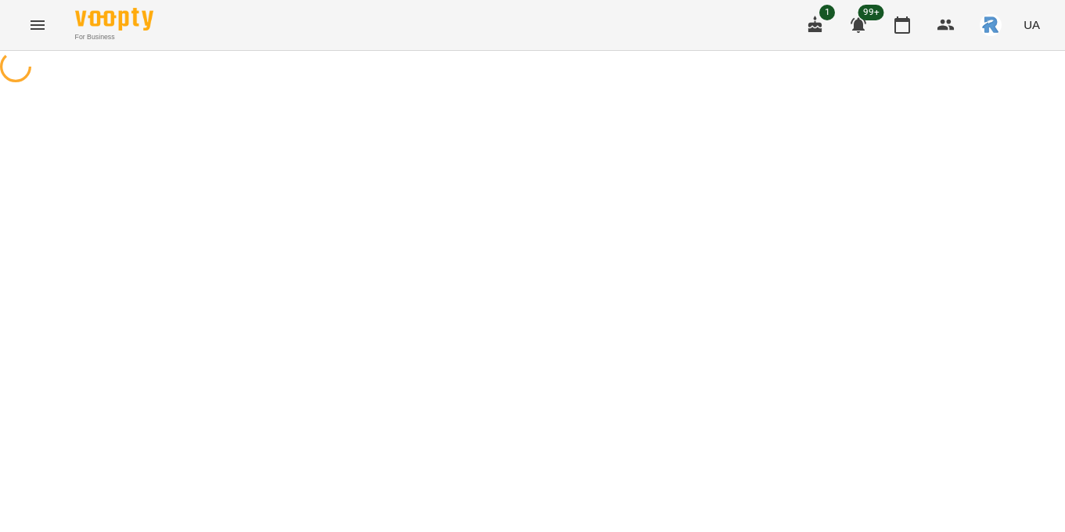
select select "**********"
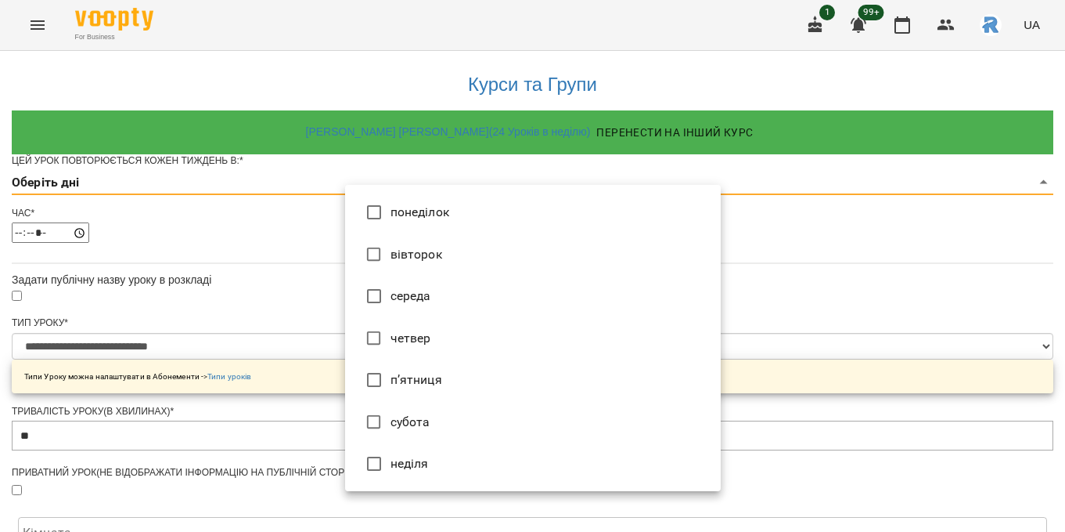
click at [456, 204] on body "**********" at bounding box center [532, 499] width 1065 height 999
click at [458, 251] on li "вівторок" at bounding box center [533, 254] width 376 height 42
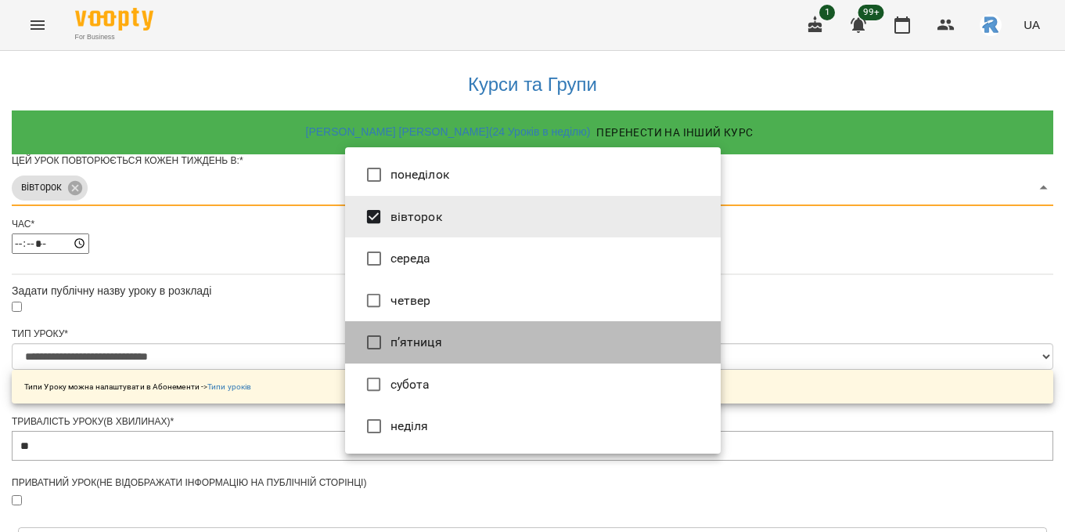
click at [456, 333] on li "п’ятниця" at bounding box center [533, 342] width 376 height 42
type input "***"
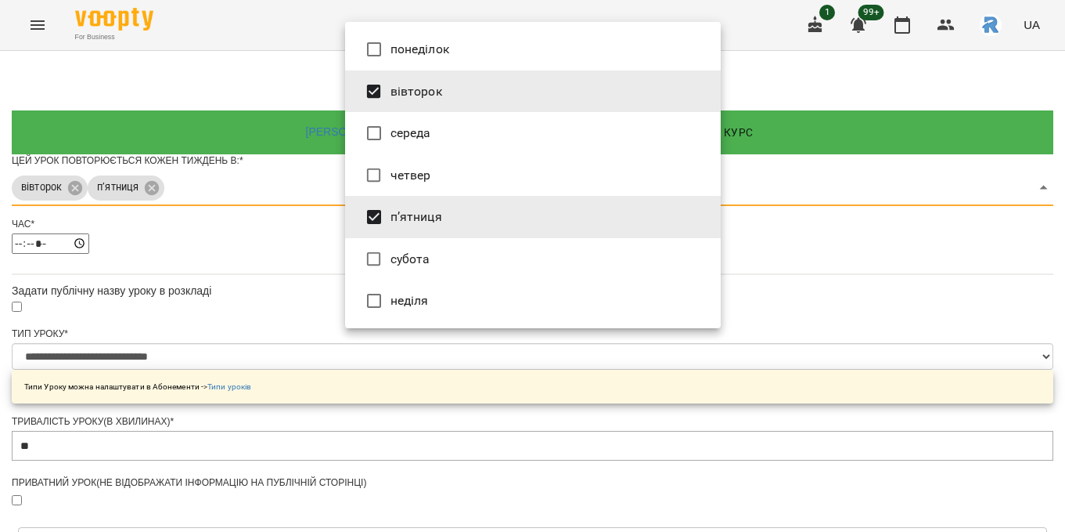
click at [834, 284] on div at bounding box center [532, 266] width 1065 height 532
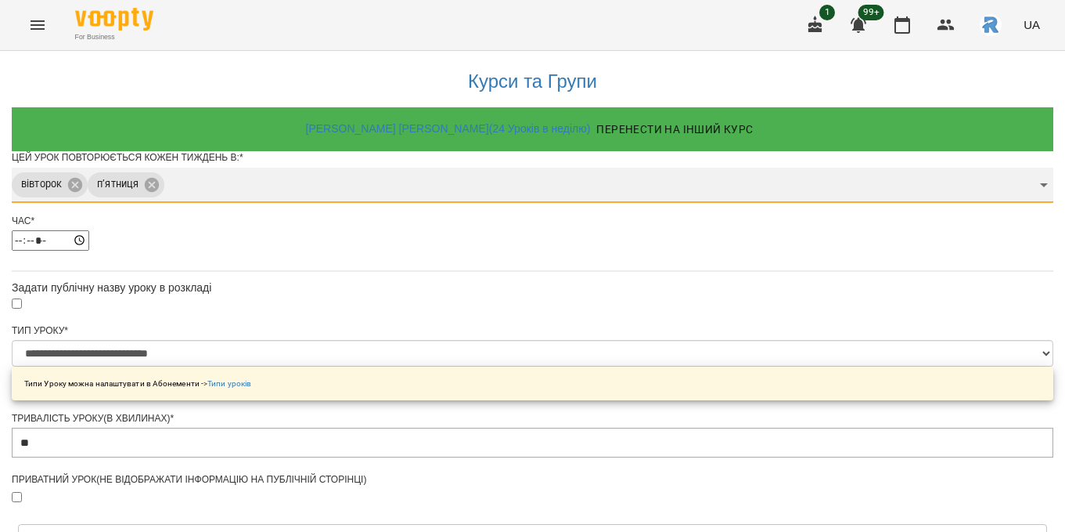
scroll to position [592, 0]
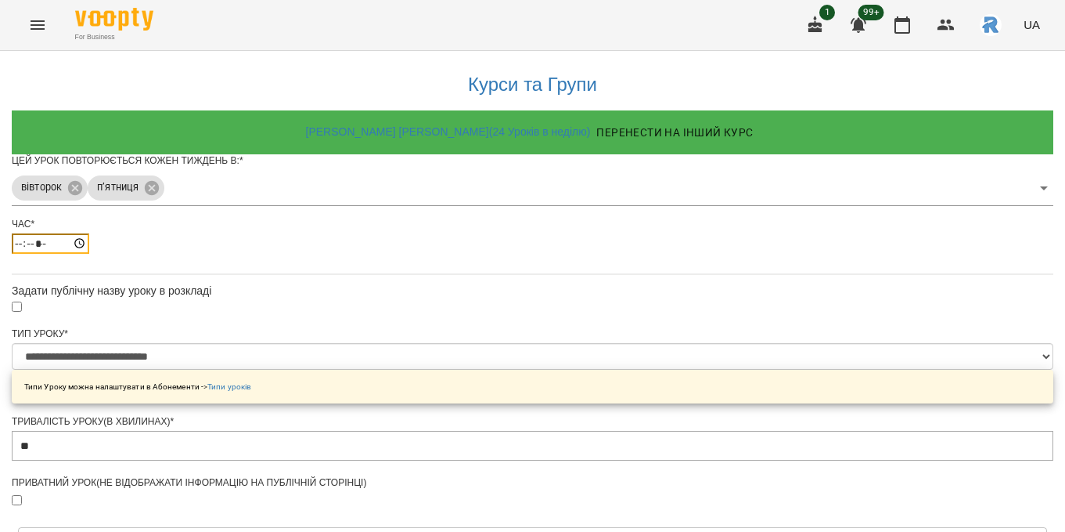
click at [89, 254] on input "*****" at bounding box center [50, 243] width 77 height 20
type input "*****"
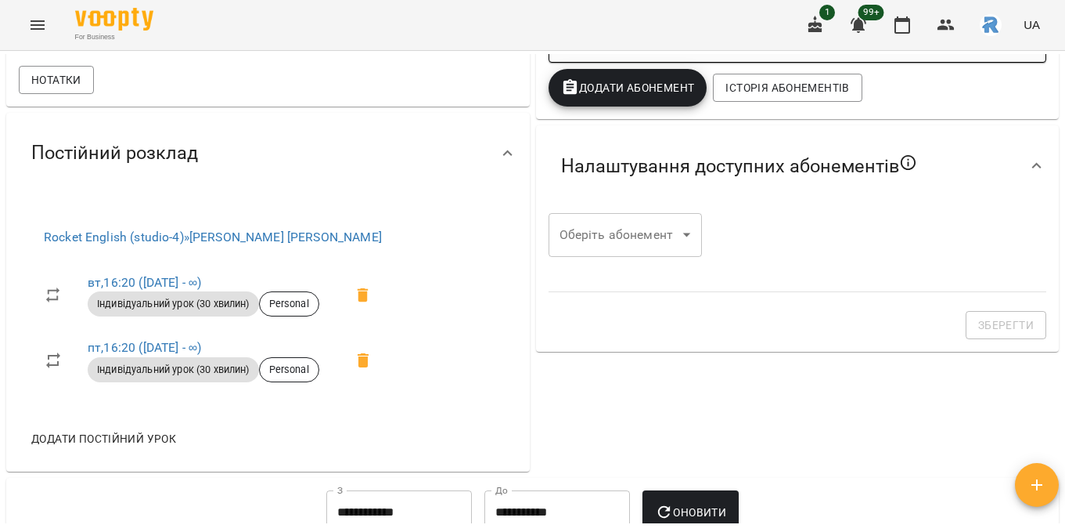
scroll to position [430, 0]
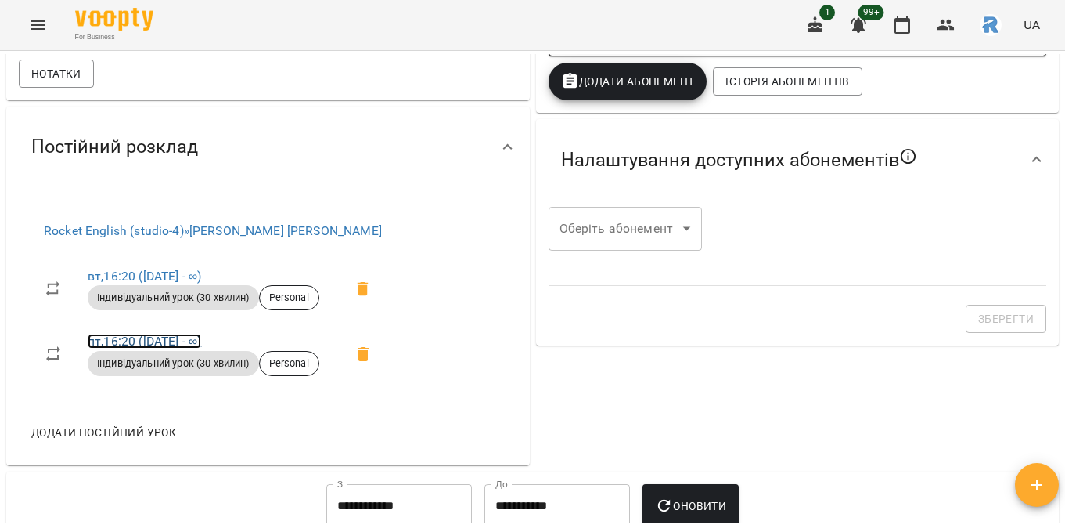
click at [139, 348] on link "пт , 16:20 ([DATE] - ∞)" at bounding box center [145, 340] width 114 height 15
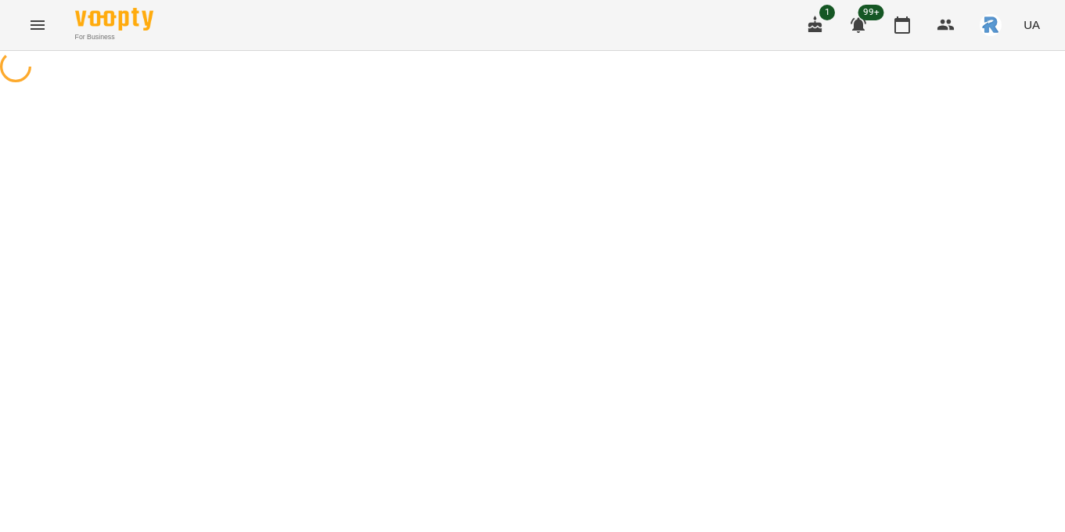
select select "*"
select select "**********"
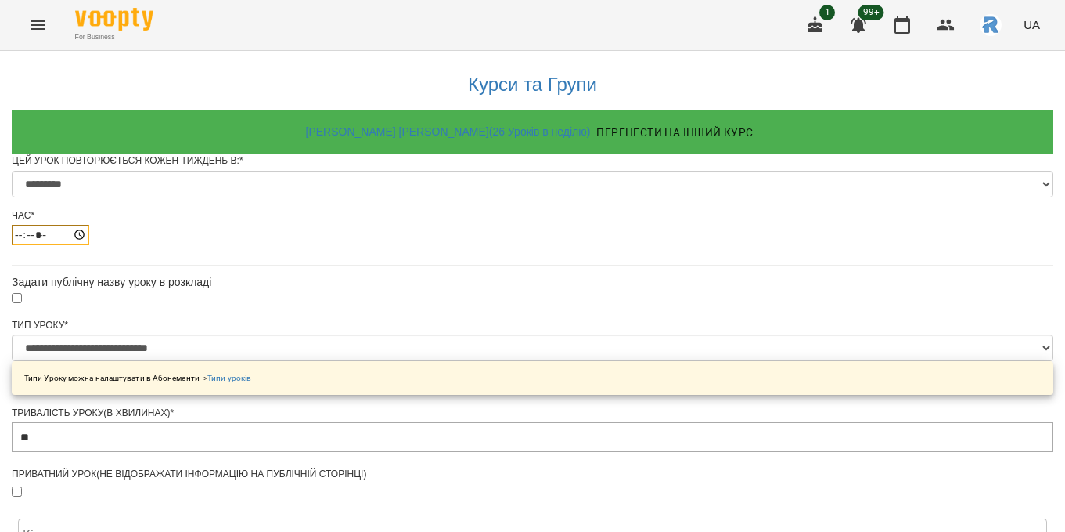
click at [89, 245] on input "*****" at bounding box center [50, 235] width 77 height 20
type input "*****"
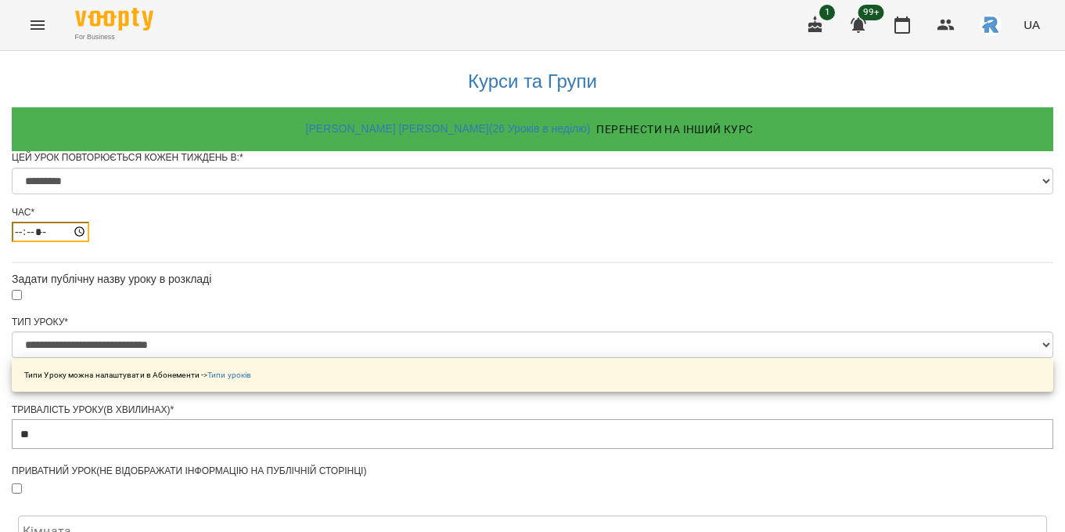
scroll to position [733, 0]
